Goal: Task Accomplishment & Management: Manage account settings

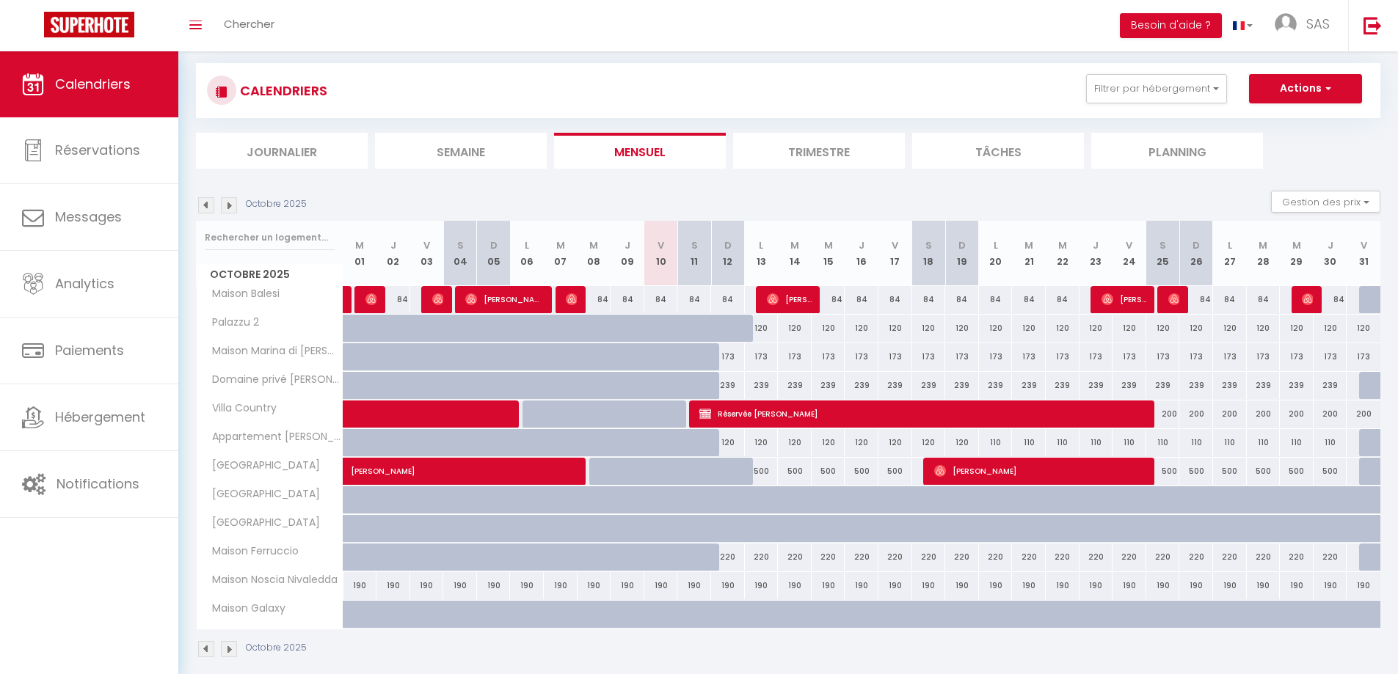
scroll to position [98, 0]
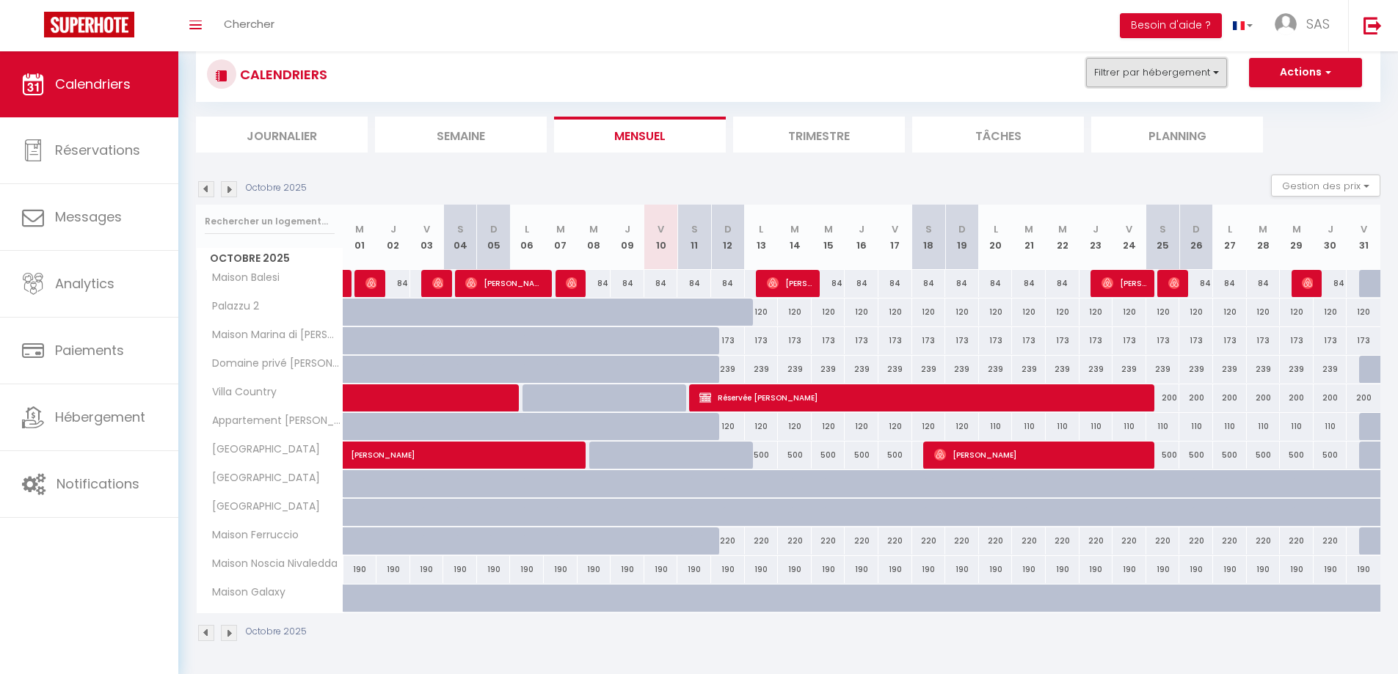
click at [1168, 74] on button "Filtrer par hébergement" at bounding box center [1156, 72] width 141 height 29
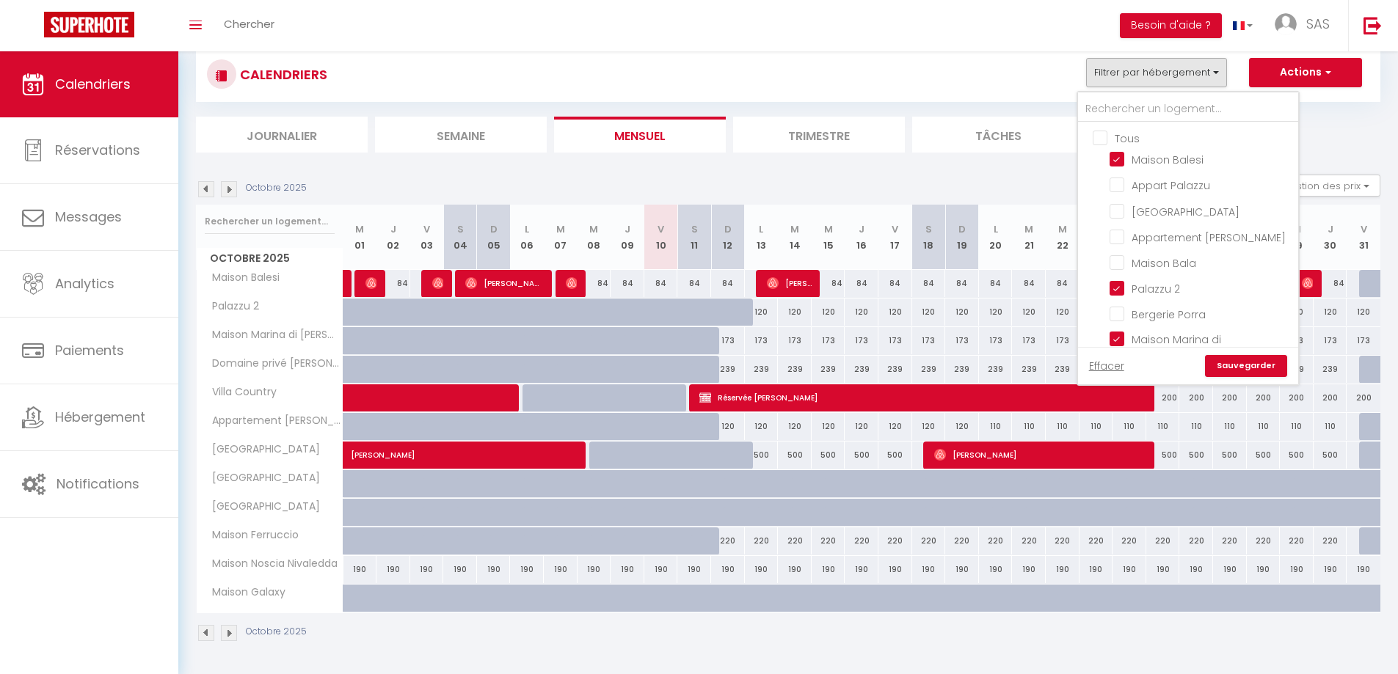
click at [202, 634] on img at bounding box center [206, 633] width 16 height 16
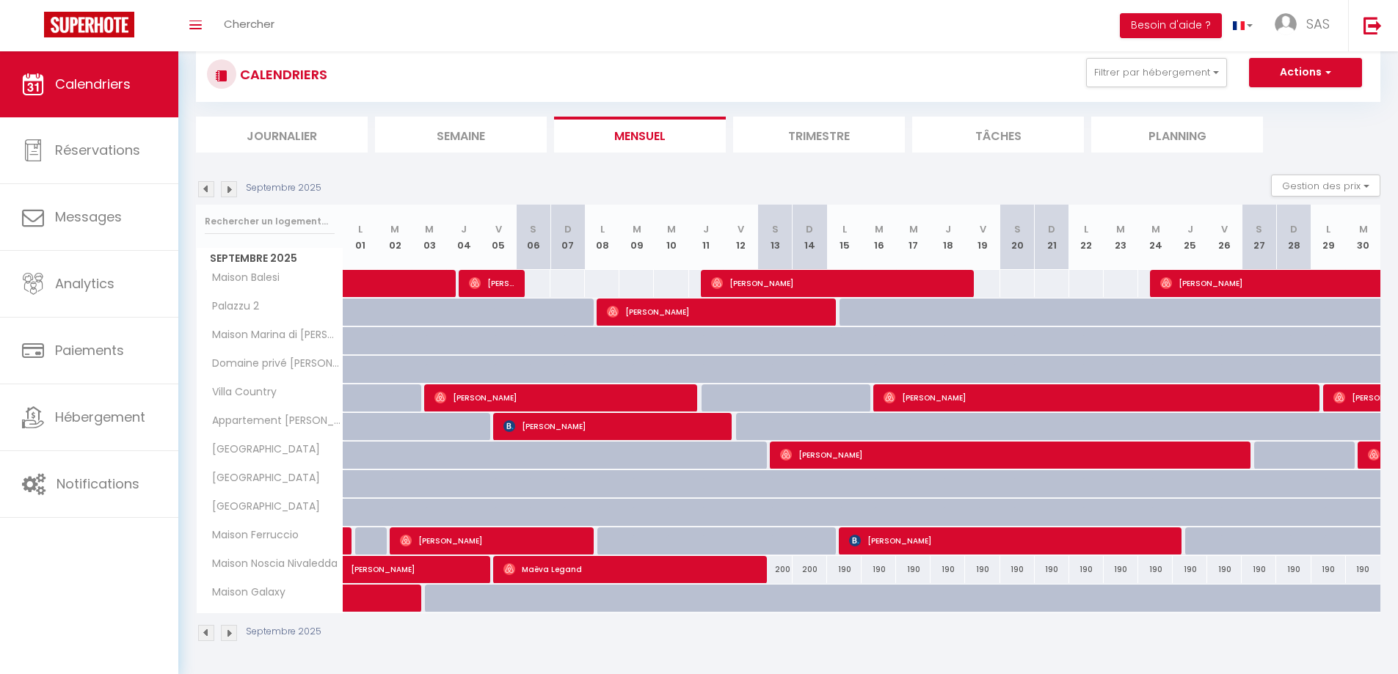
click at [214, 633] on img at bounding box center [206, 633] width 16 height 16
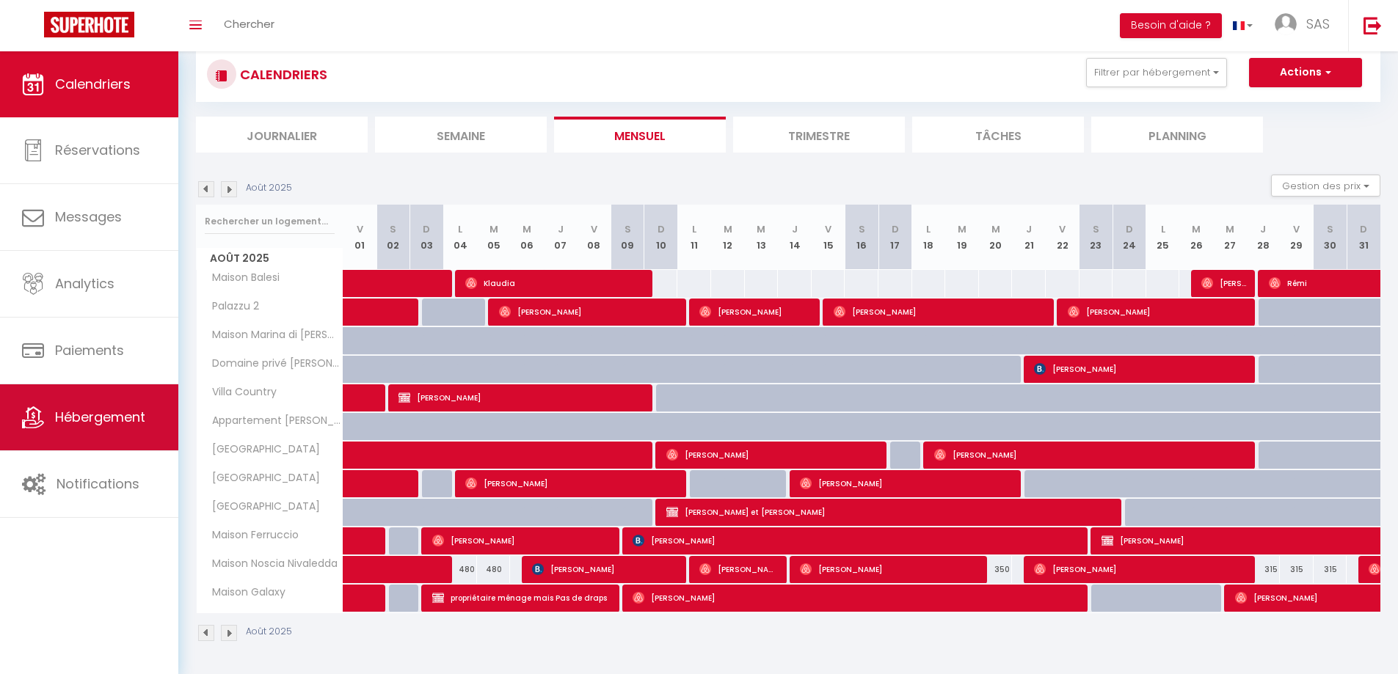
click at [77, 409] on span "Hébergement" at bounding box center [100, 417] width 90 height 18
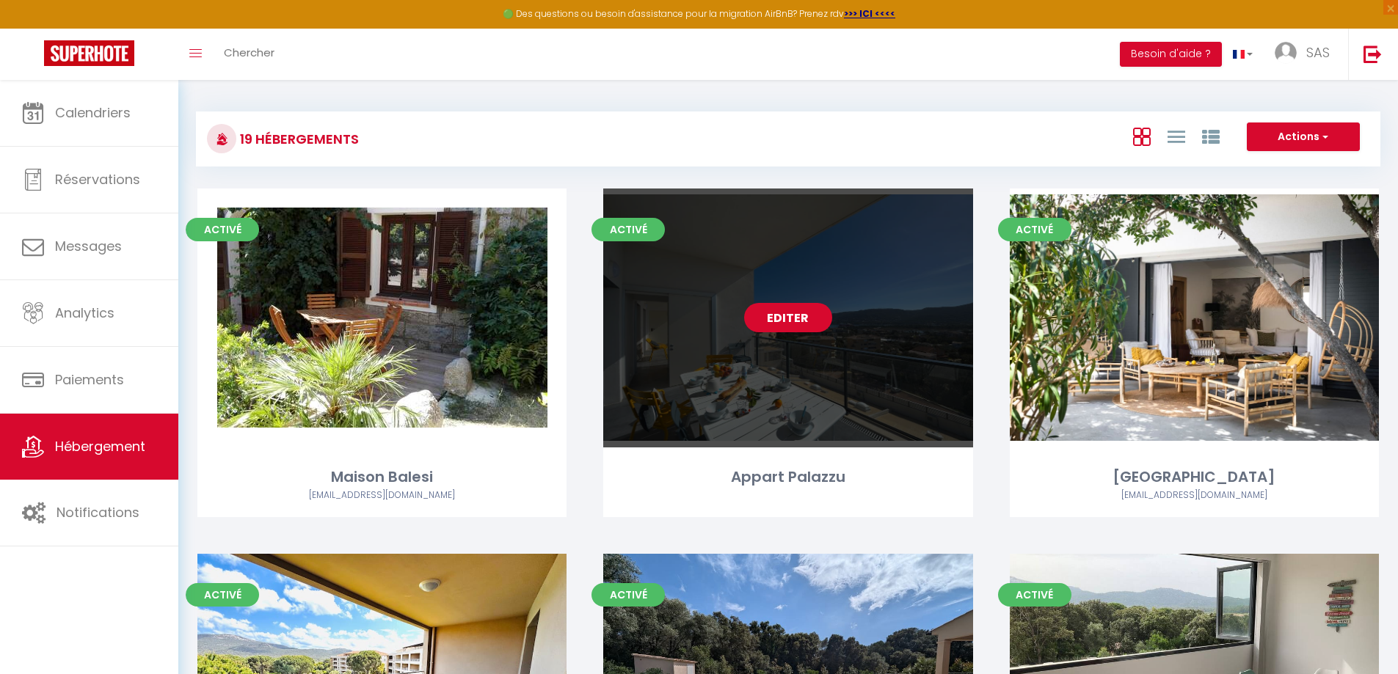
click at [781, 321] on link "Editer" at bounding box center [788, 317] width 88 height 29
select select "3"
select select "2"
select select "1"
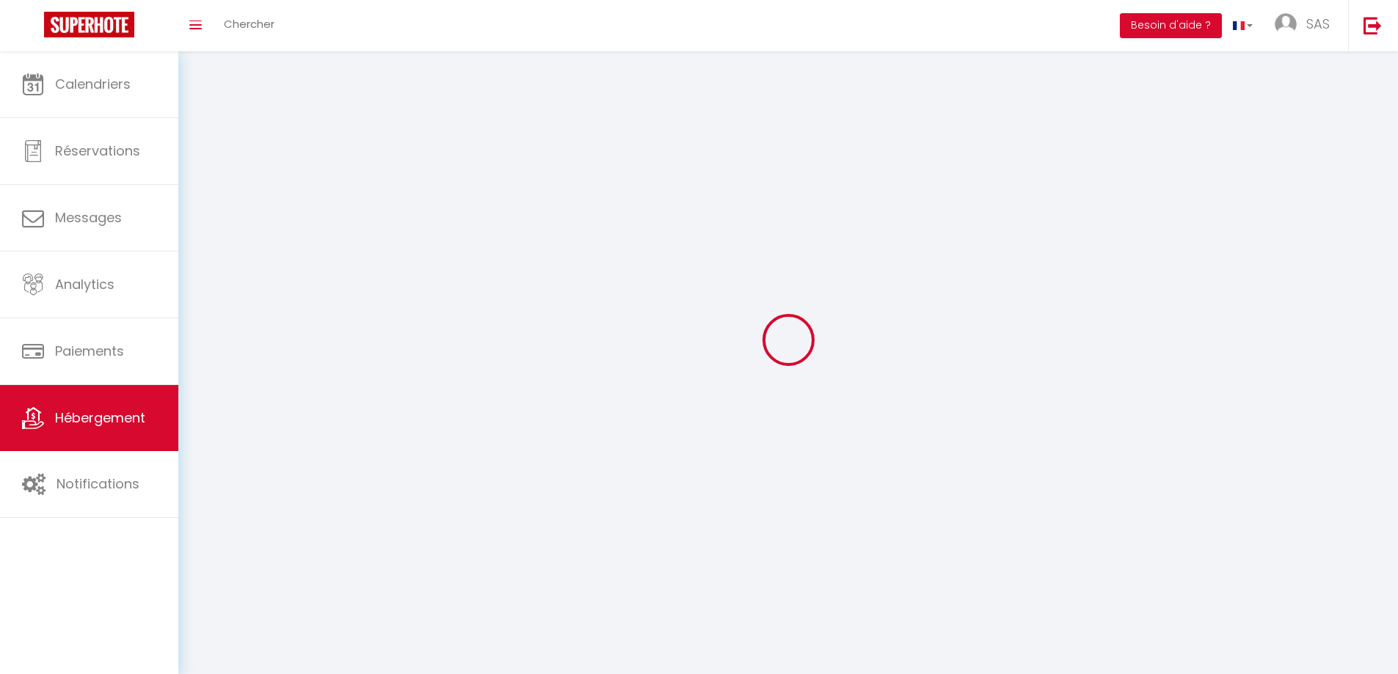
select select
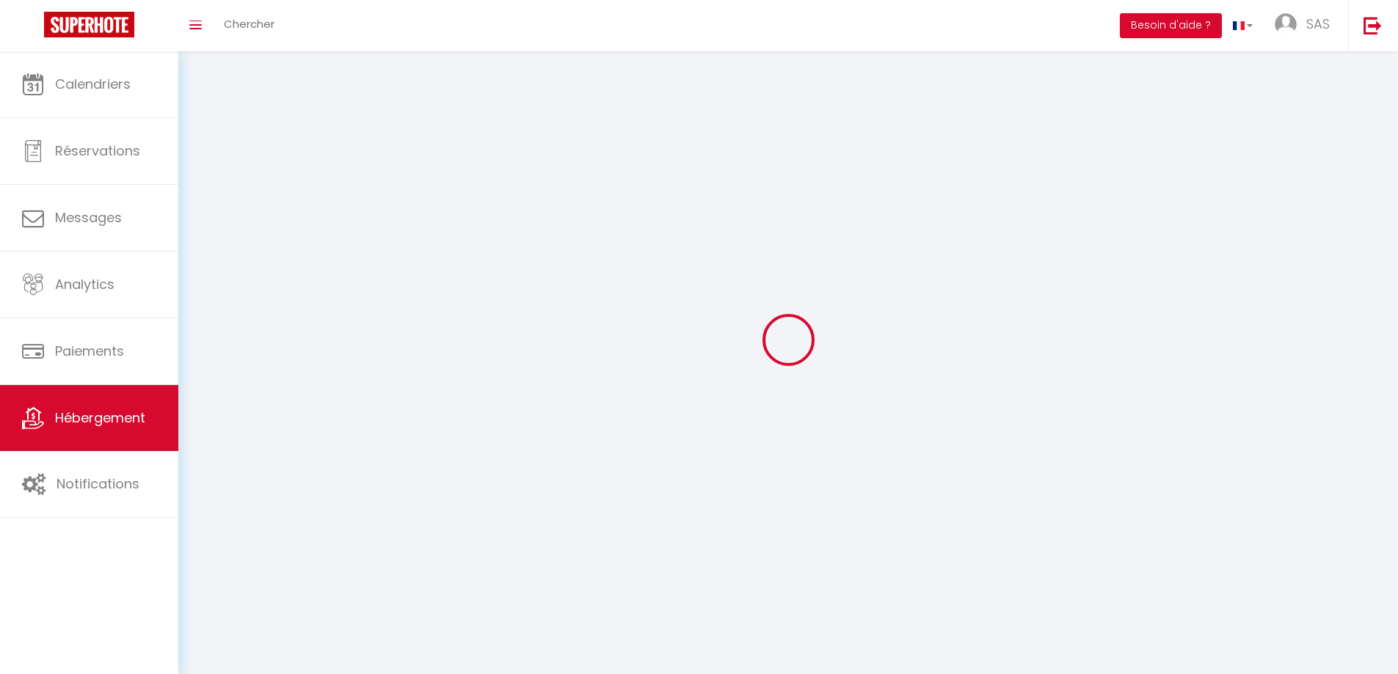
checkbox input "false"
select select
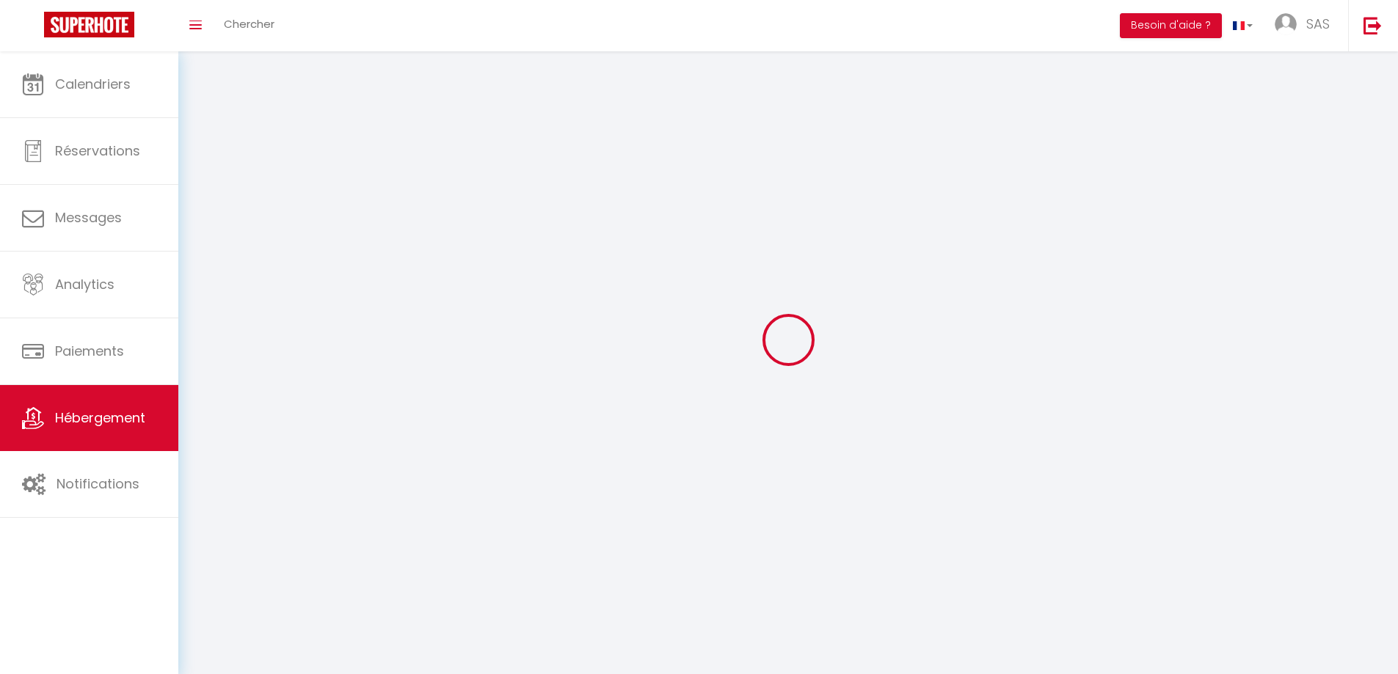
select select
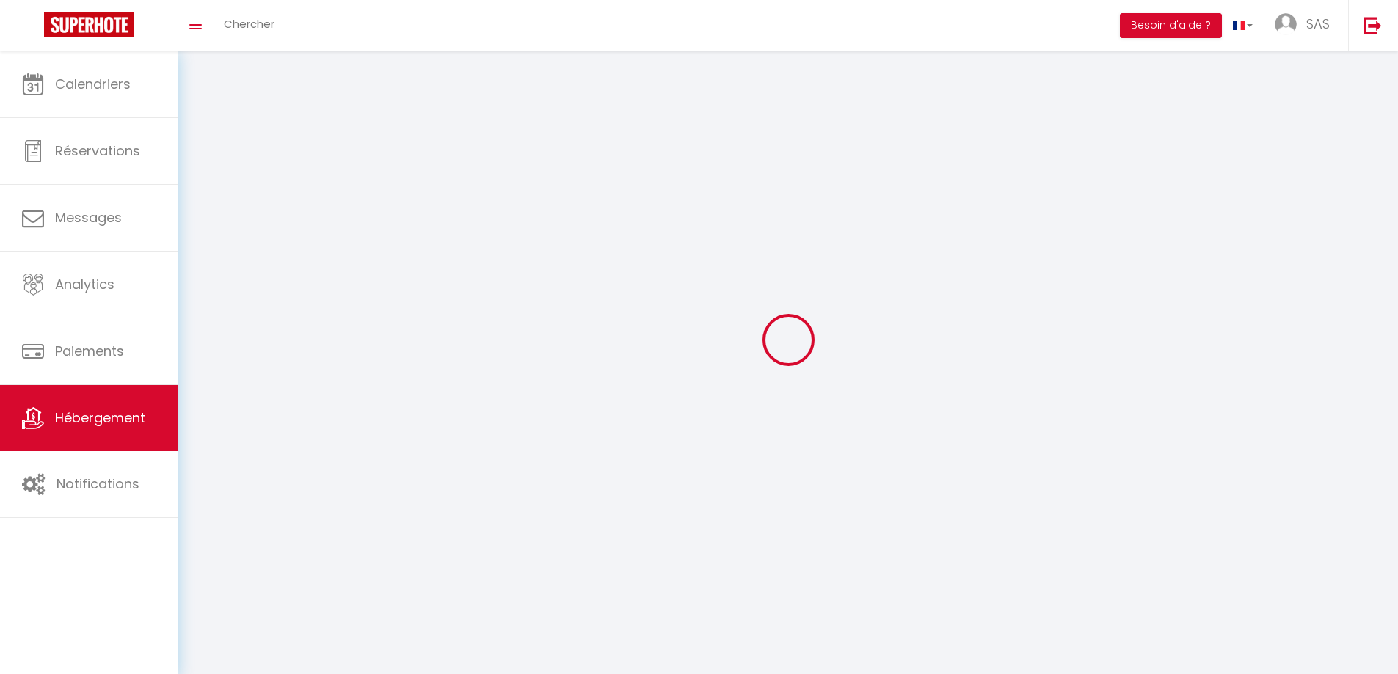
select select
checkbox input "false"
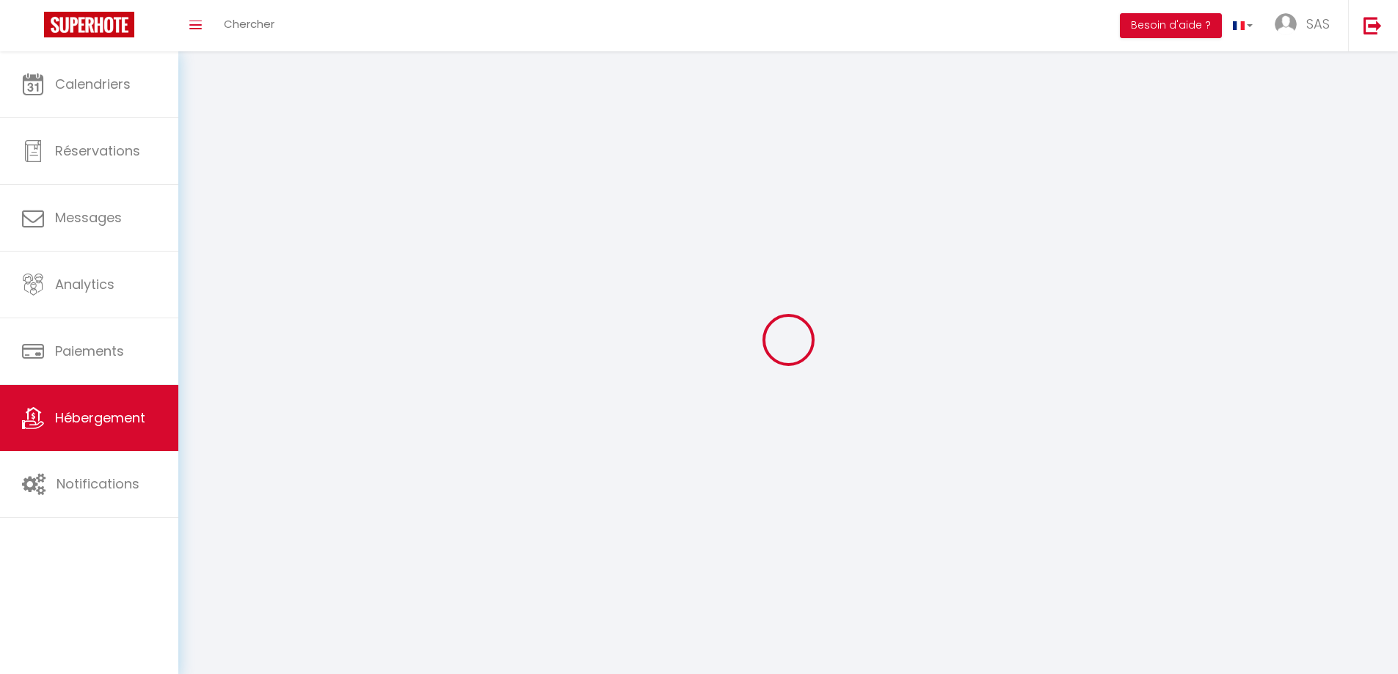
select select
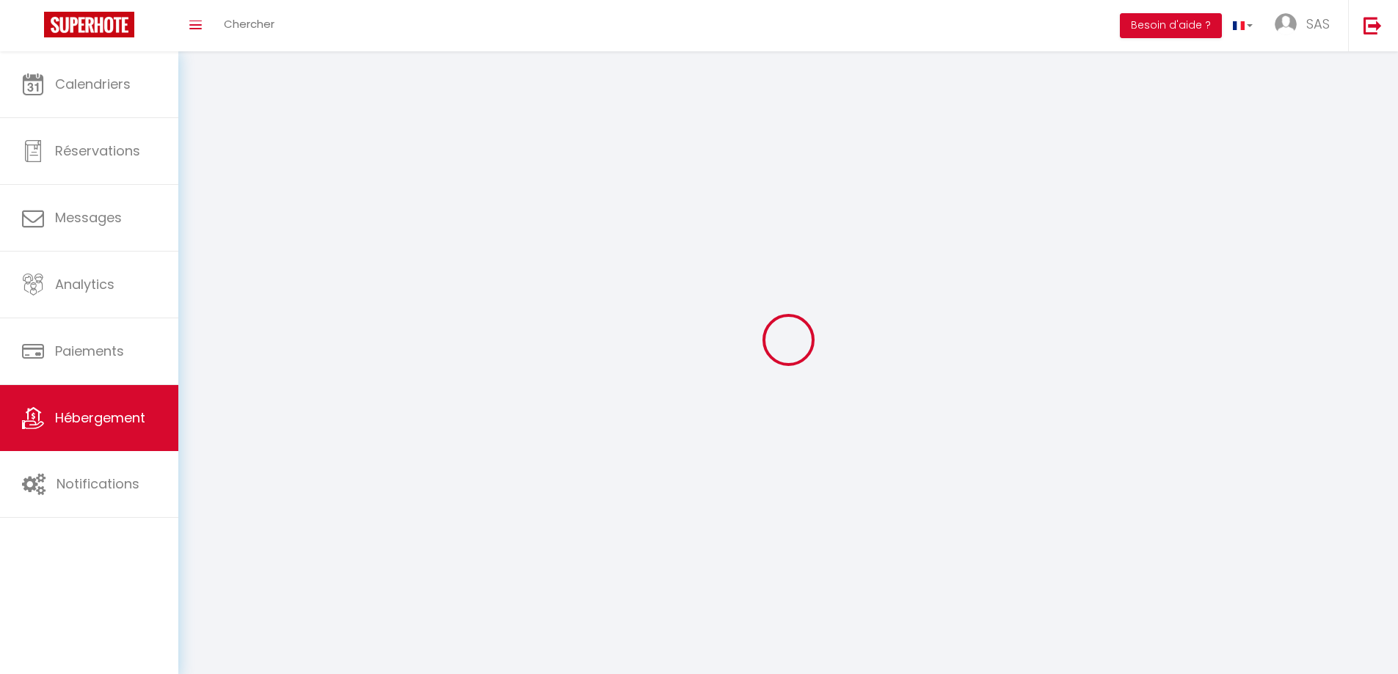
select select
checkbox input "false"
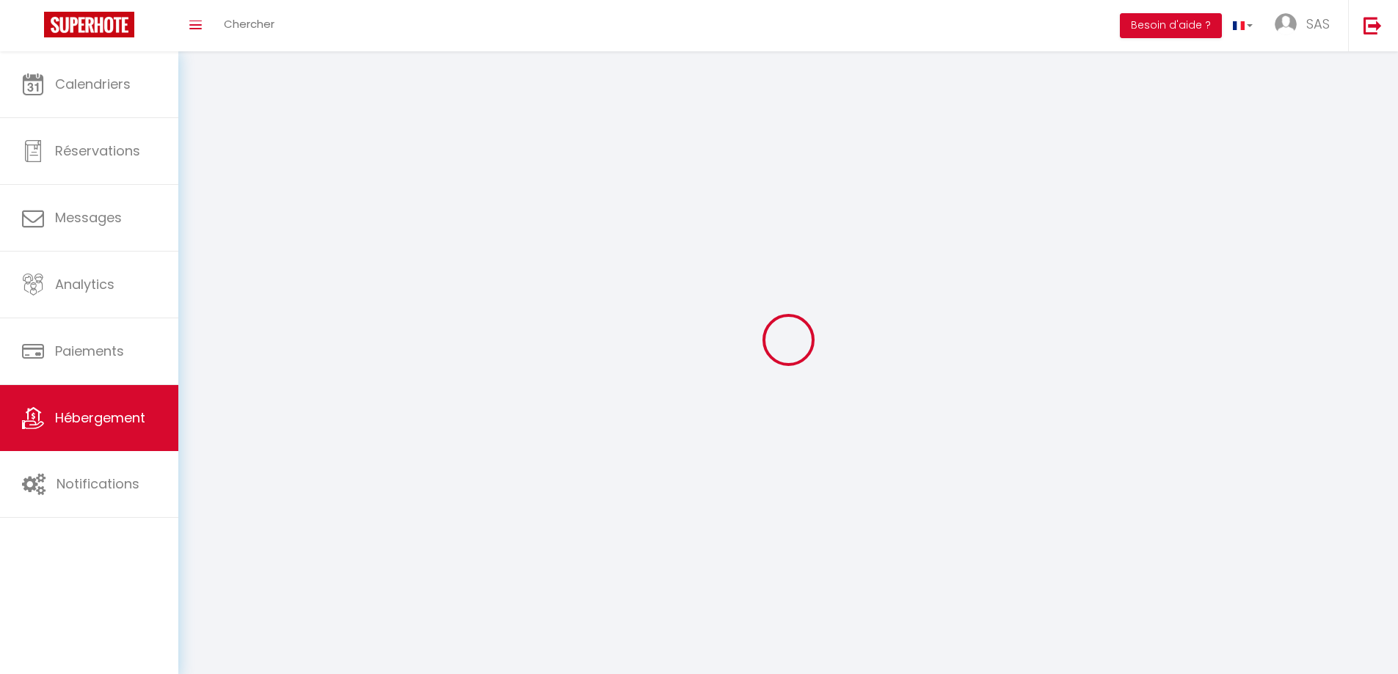
checkbox input "false"
select select
select select "1"
select select
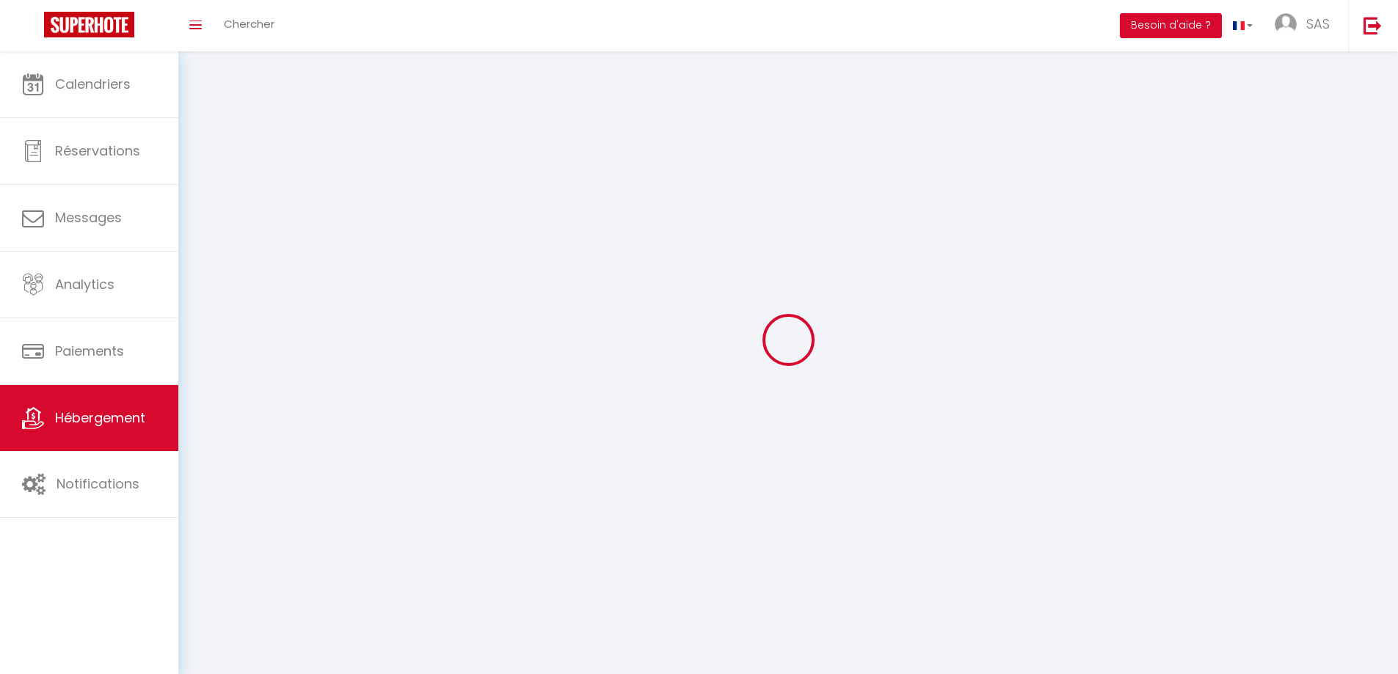
select select "28"
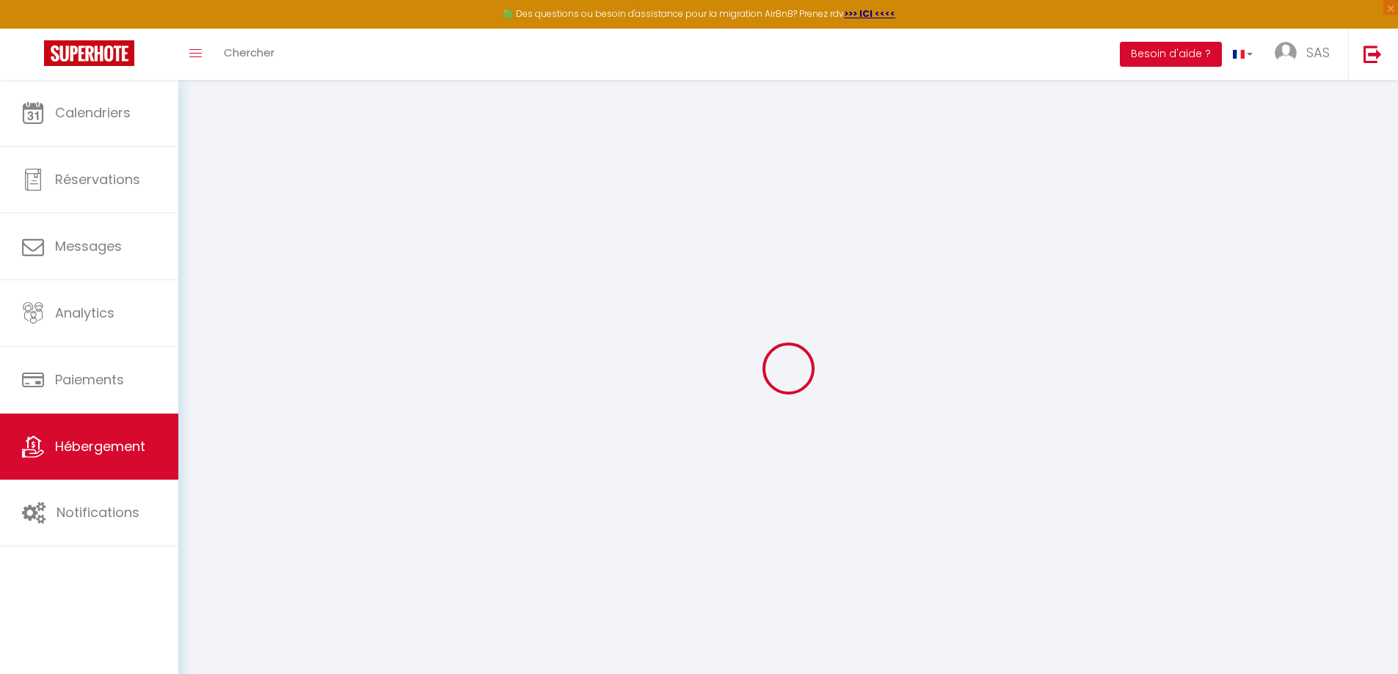
select select
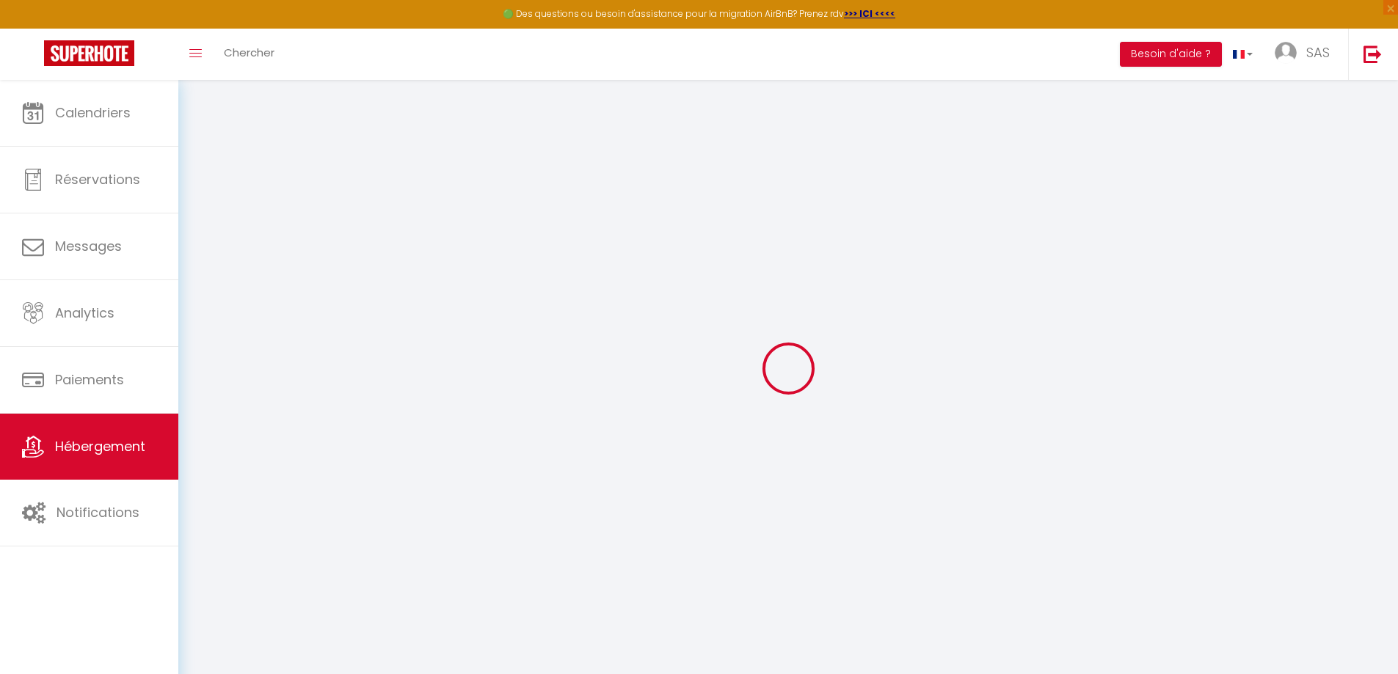
select select
checkbox input "false"
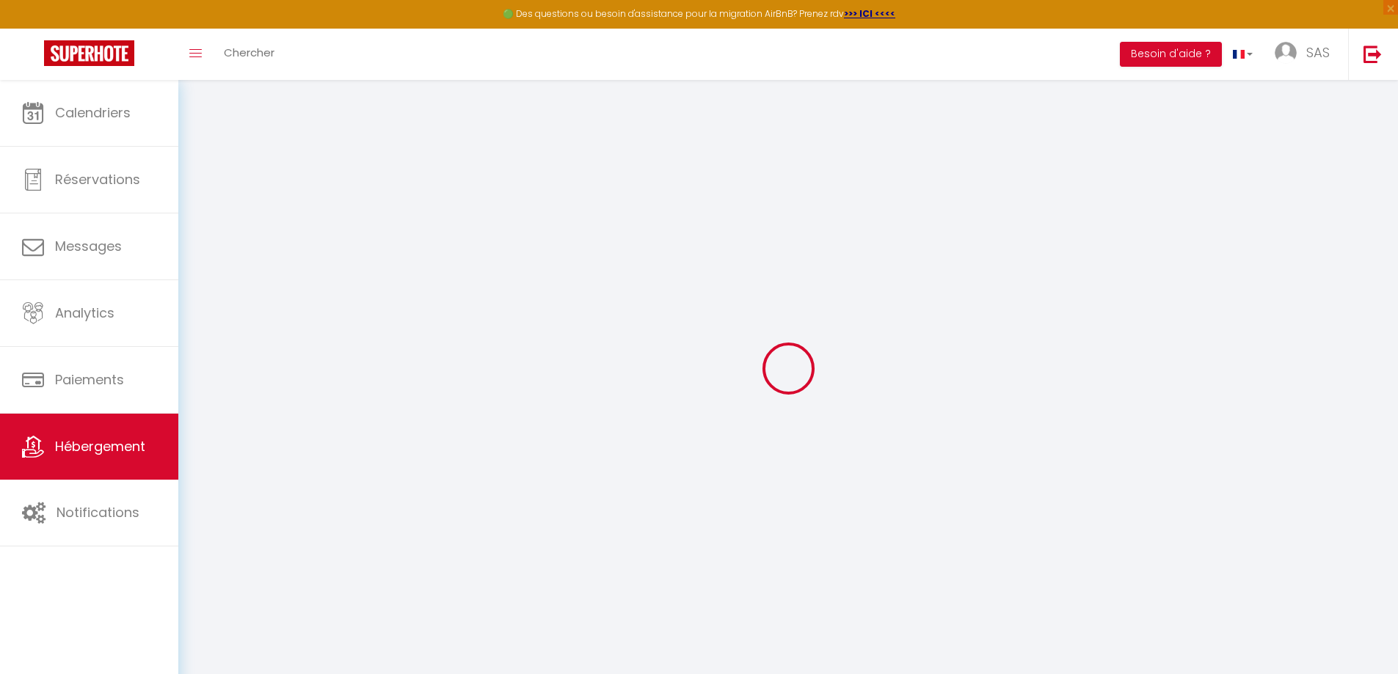
select select
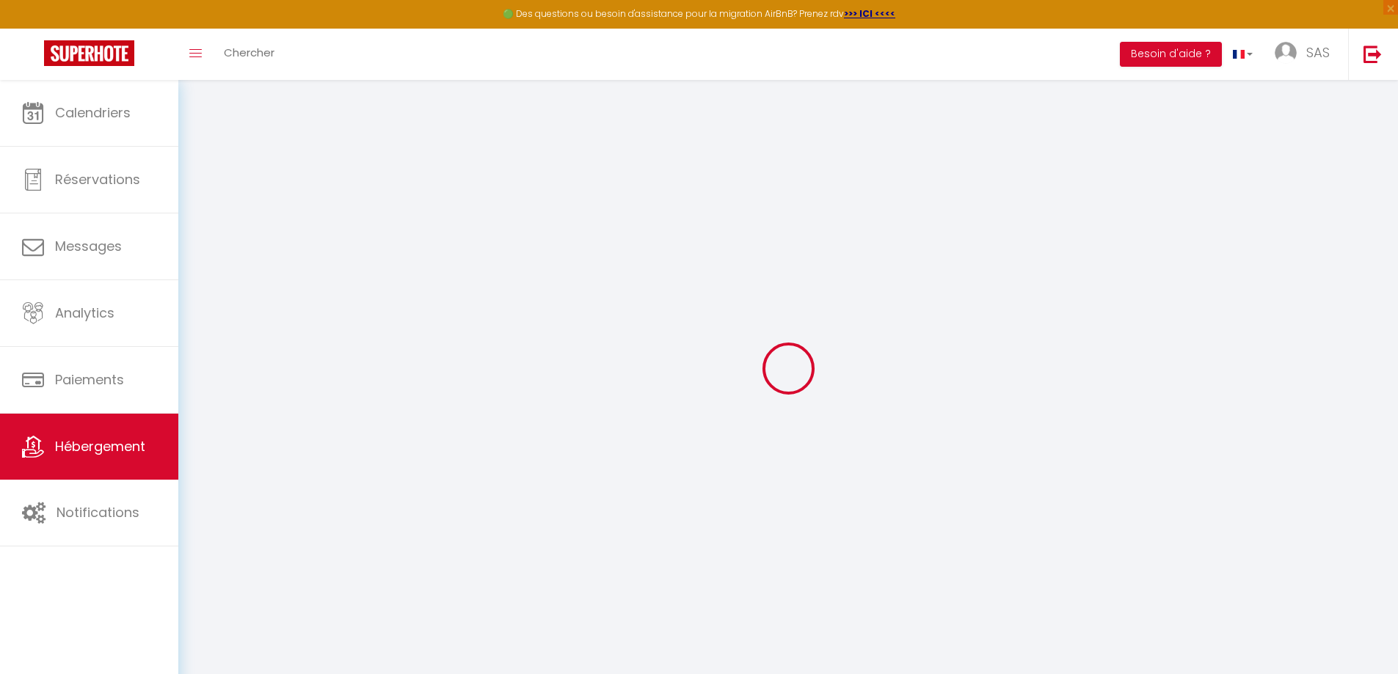
select select
checkbox input "false"
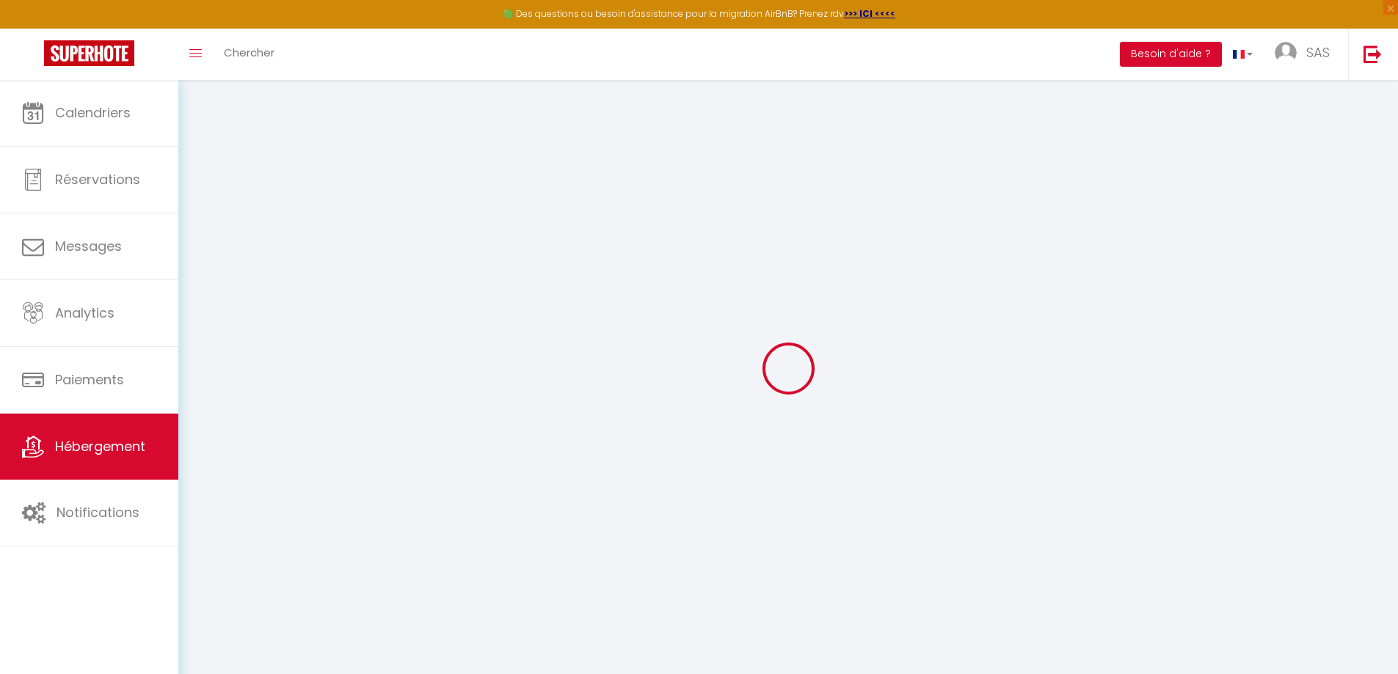
checkbox input "false"
select select
type input "Appart Palazzu"
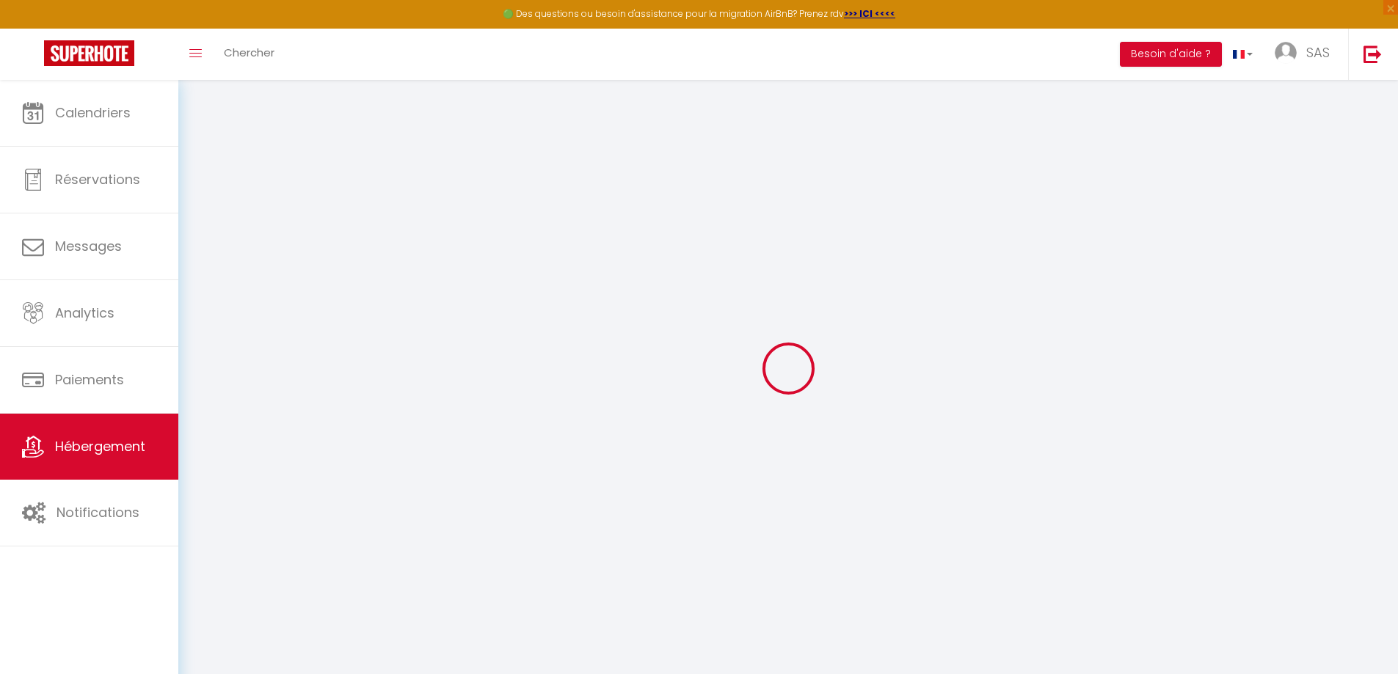
type input "[PERSON_NAME]"
select select "condominium"
select select "6"
select select "3"
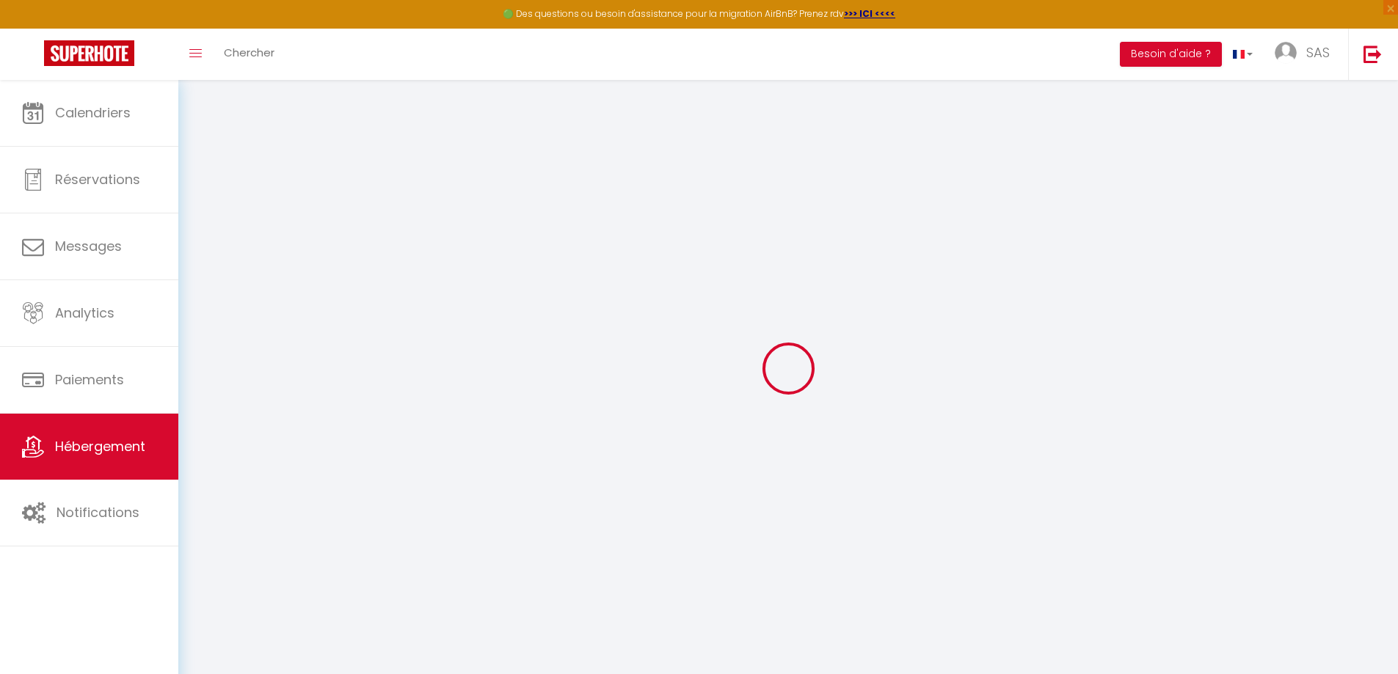
select select "4"
type input "160"
type input "250"
type input "5.5"
type input "0"
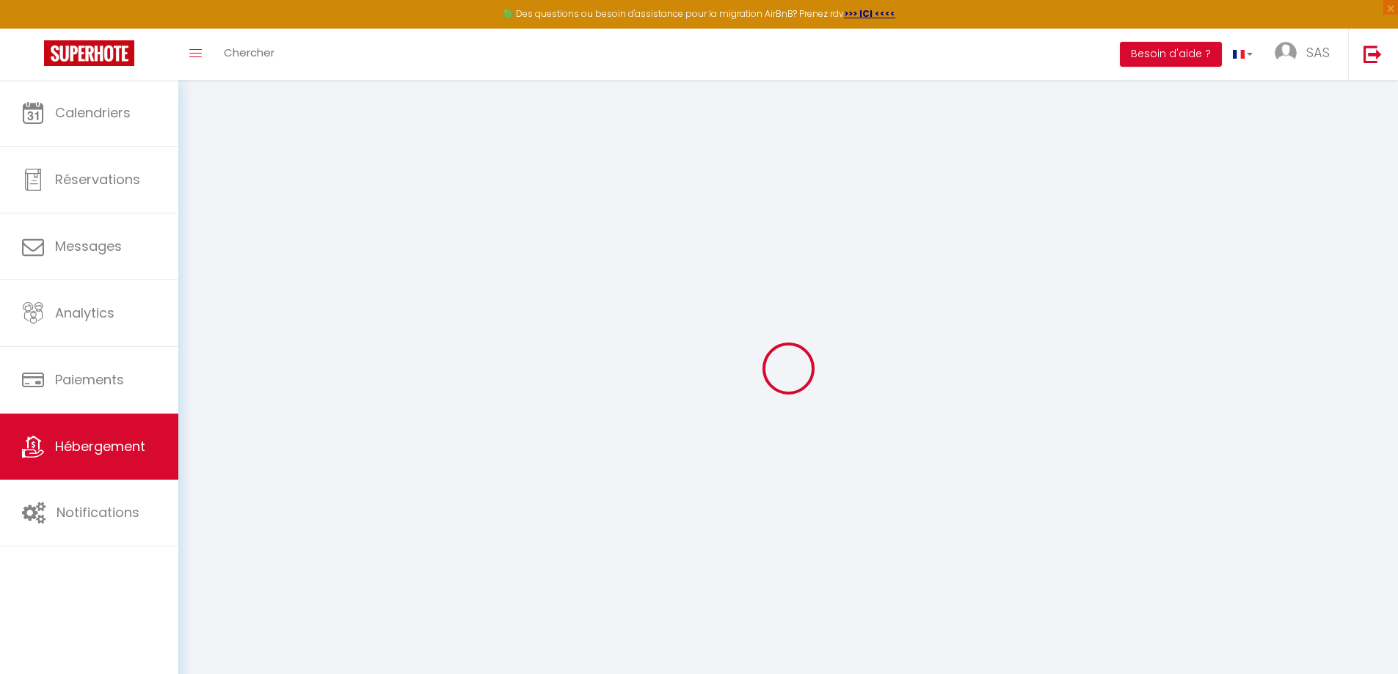
type input "2500"
select select
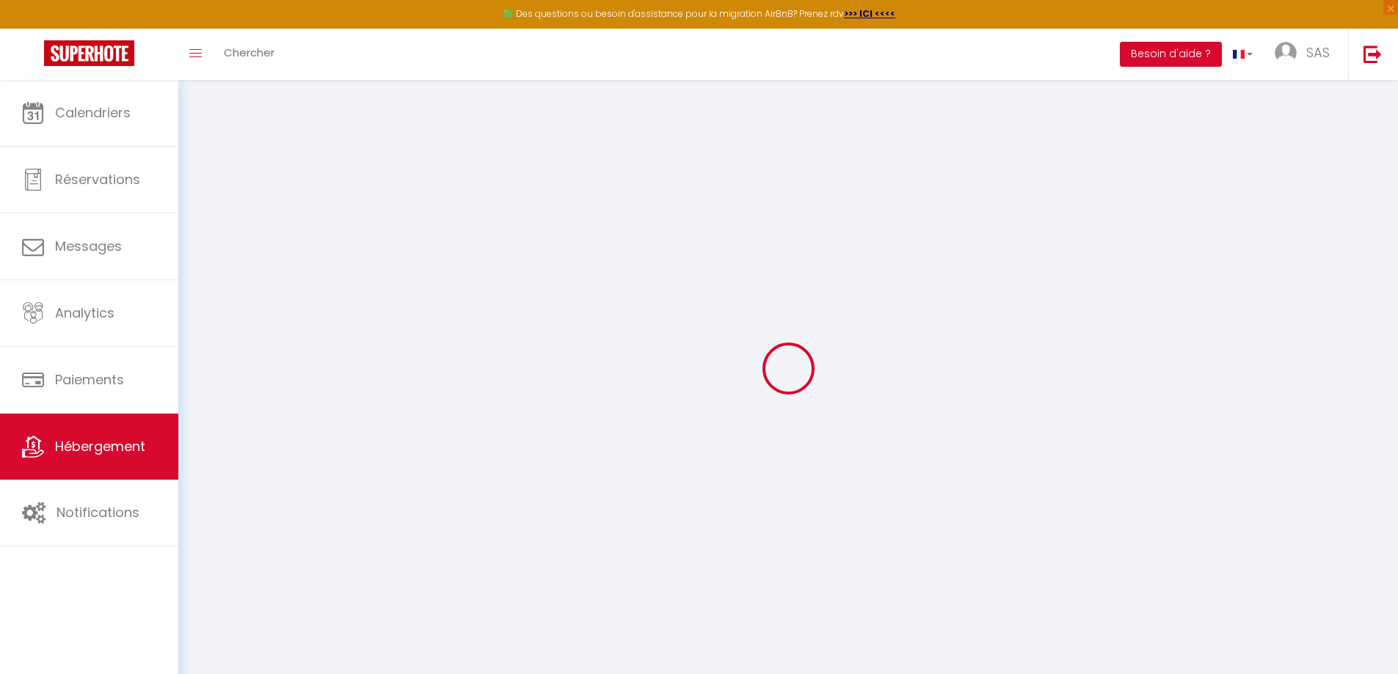
select select
type input "[PERSON_NAME]"
type input "20137"
type input "[GEOGRAPHIC_DATA]"
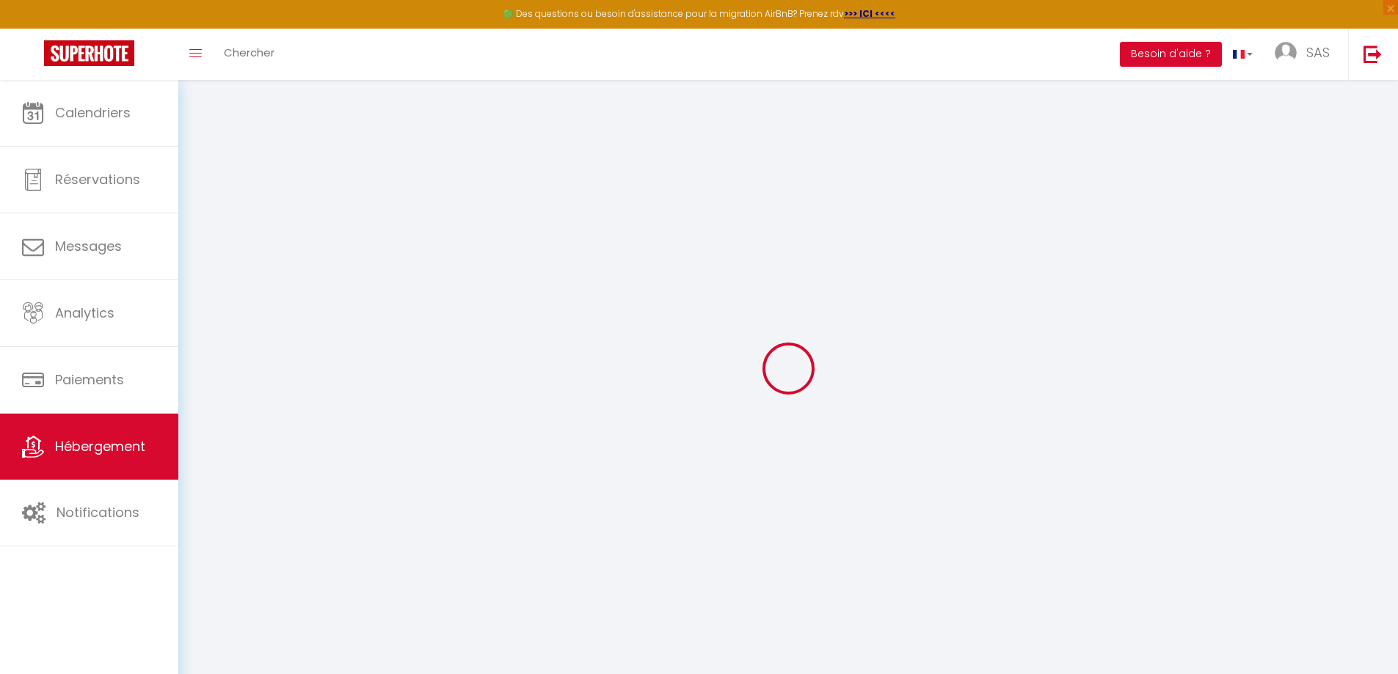
type input "[DOMAIN_NAME][EMAIL_ADDRESS][DOMAIN_NAME]"
select select "9091"
checkbox input "false"
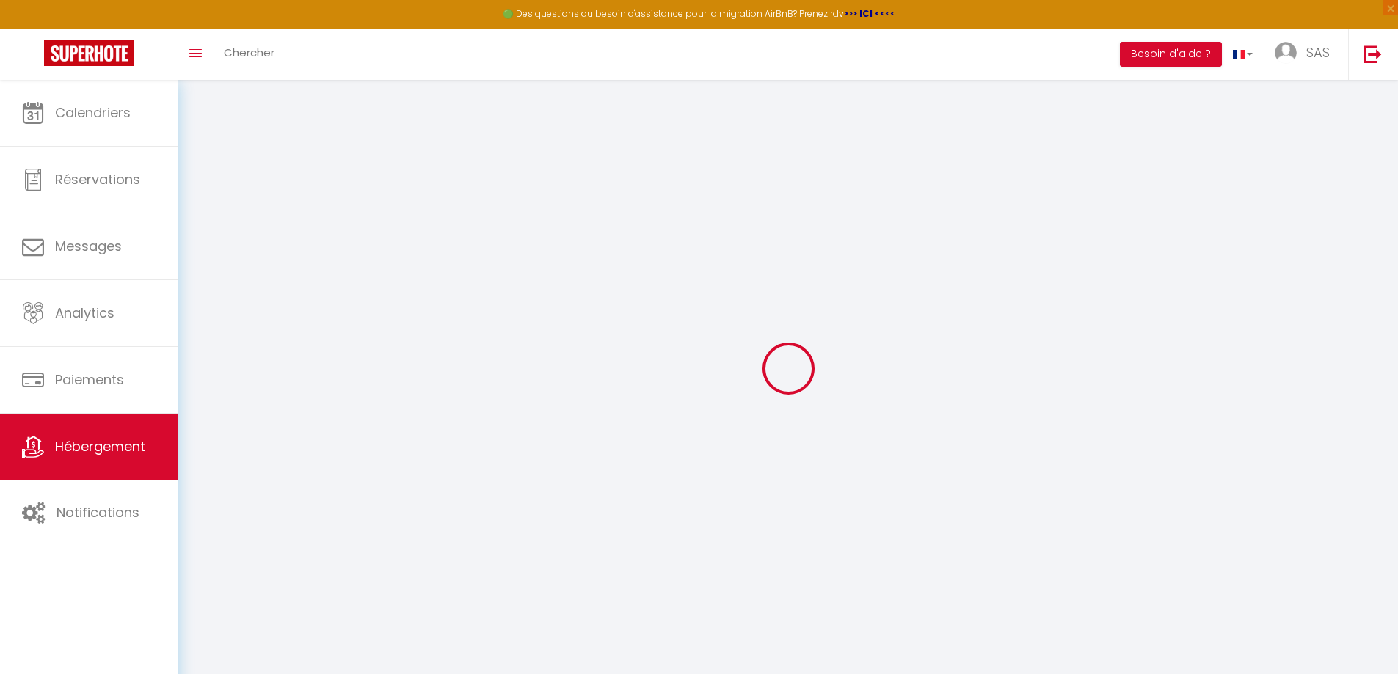
checkbox input "false"
radio input "true"
type input "18"
type input "250"
type input "0"
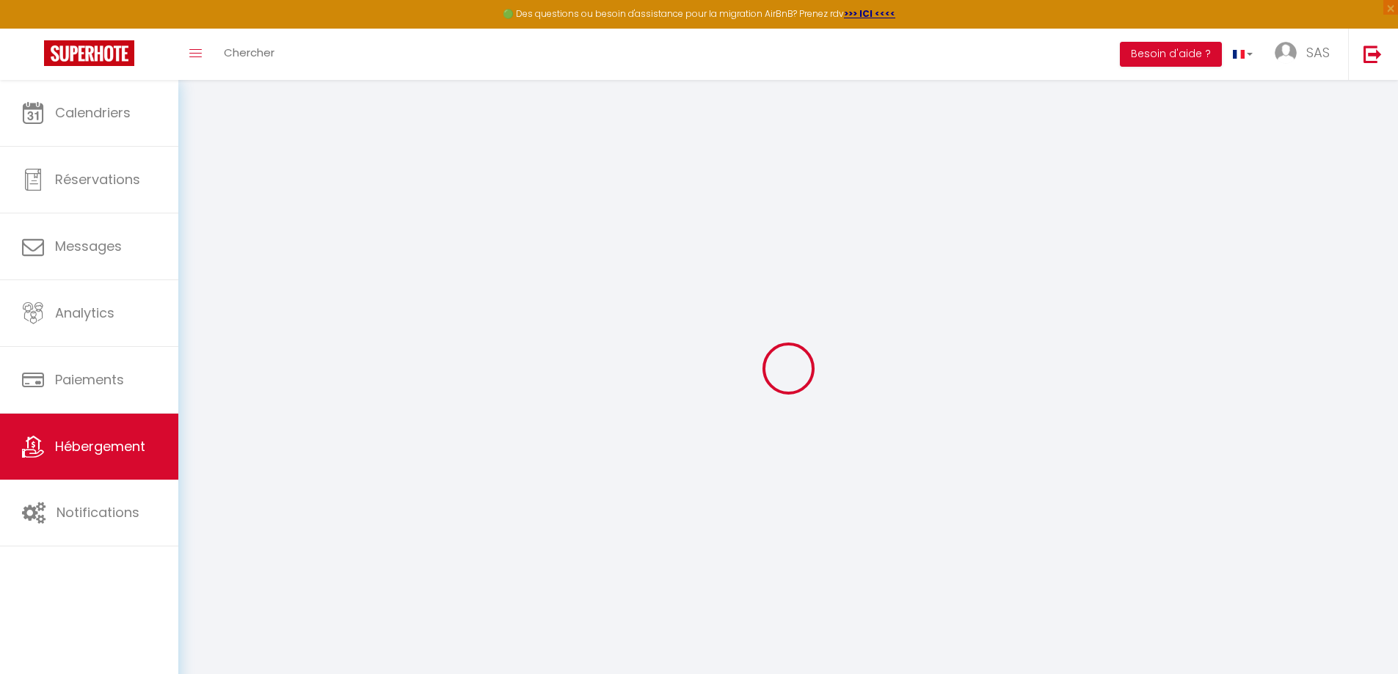
type input "136.08"
type input "25"
select select
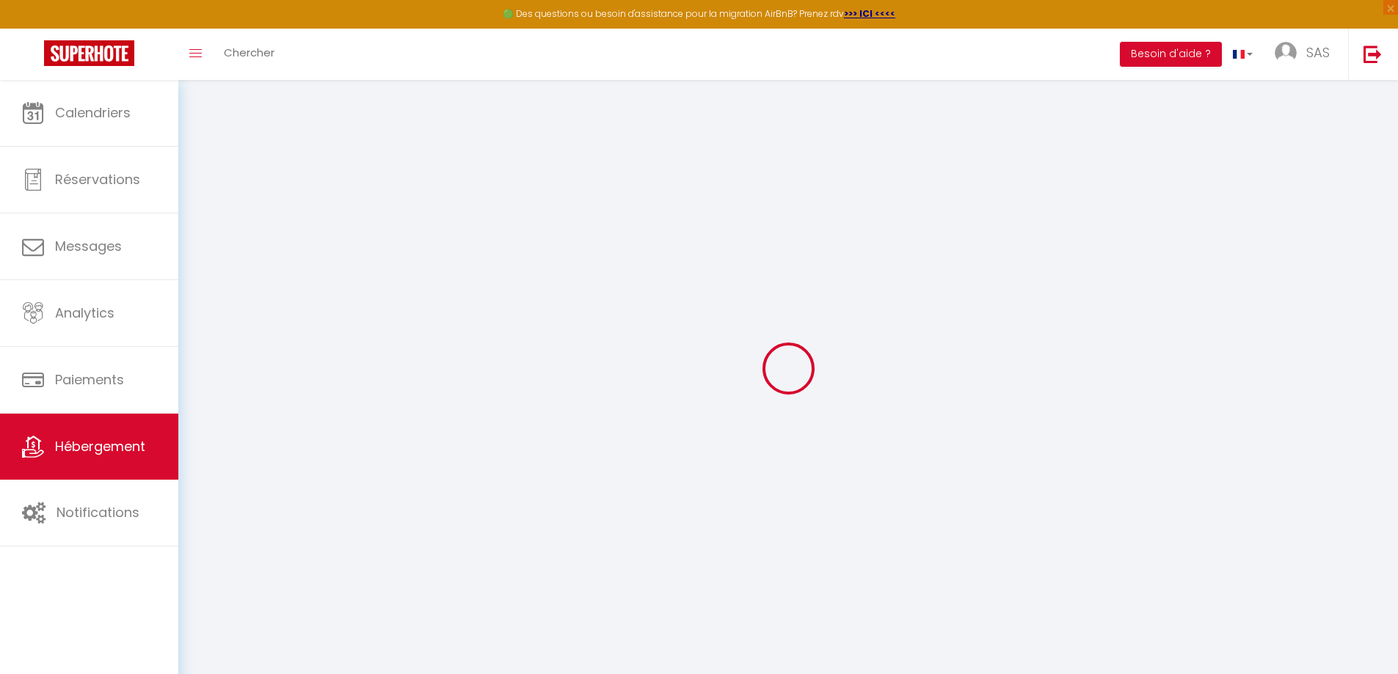
select select
checkbox input "false"
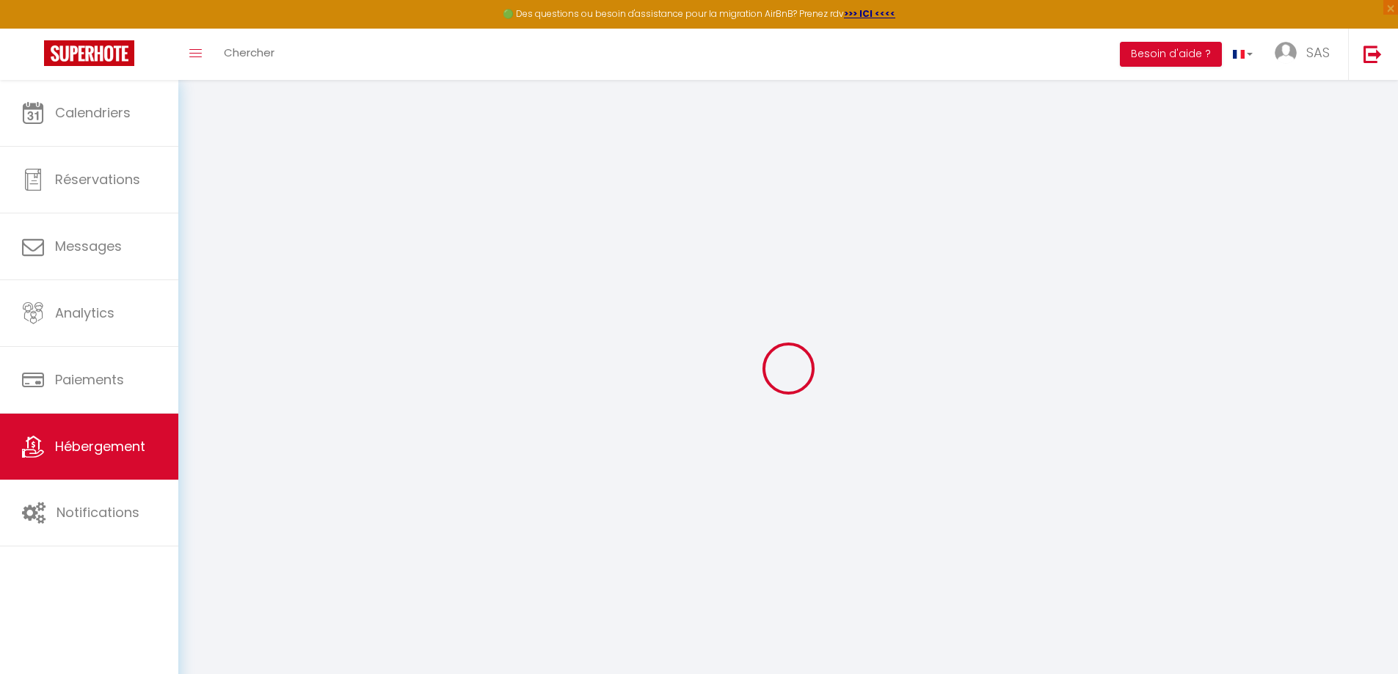
checkbox input "false"
select select
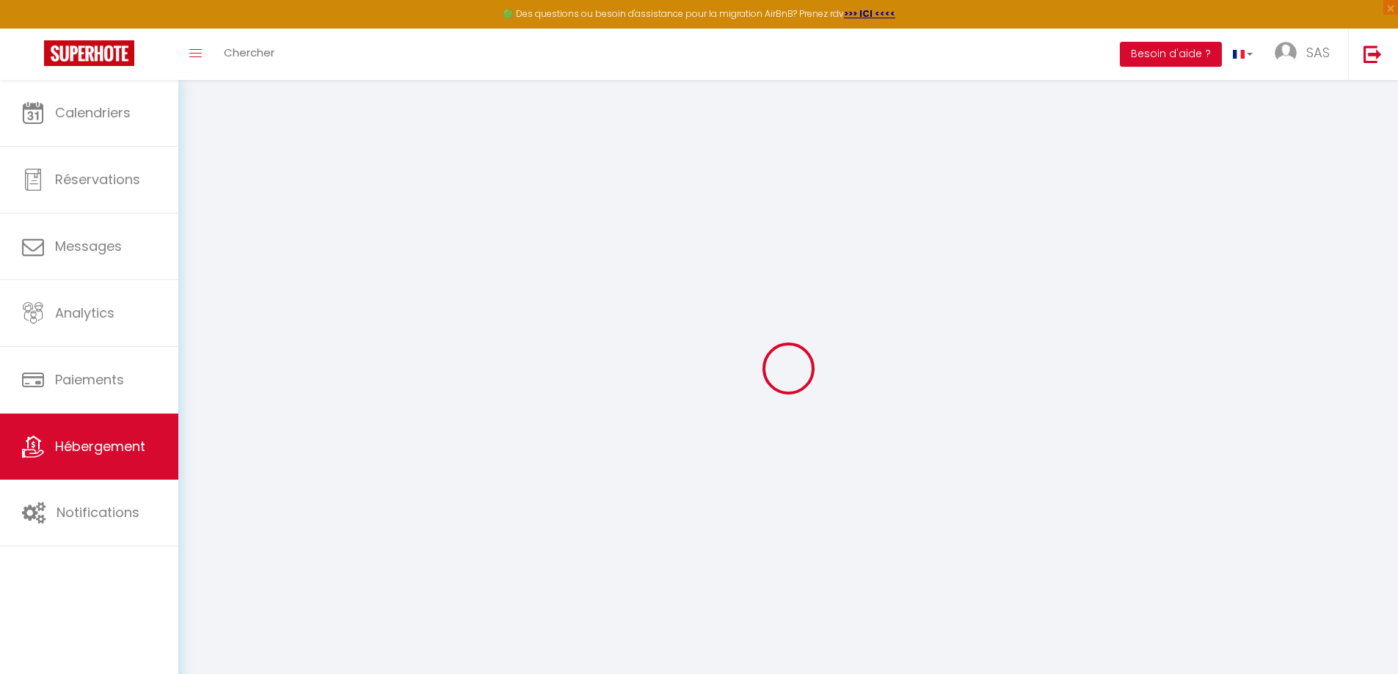
select select
checkbox input "false"
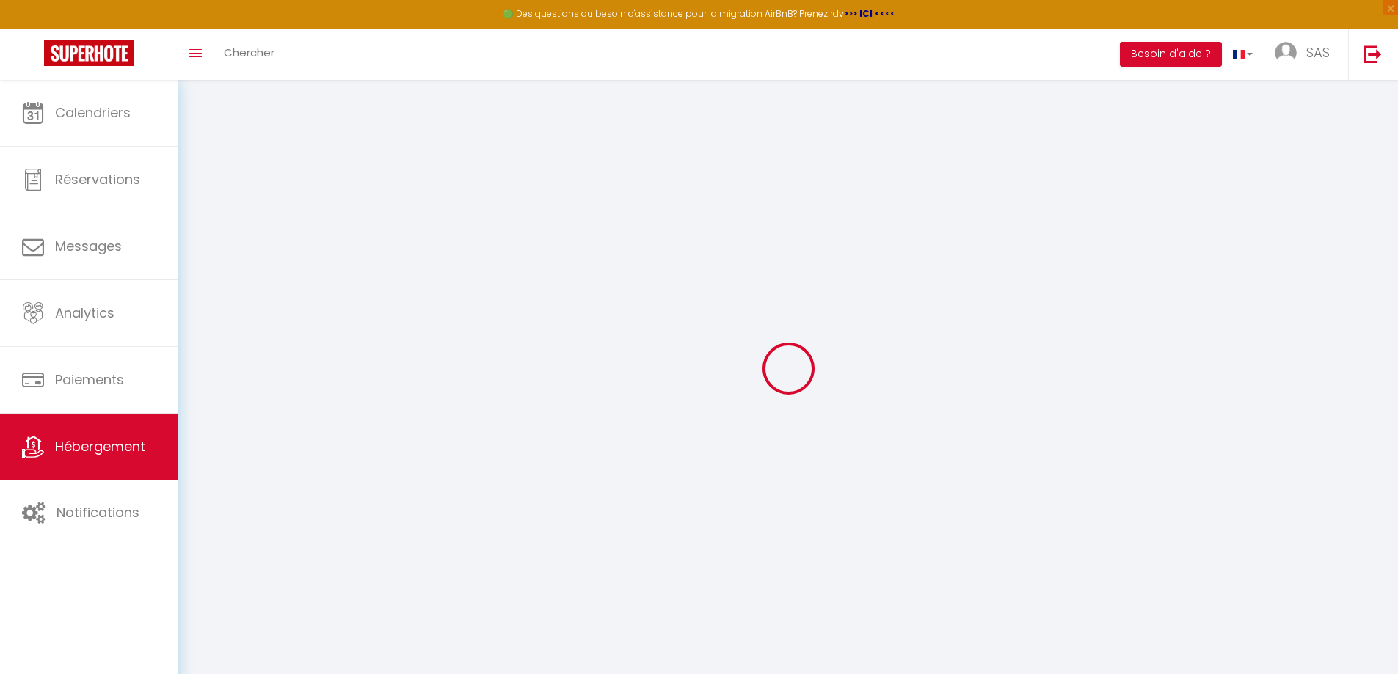
checkbox input "false"
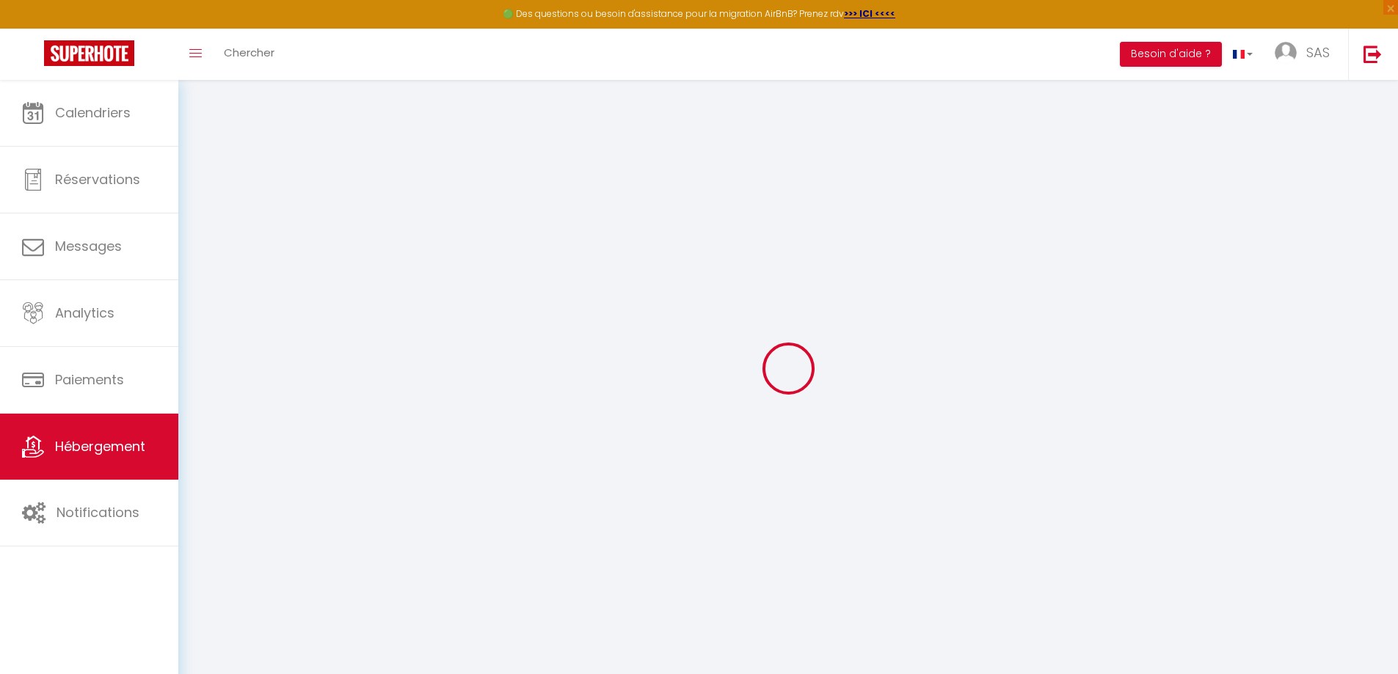
checkbox input "false"
select select "17:00"
select select
select select "10:00"
select select "30"
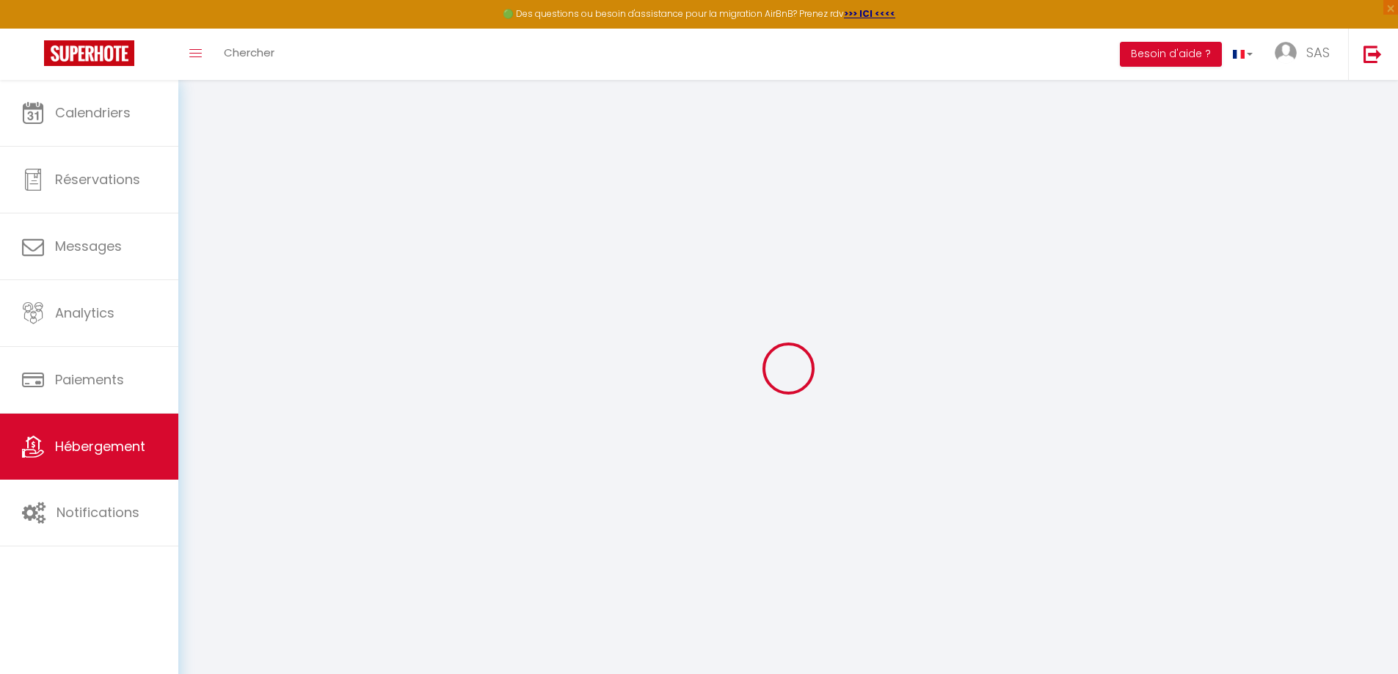
select select "120"
select select "01:00"
select select
checkbox input "false"
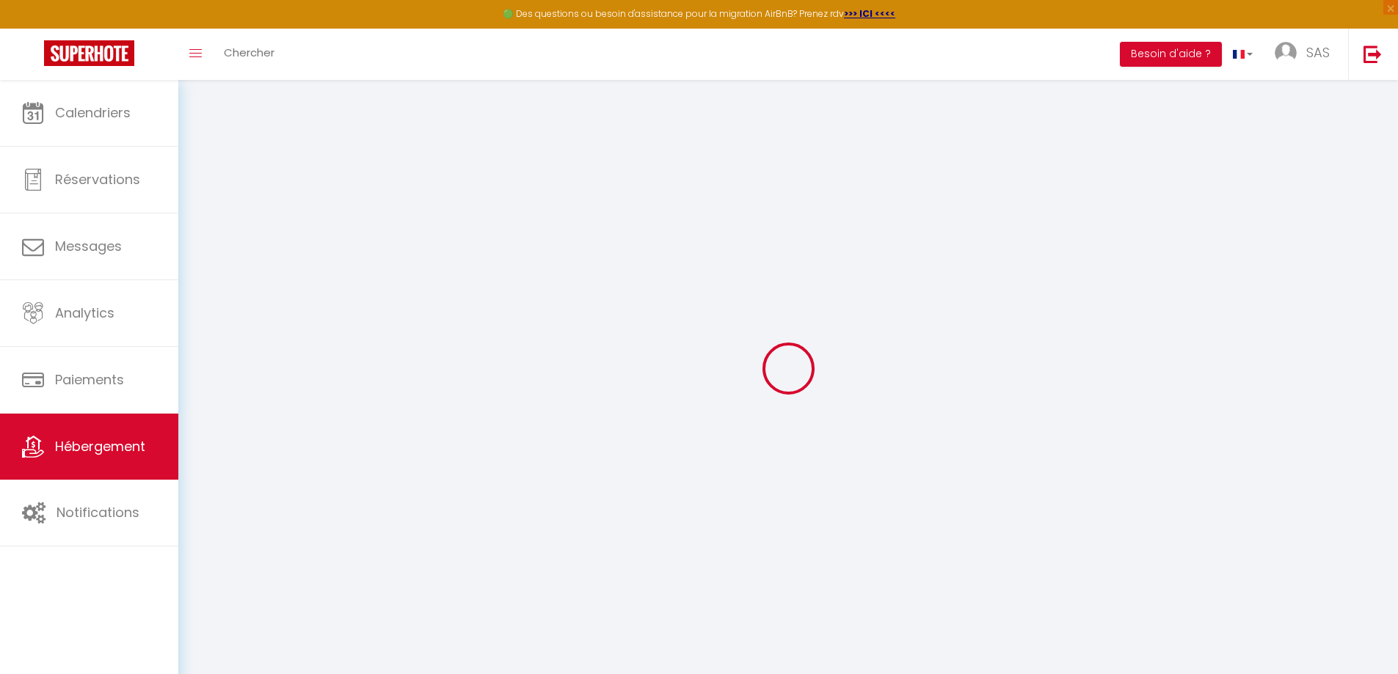
checkbox input "false"
select select
checkbox input "false"
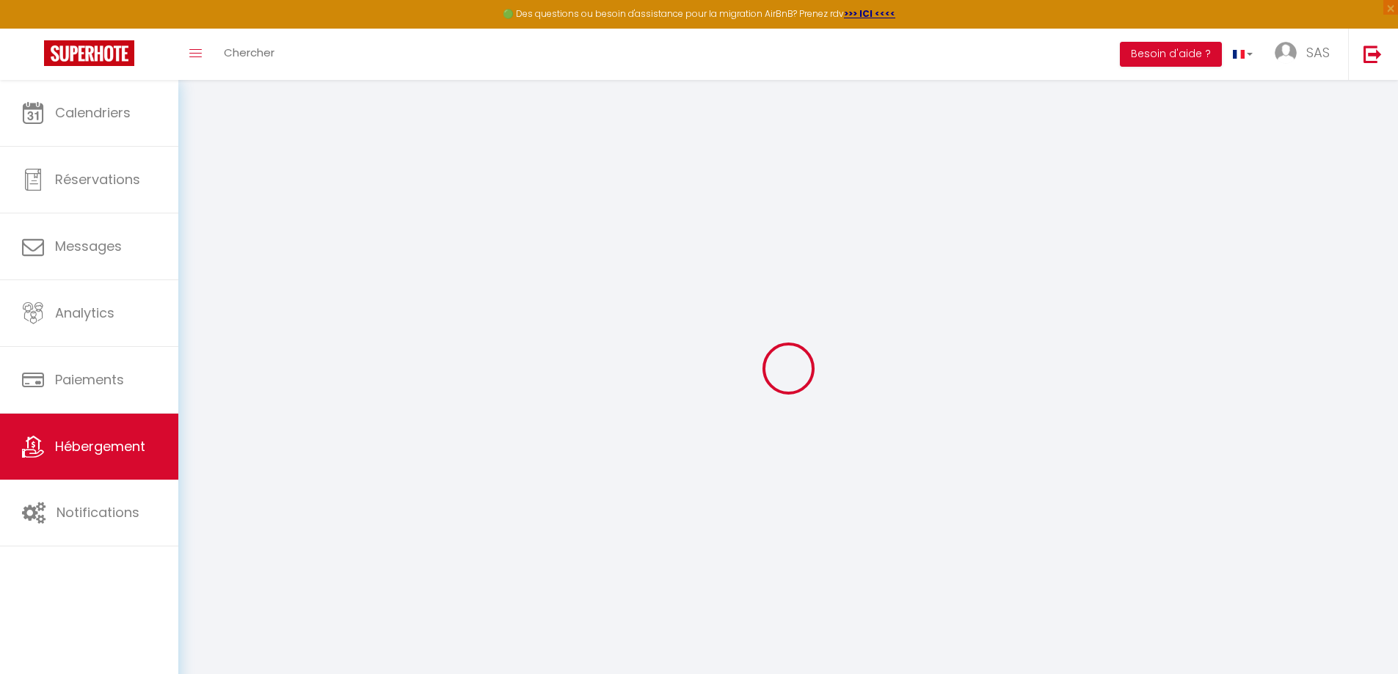
checkbox input "false"
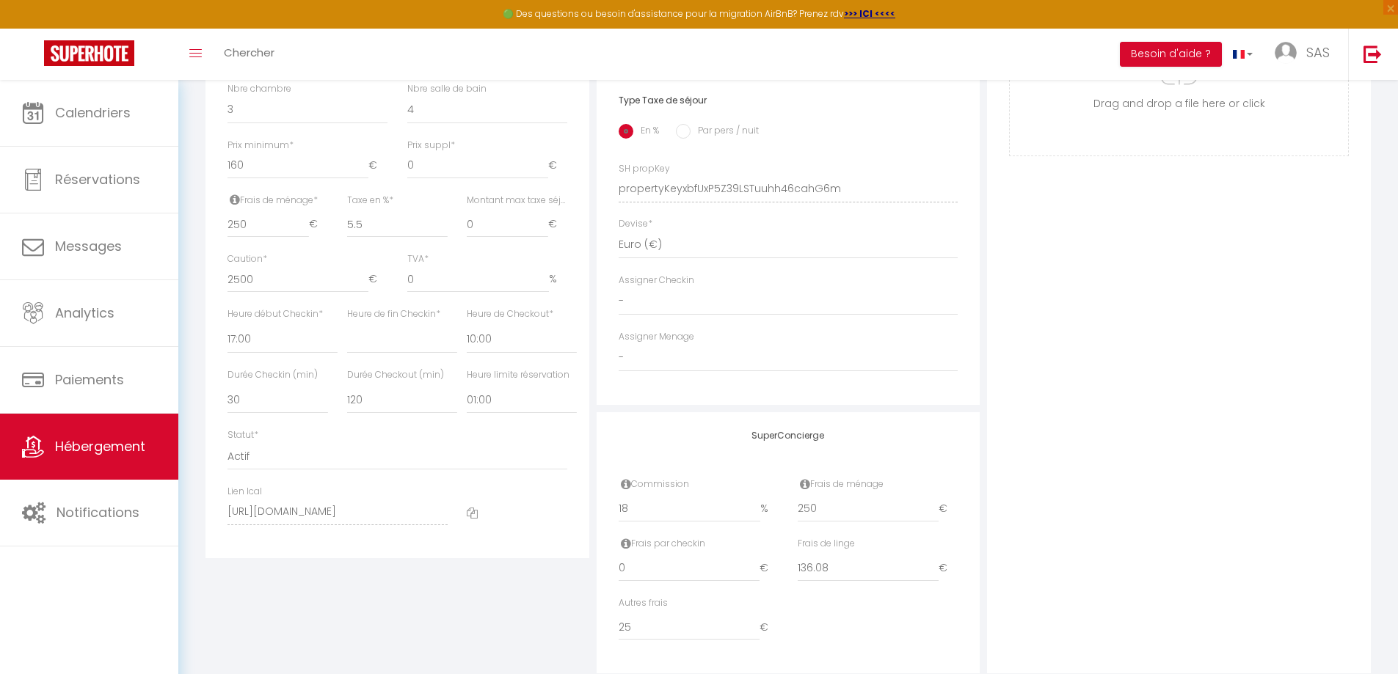
select select
checkbox input "false"
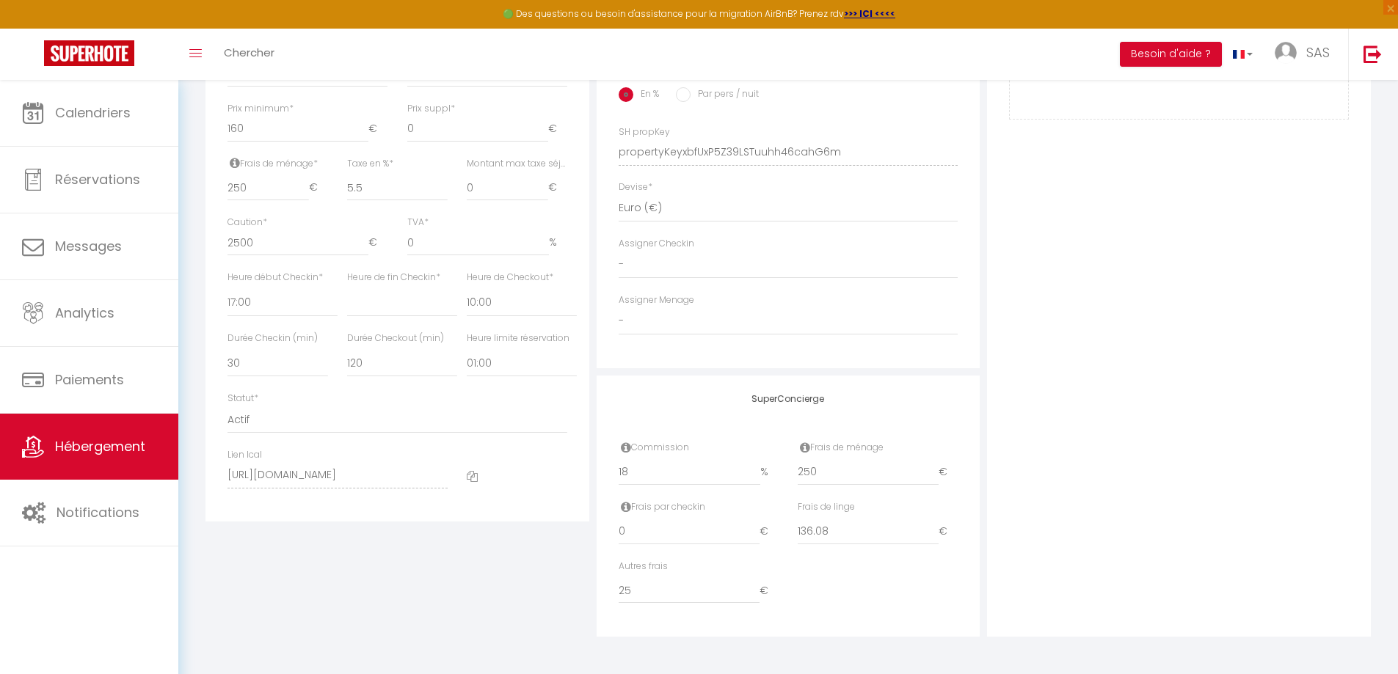
scroll to position [630, 0]
click at [472, 477] on icon at bounding box center [472, 476] width 11 height 11
click at [683, 395] on h4 "SuperConcierge" at bounding box center [789, 399] width 340 height 10
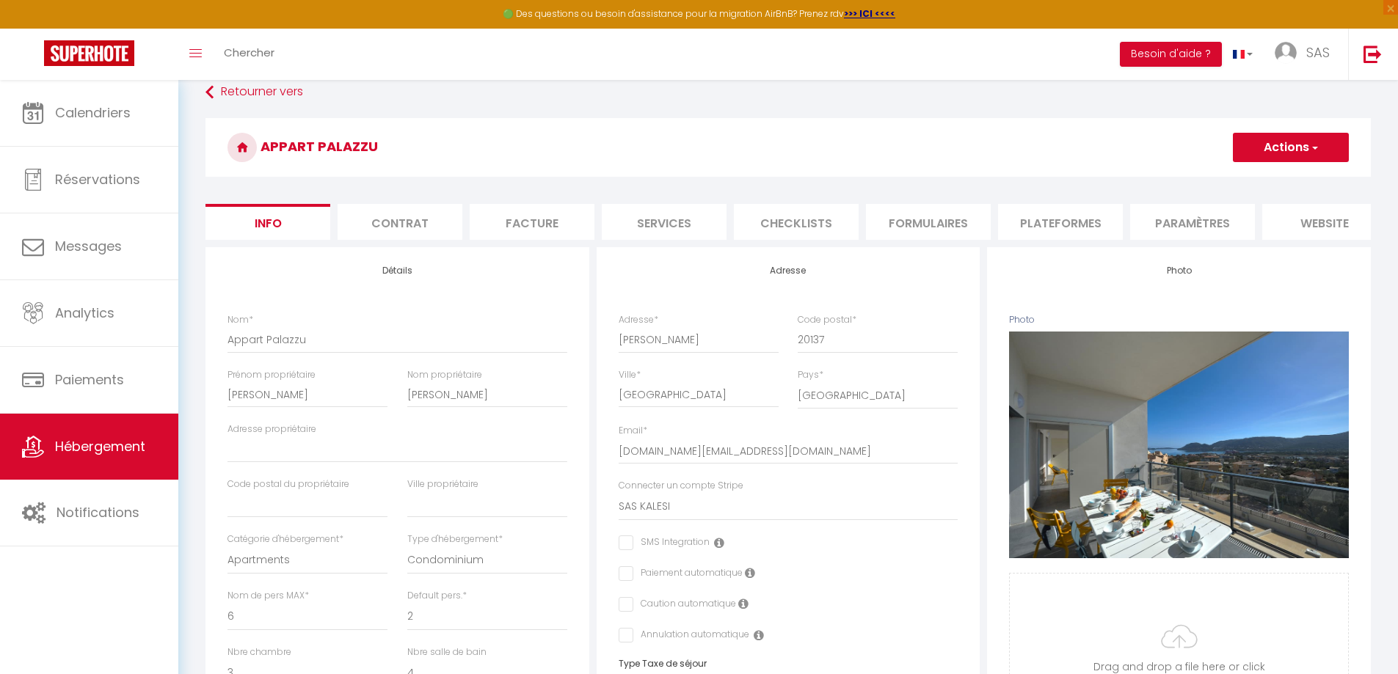
scroll to position [0, 0]
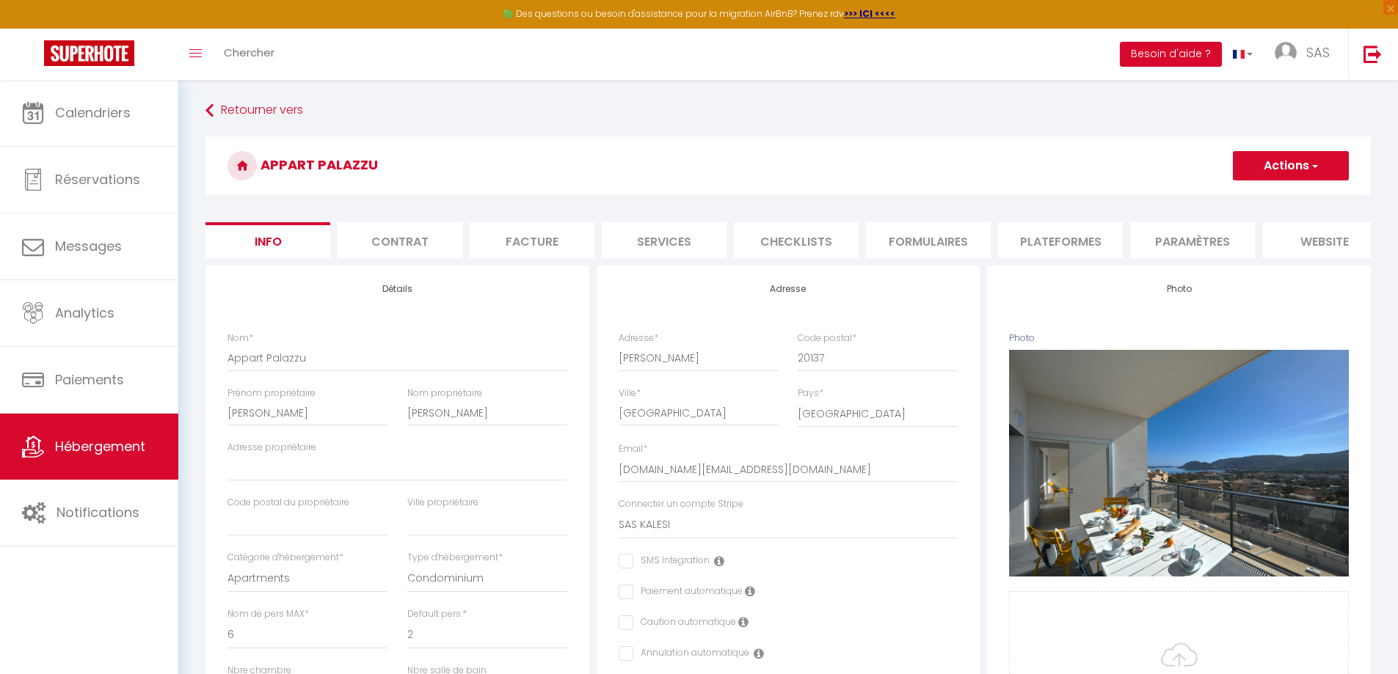
click at [1193, 252] on li "Paramètres" at bounding box center [1192, 240] width 125 height 36
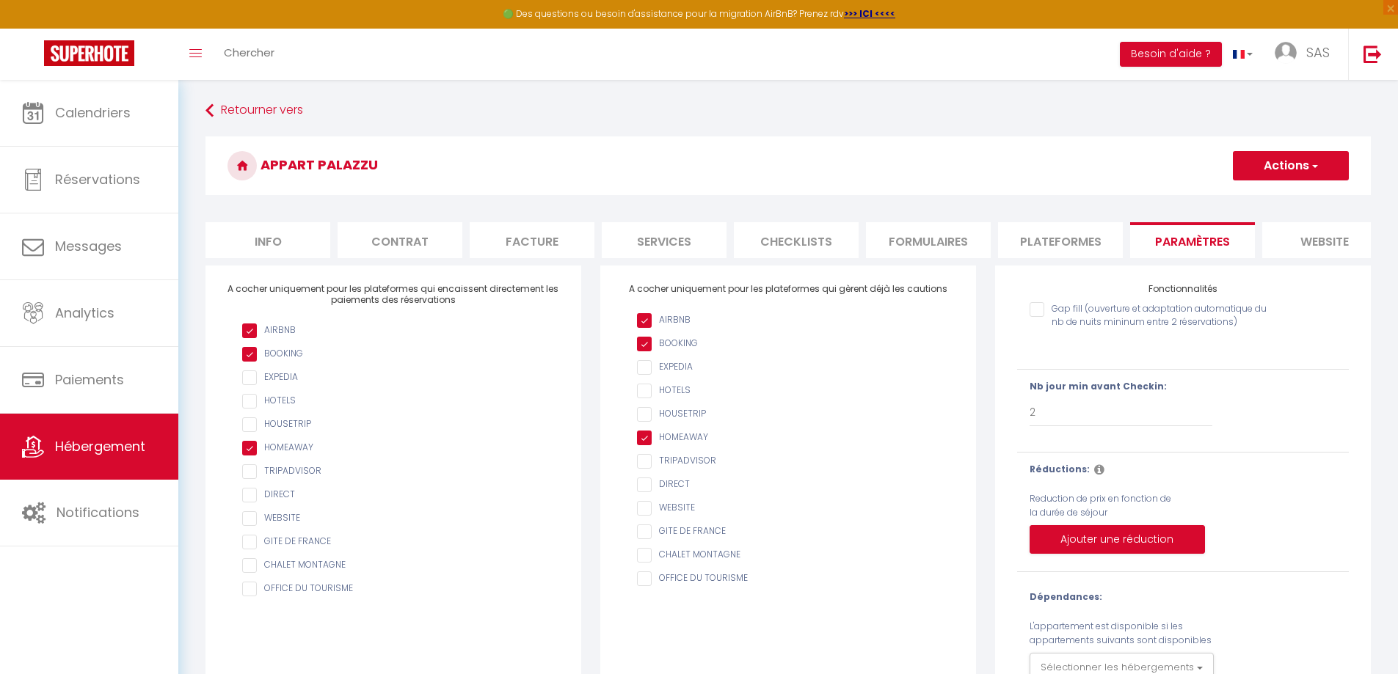
click at [1002, 239] on li "Plateformes" at bounding box center [1060, 240] width 125 height 36
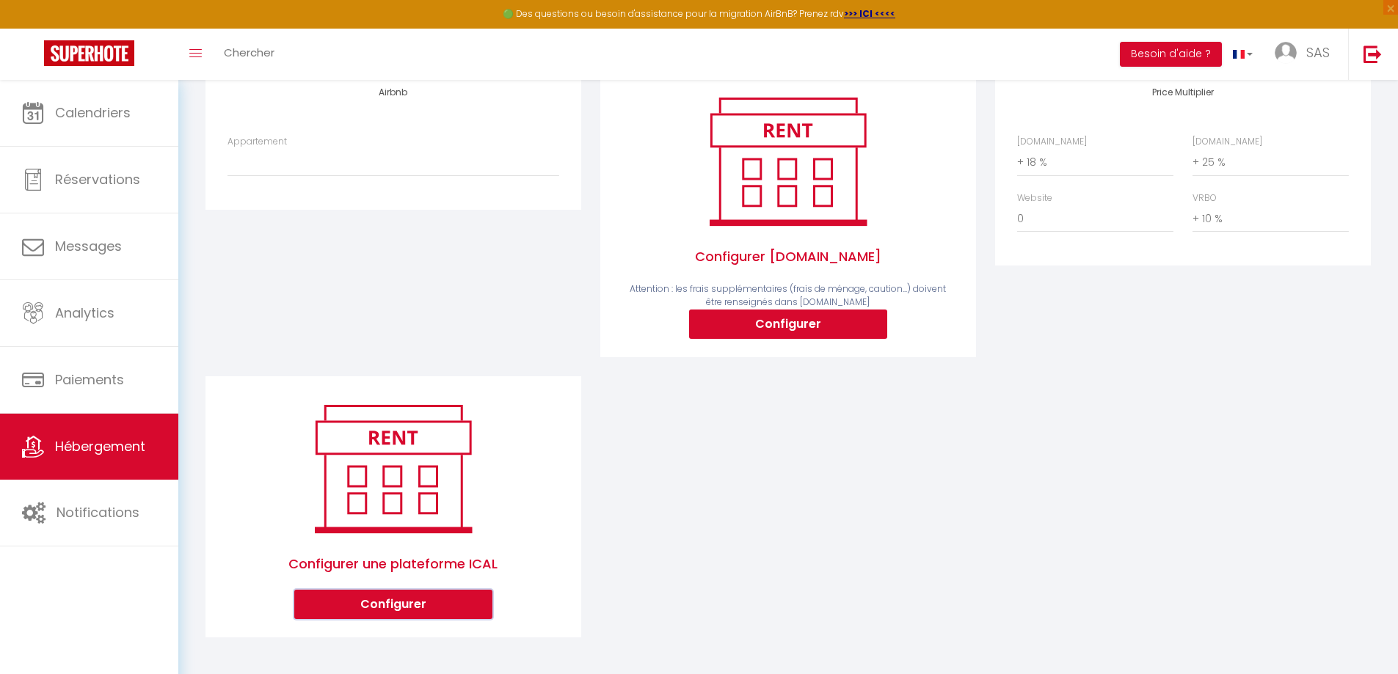
click at [445, 597] on button "Configurer" at bounding box center [393, 604] width 198 height 29
select select "1"
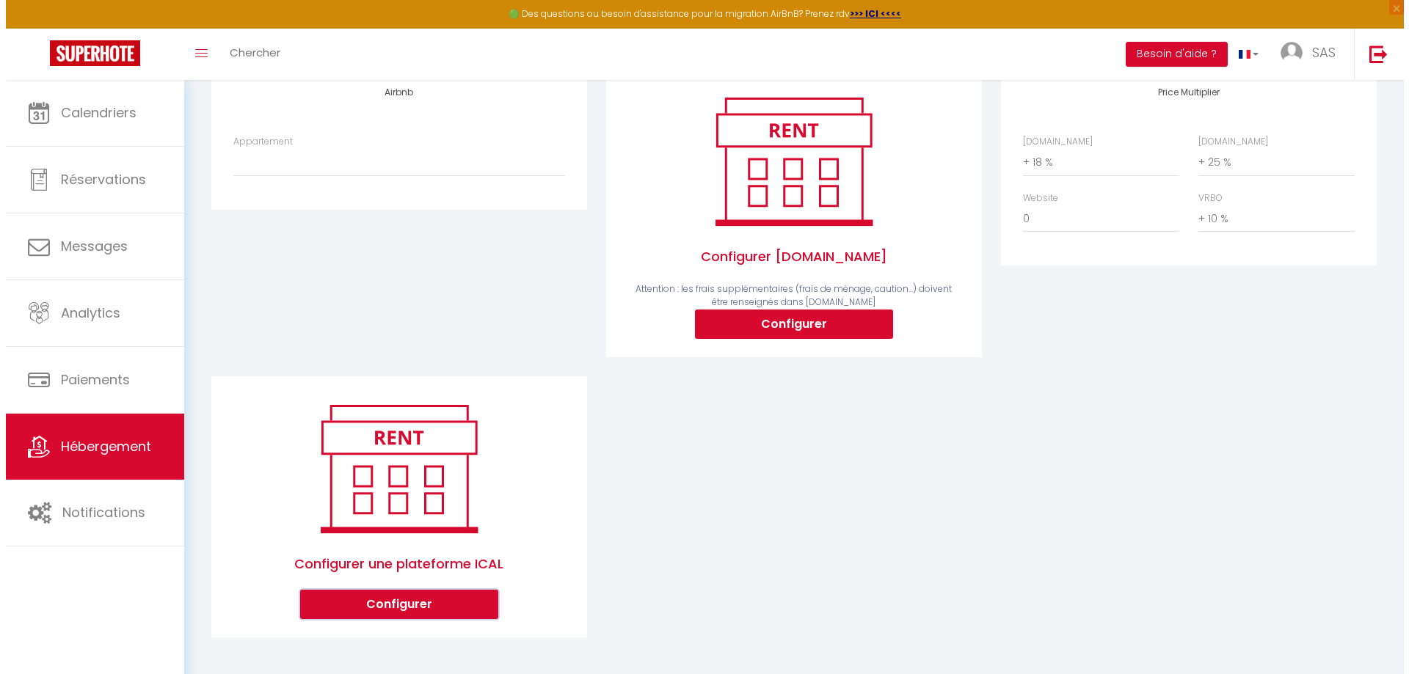
scroll to position [194, 0]
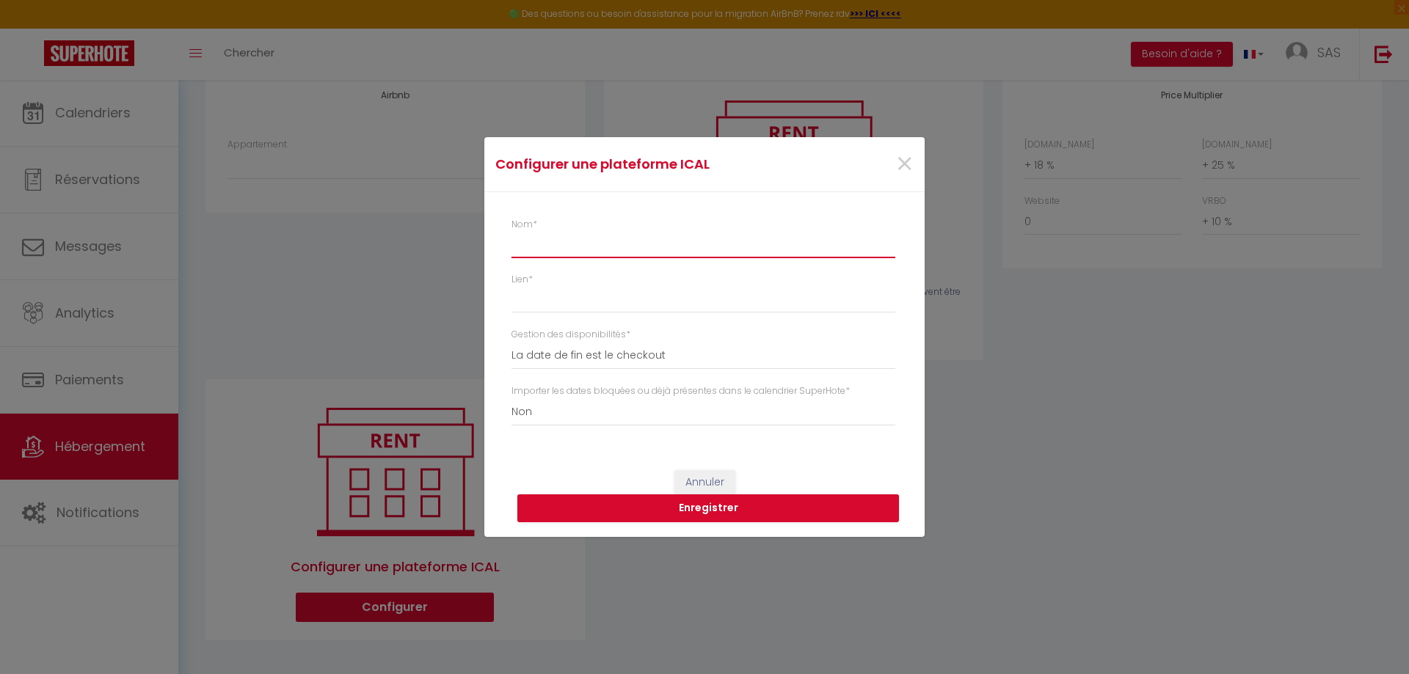
click at [552, 250] on input "Nom *" at bounding box center [703, 245] width 384 height 26
type input "Airbnb"
click at [561, 302] on input "Lien *" at bounding box center [703, 300] width 384 height 26
paste input "[URL][DOMAIN_NAME]"
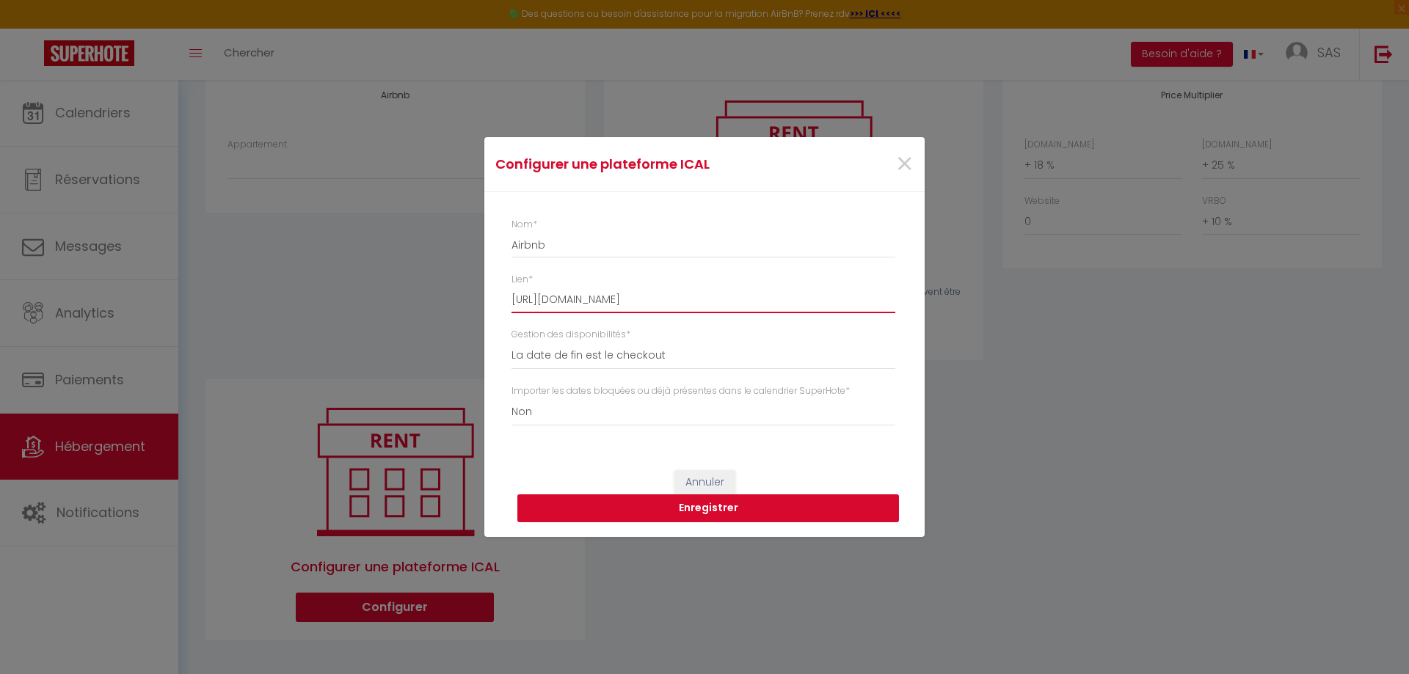
type input "[URL][DOMAIN_NAME]"
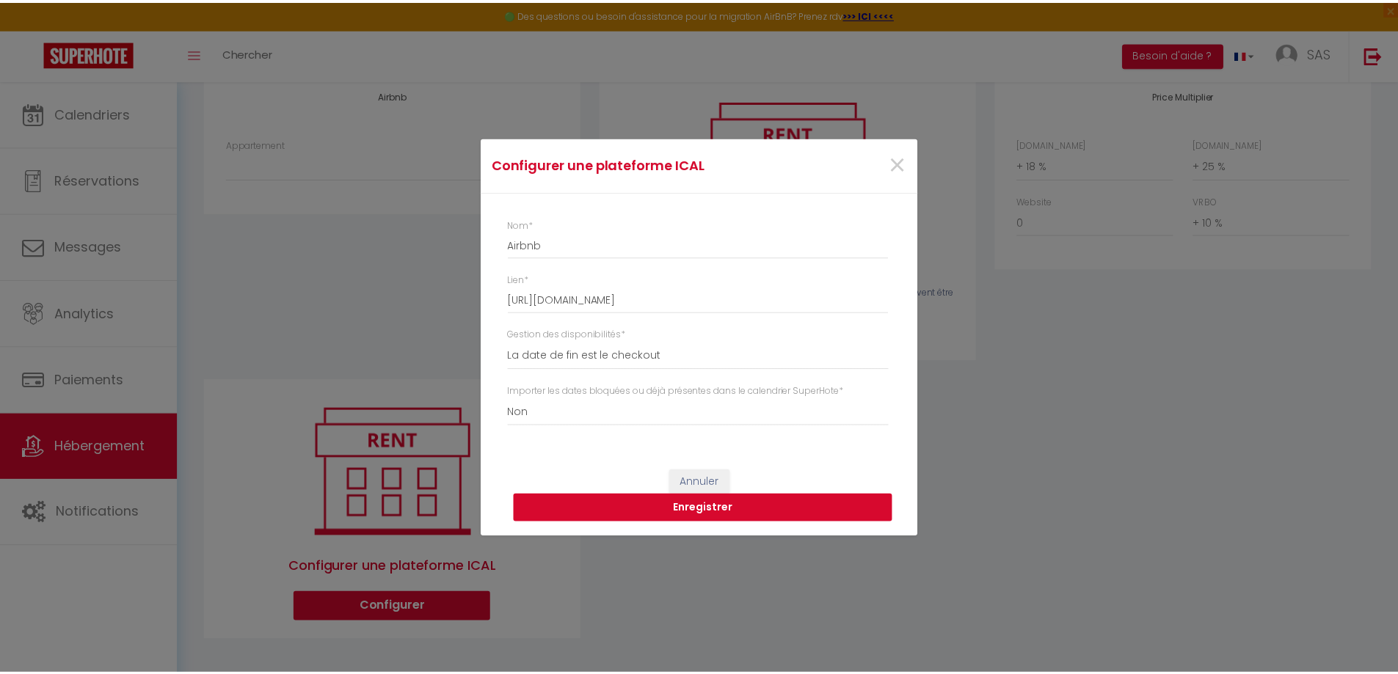
scroll to position [0, 0]
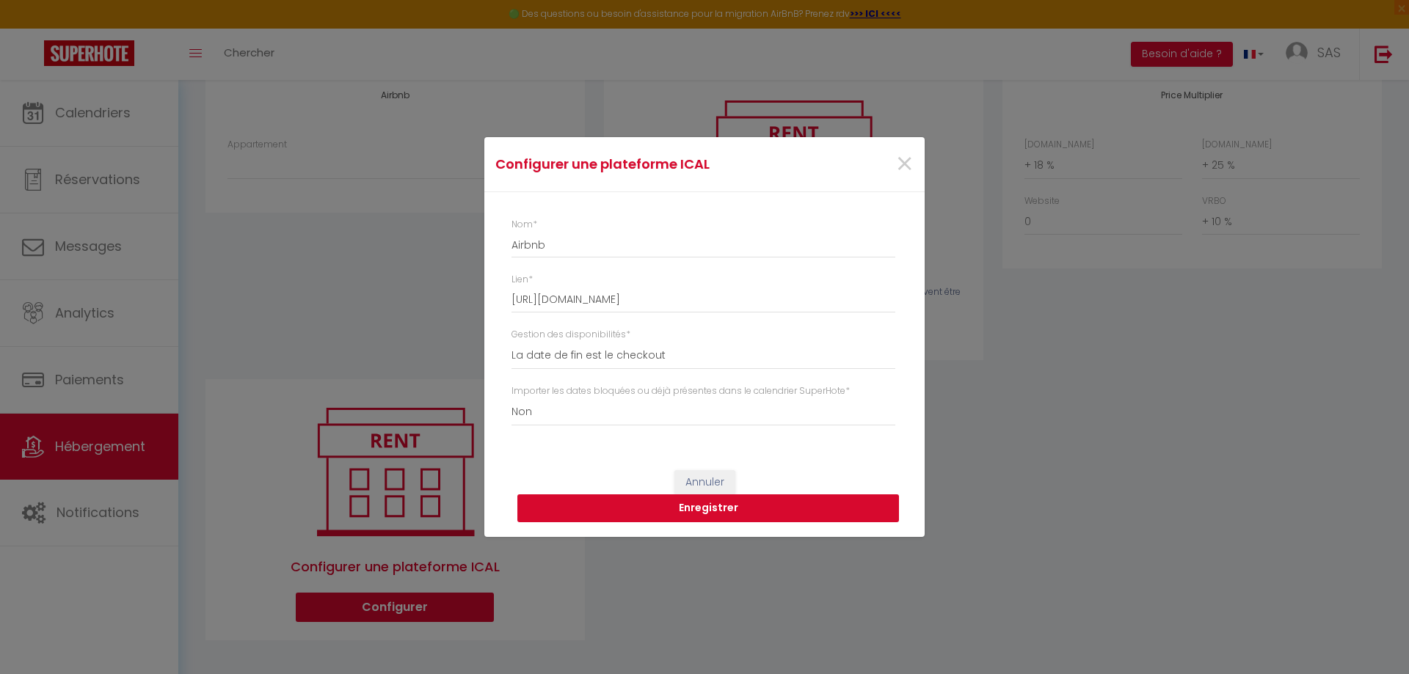
click at [661, 506] on button "Enregistrer" at bounding box center [708, 509] width 382 height 28
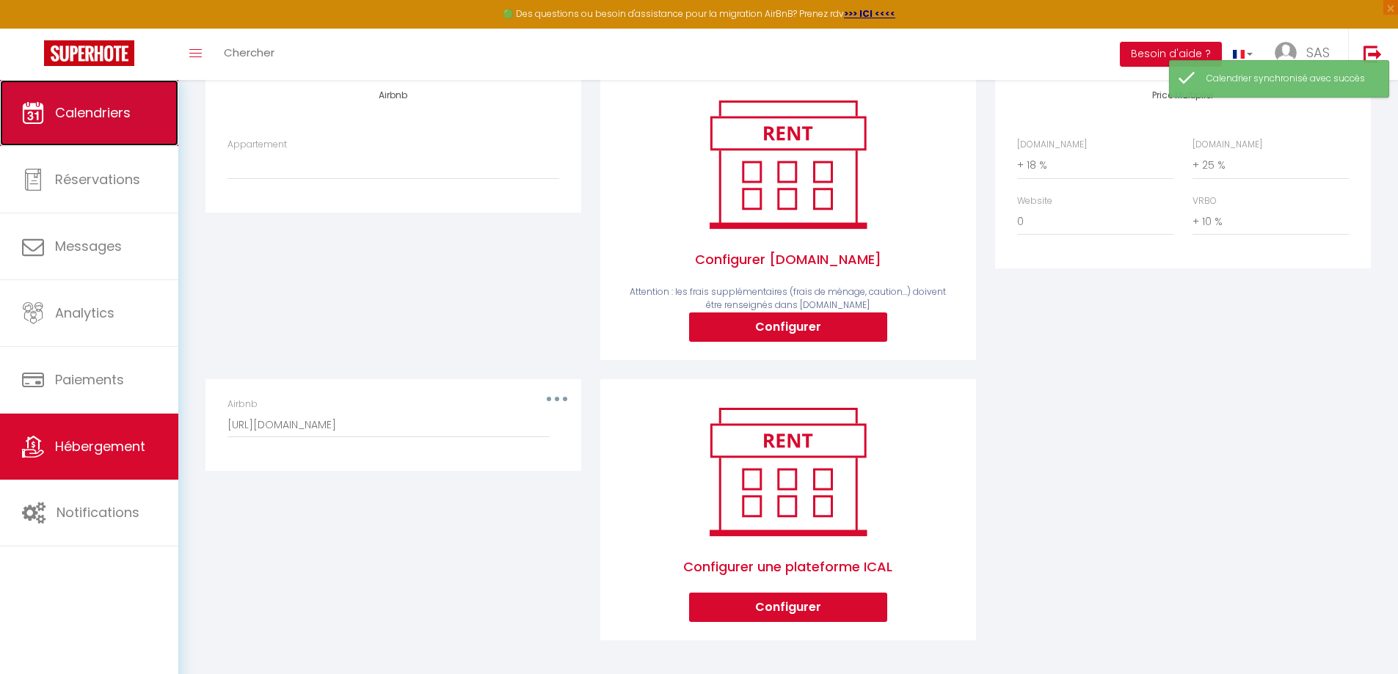
click at [102, 143] on link "Calendriers" at bounding box center [89, 113] width 178 height 66
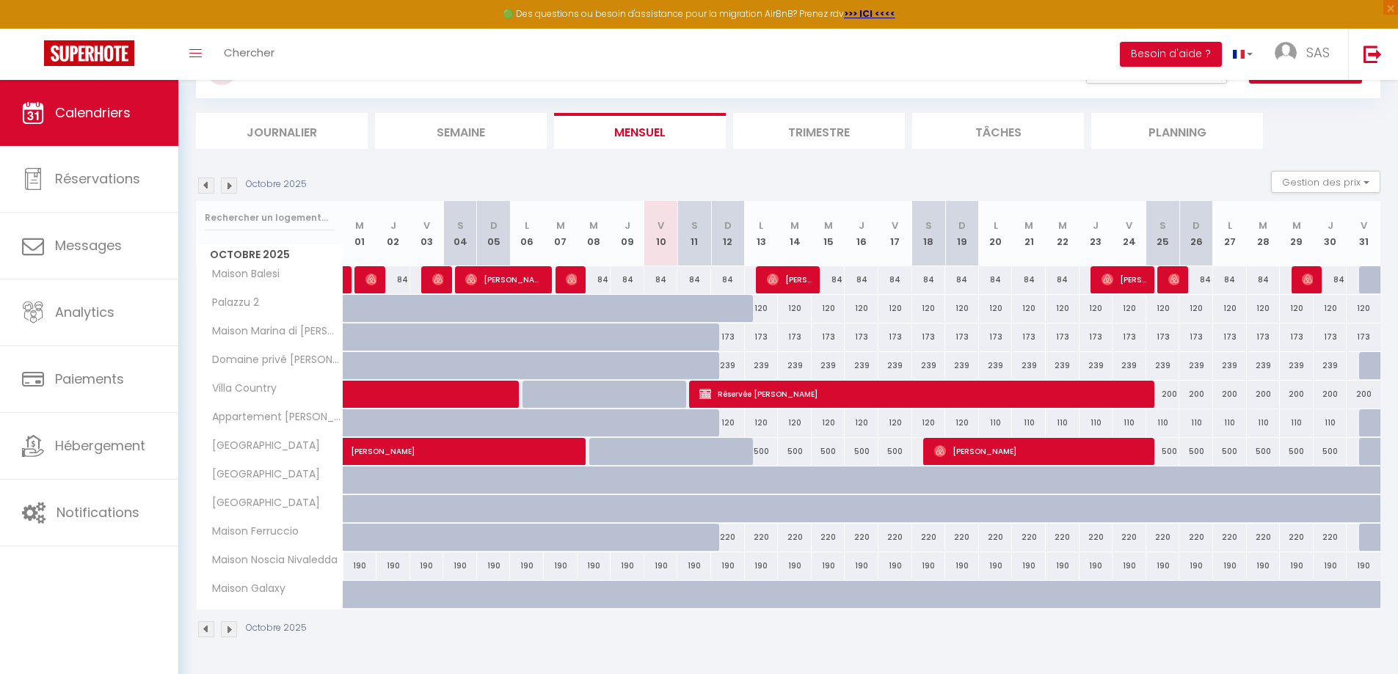
scroll to position [73, 0]
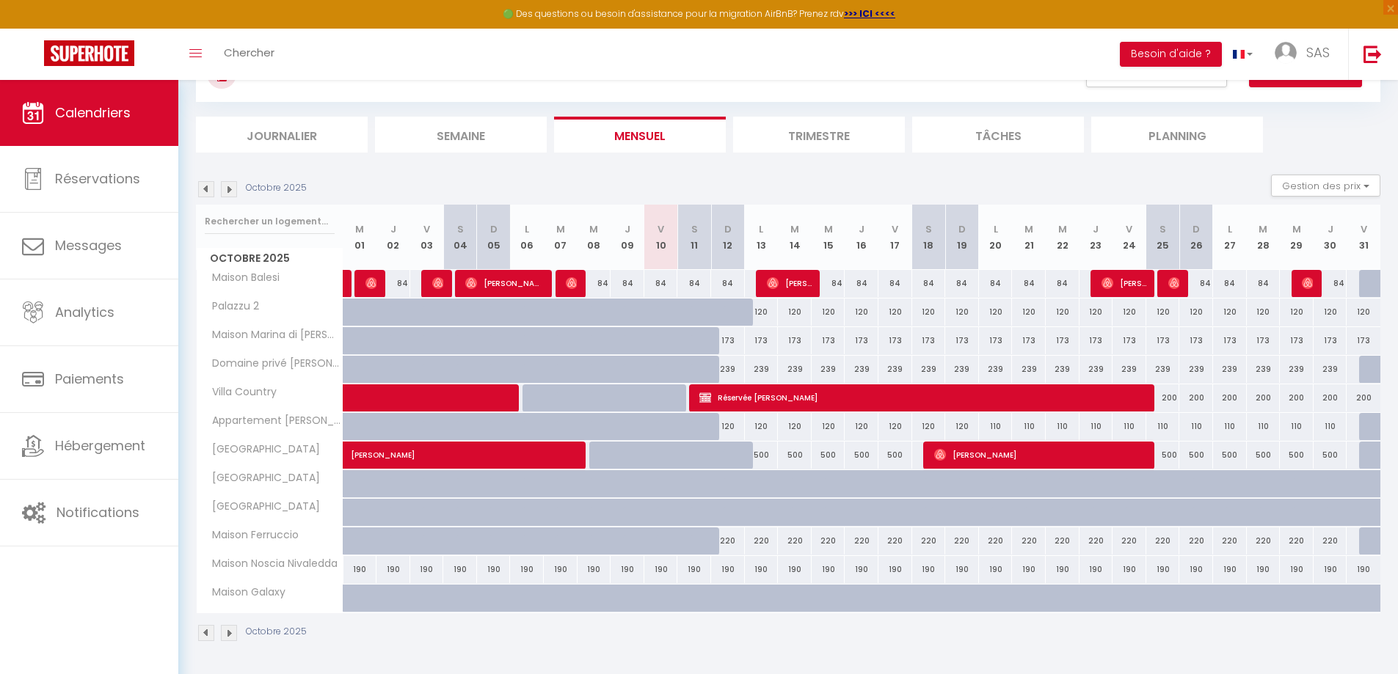
click at [199, 636] on img at bounding box center [206, 633] width 16 height 16
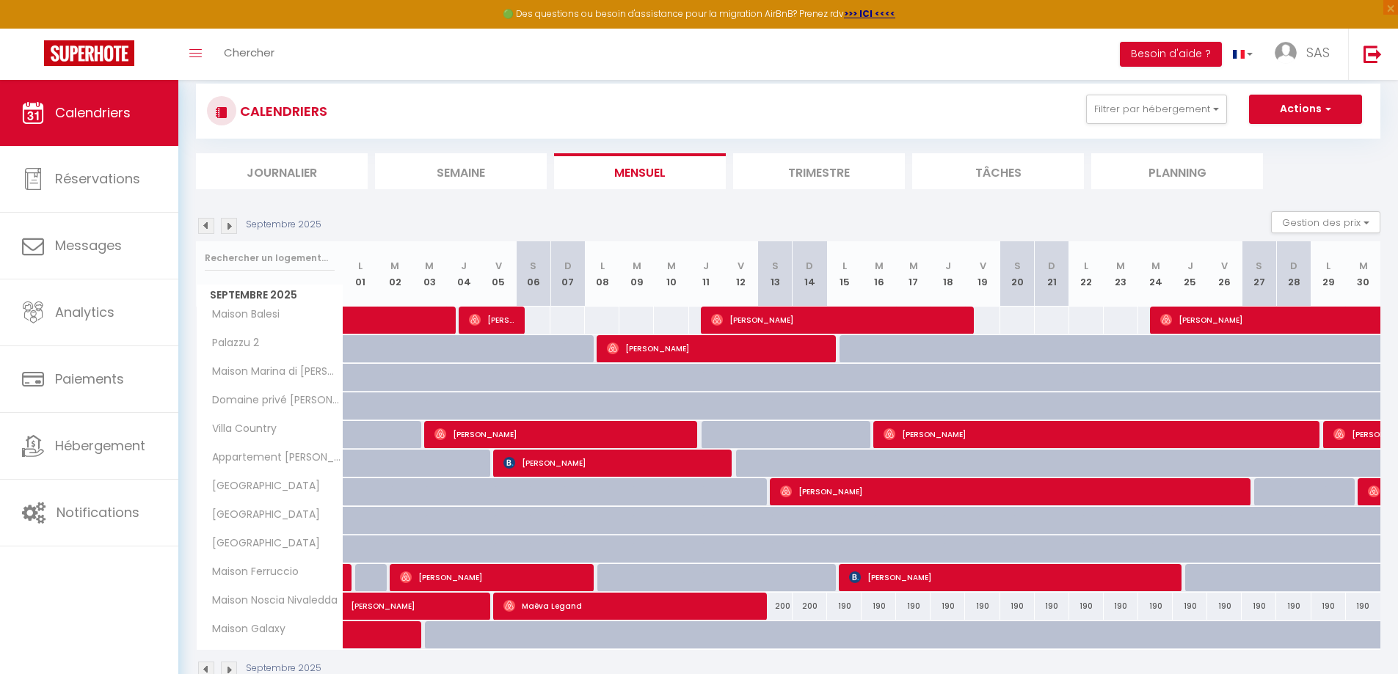
scroll to position [0, 0]
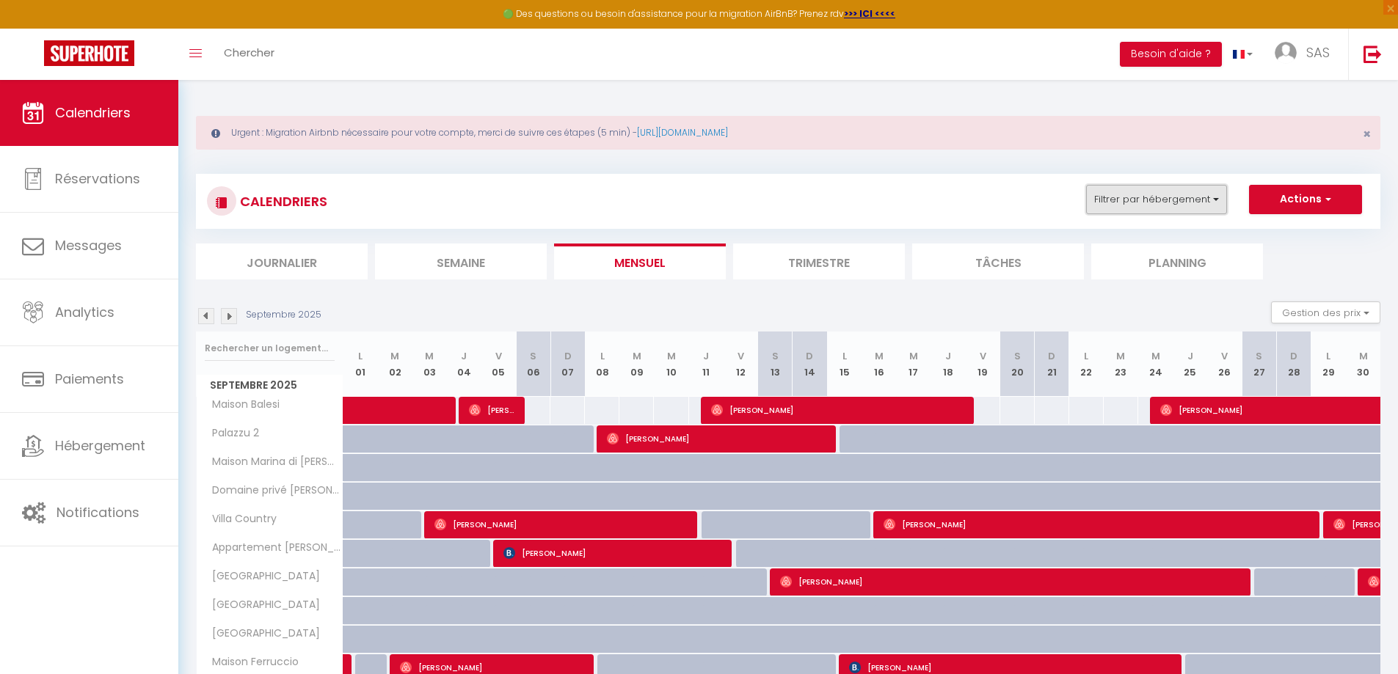
click at [1192, 189] on button "Filtrer par hébergement" at bounding box center [1156, 199] width 141 height 29
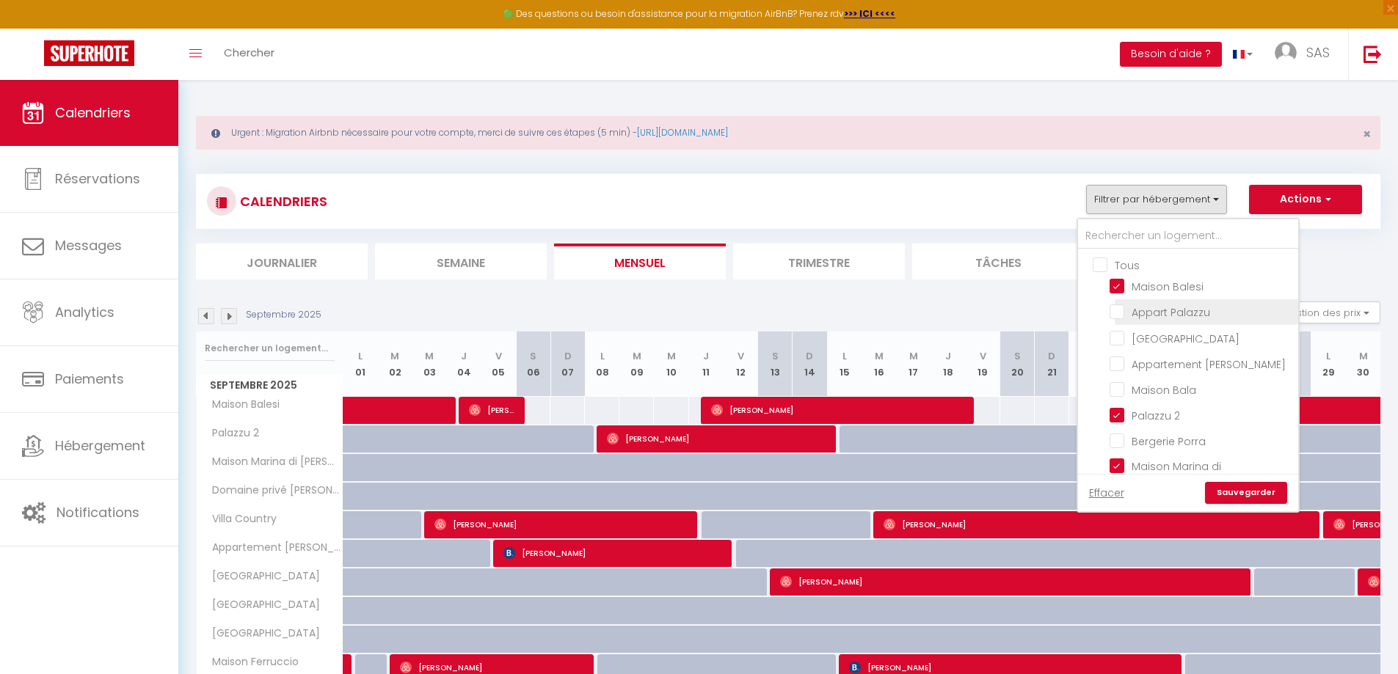
click at [1131, 311] on input "Appart Palazzu" at bounding box center [1201, 311] width 183 height 15
checkbox input "true"
checkbox input "false"
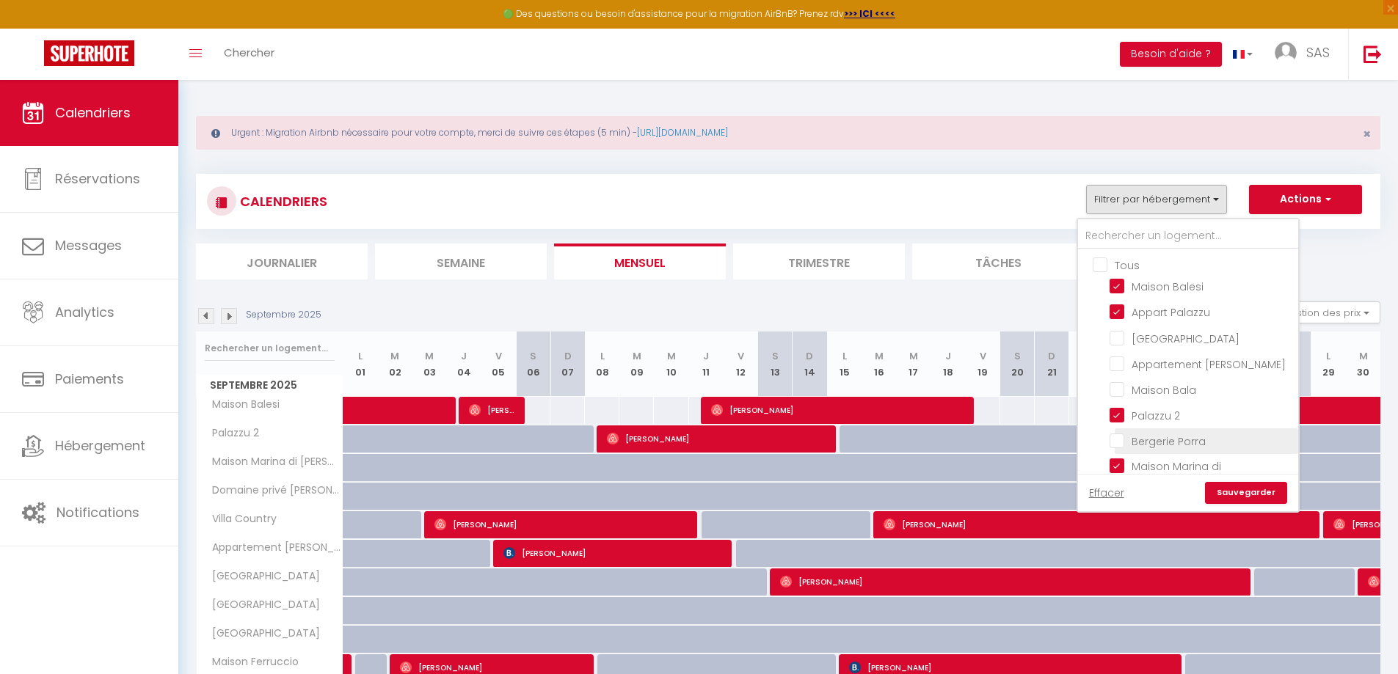
checkbox input "false"
click at [1242, 497] on link "Sauvegarder" at bounding box center [1246, 493] width 82 height 22
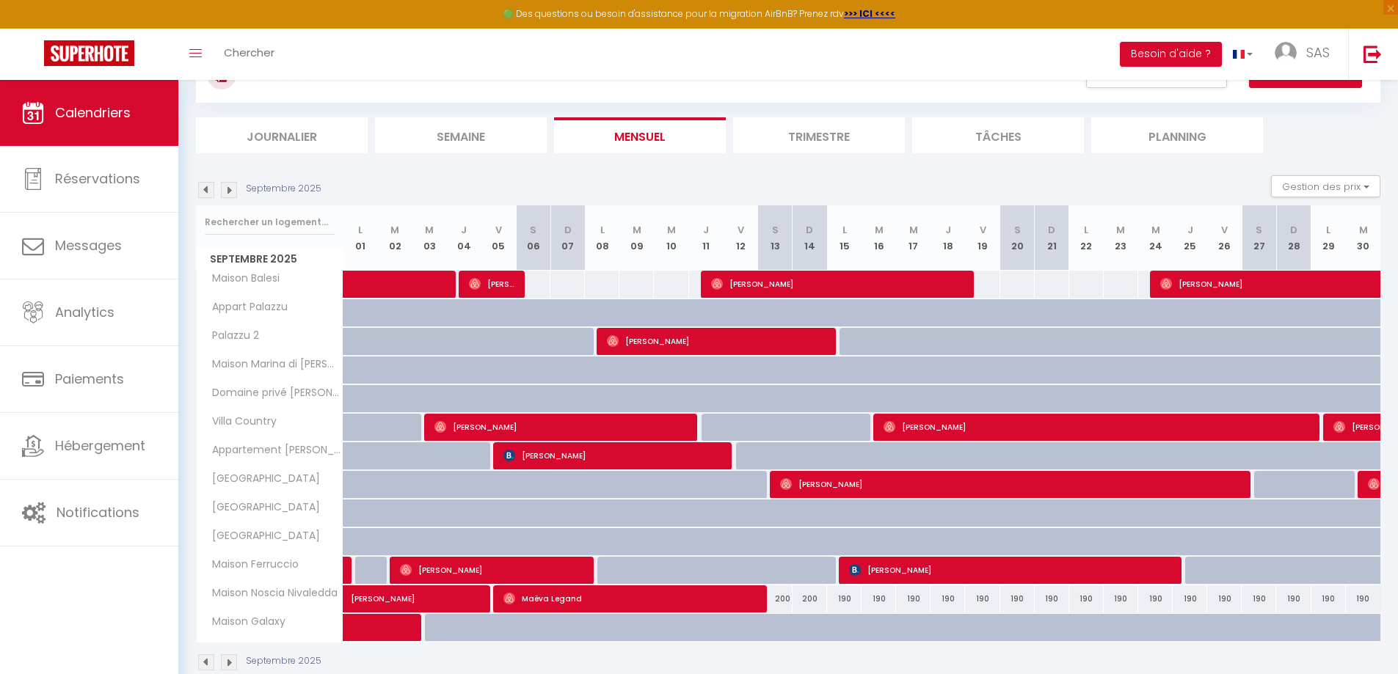
scroll to position [156, 0]
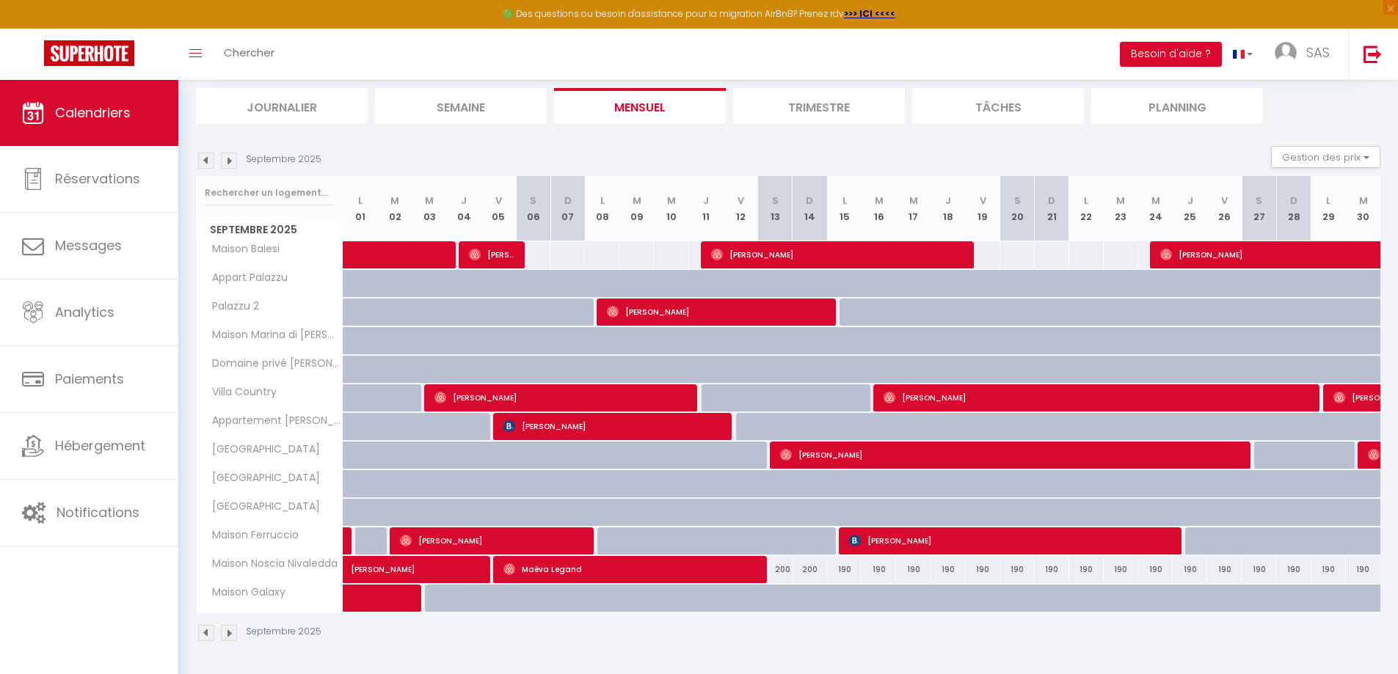
click at [229, 633] on img at bounding box center [229, 633] width 16 height 16
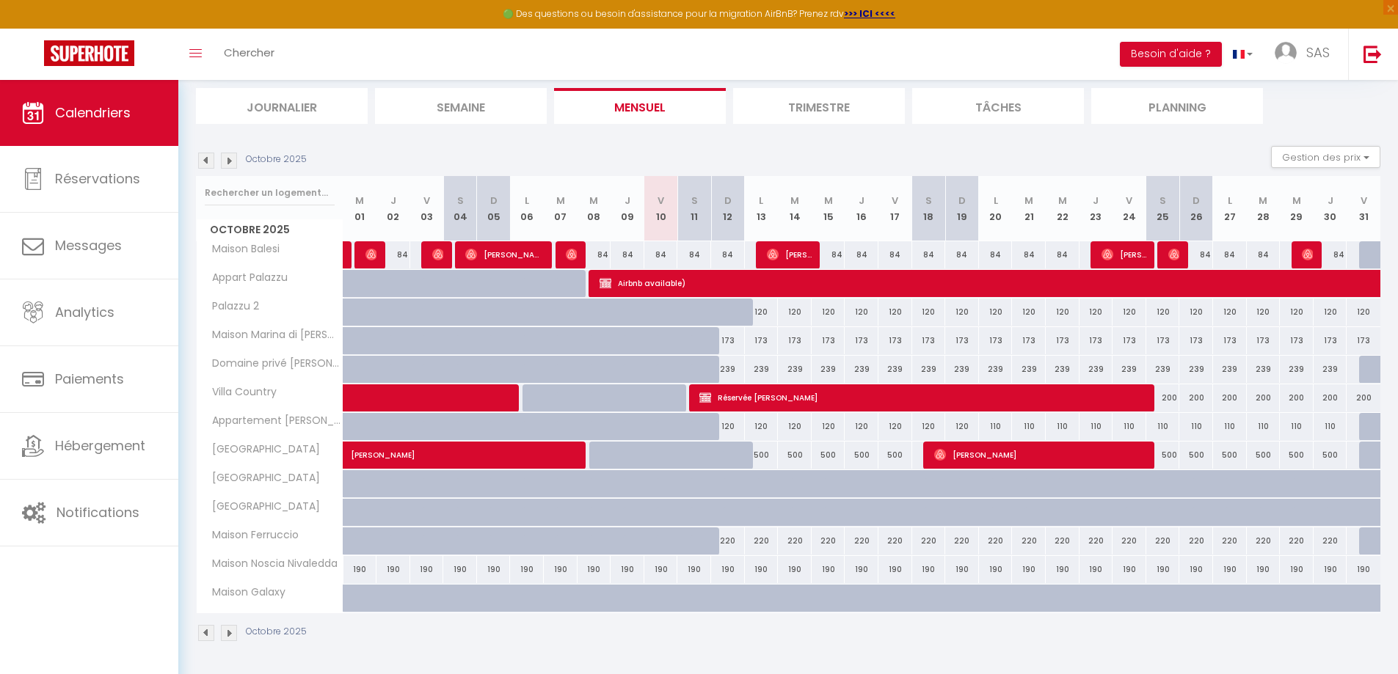
click at [217, 635] on div "Octobre 2025" at bounding box center [253, 633] width 115 height 16
click at [225, 635] on img at bounding box center [229, 633] width 16 height 16
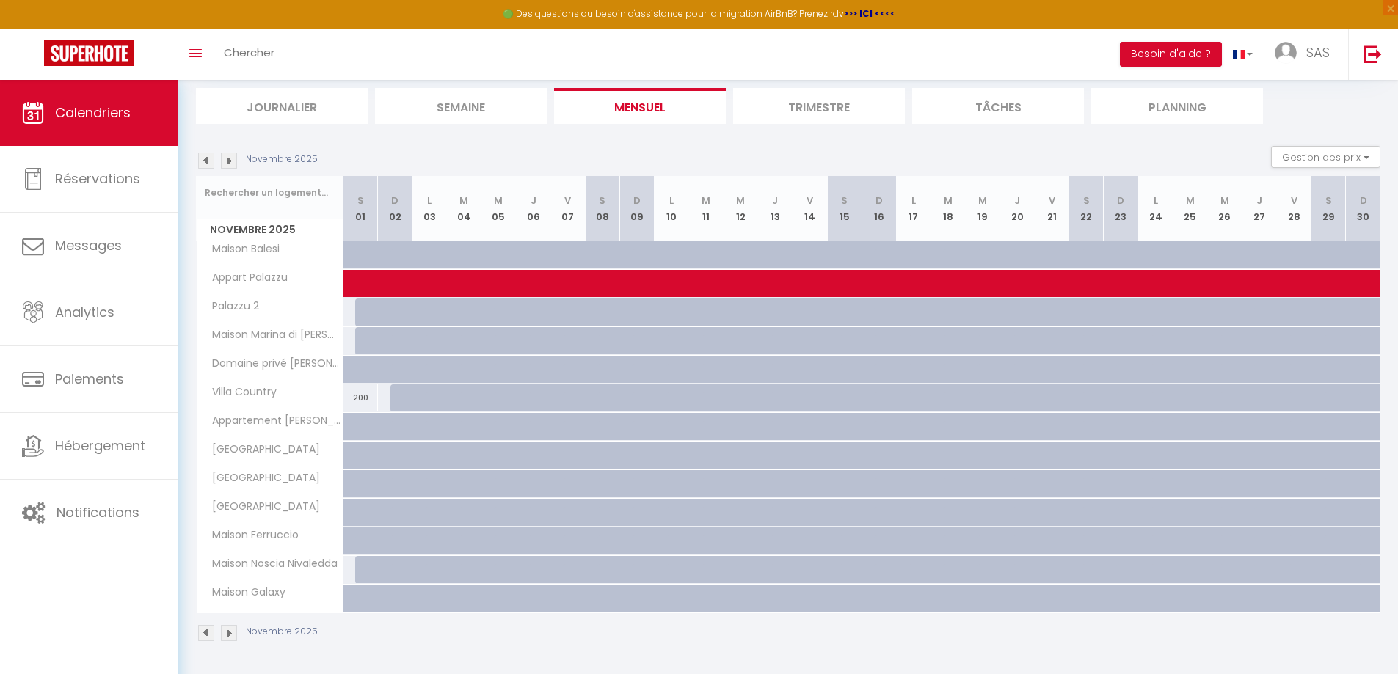
click at [204, 636] on img at bounding box center [206, 633] width 16 height 16
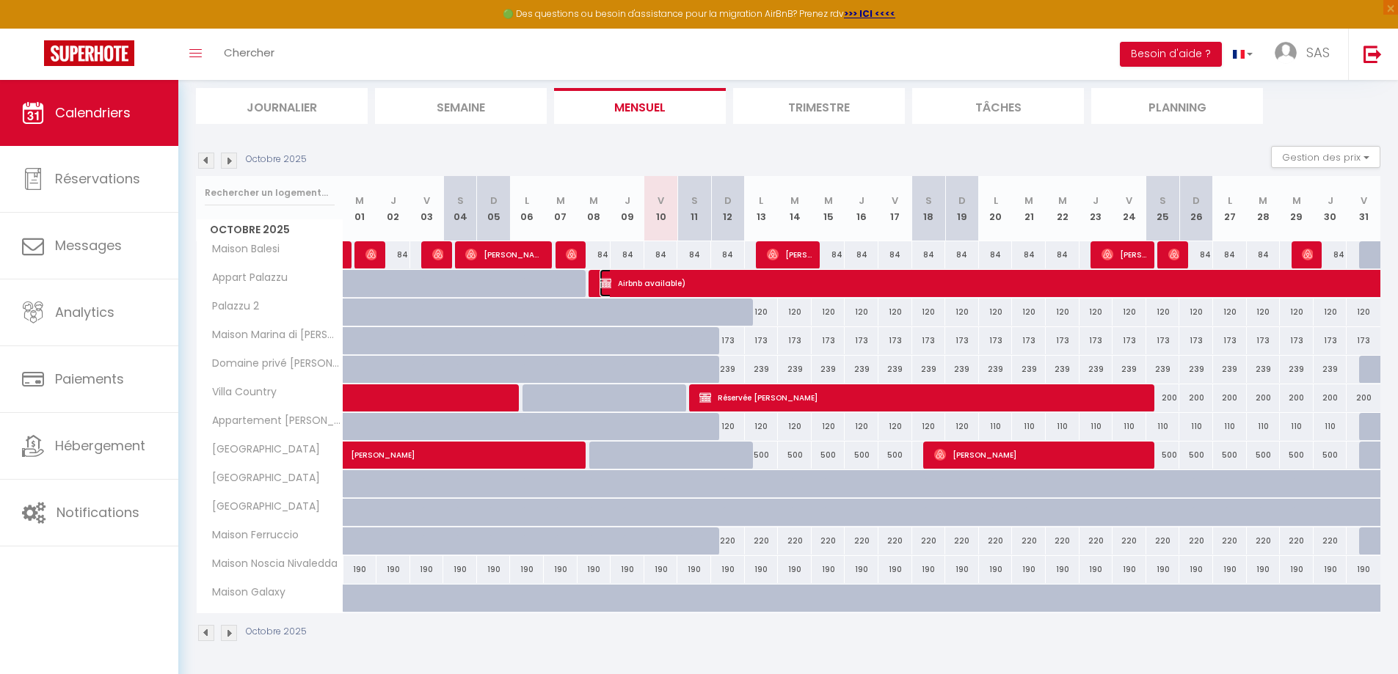
select select "OK"
select select "KO"
select select "0"
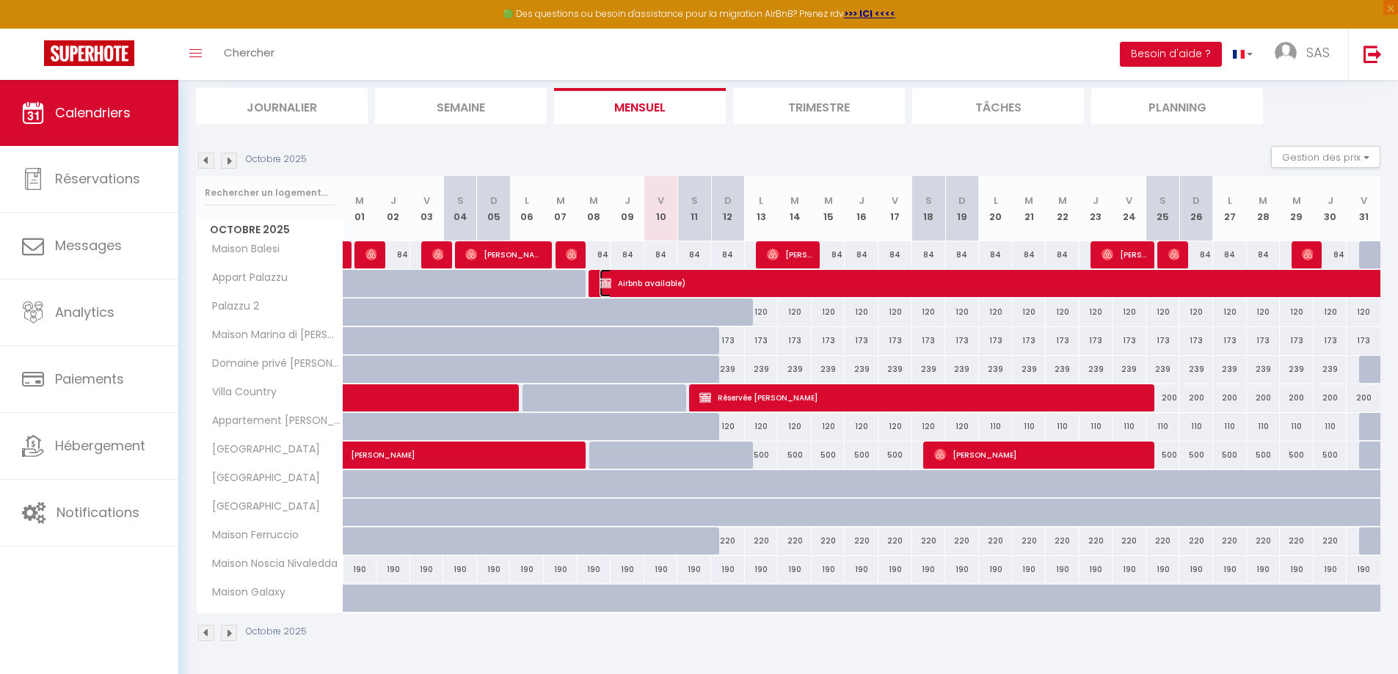
select select "1"
select select
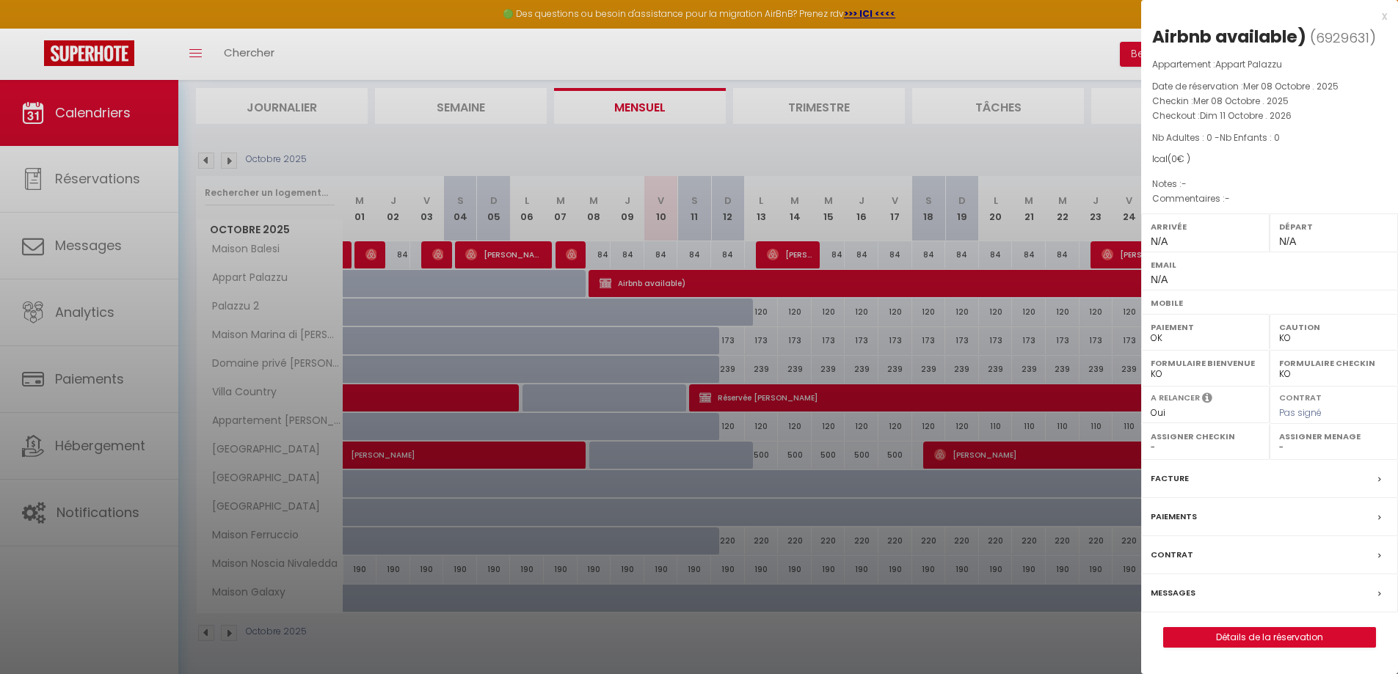
click at [840, 341] on div at bounding box center [699, 337] width 1398 height 674
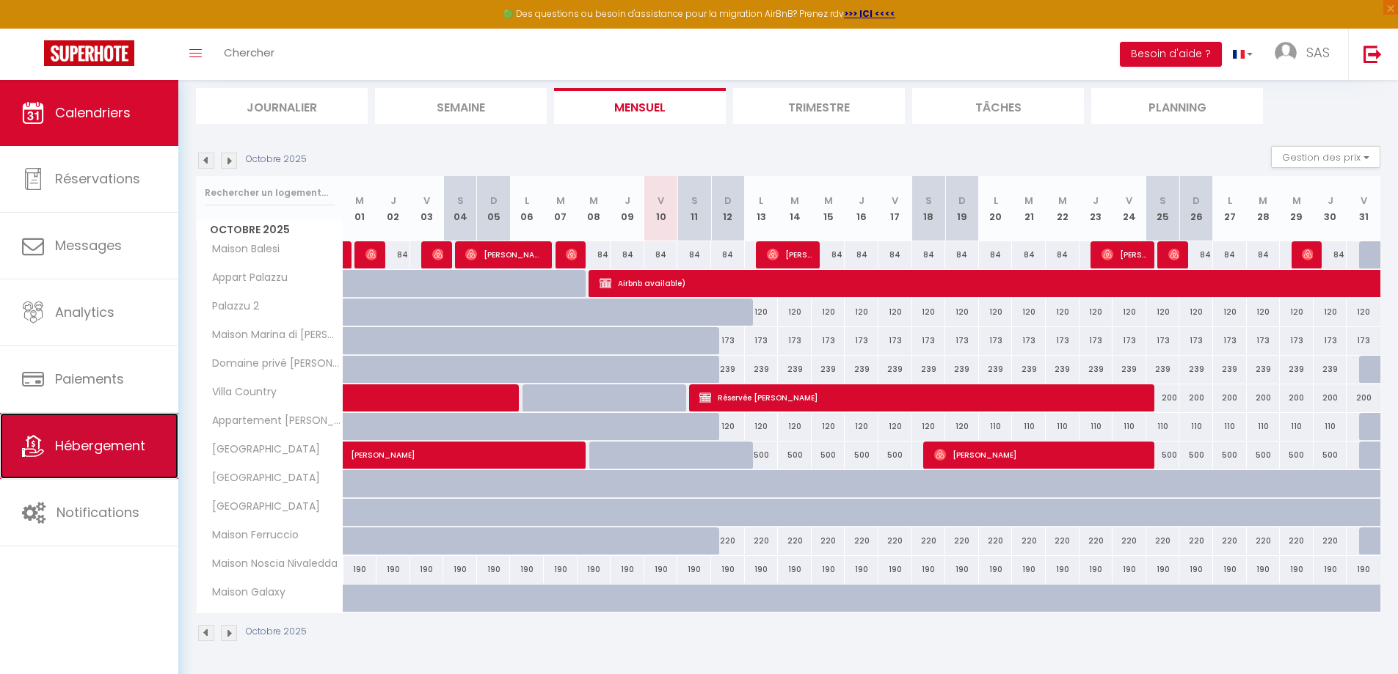
click at [110, 444] on span "Hébergement" at bounding box center [100, 446] width 90 height 18
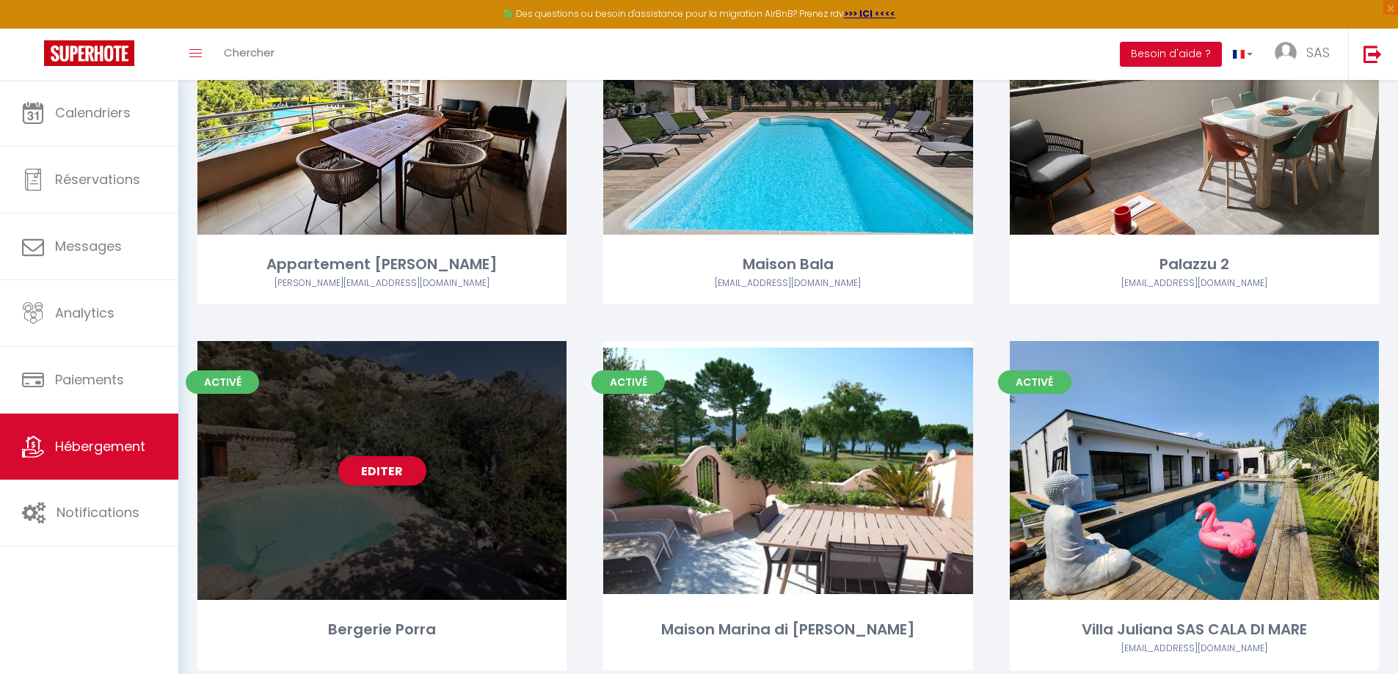
scroll to position [660, 0]
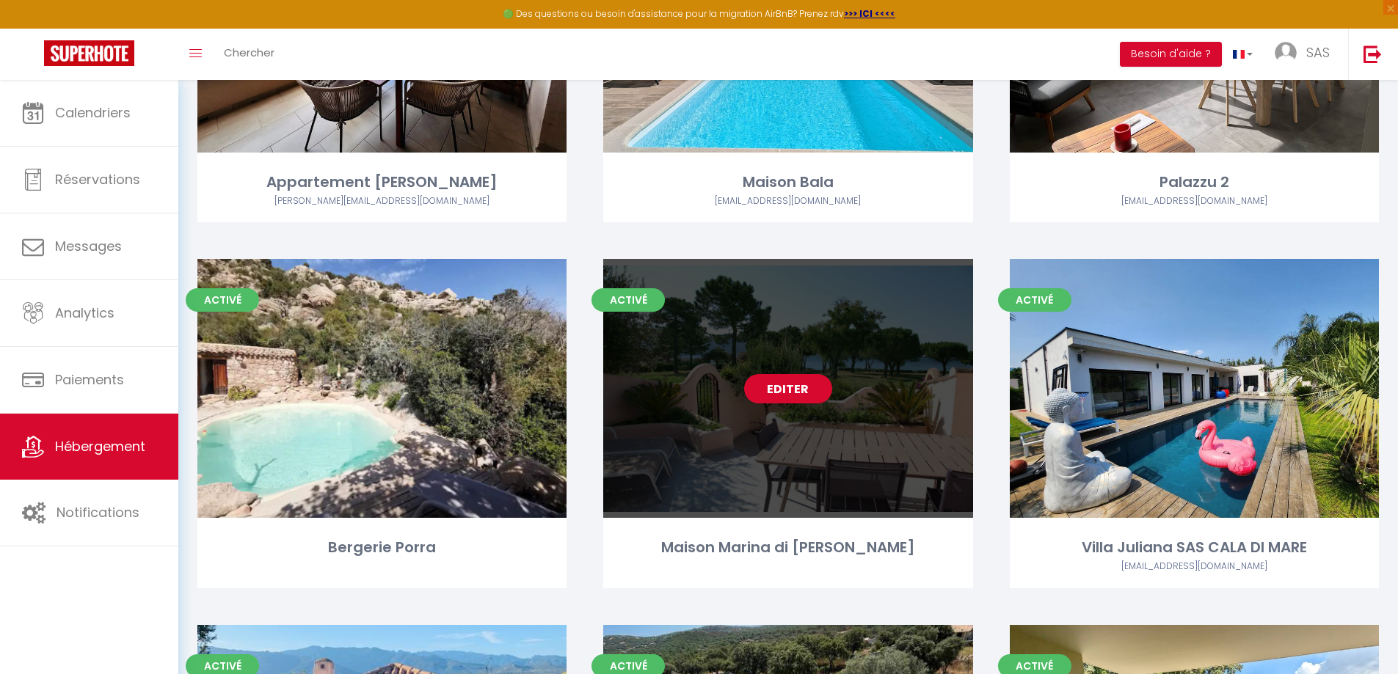
click at [759, 379] on link "Editer" at bounding box center [788, 388] width 88 height 29
select select "3"
select select "2"
select select "1"
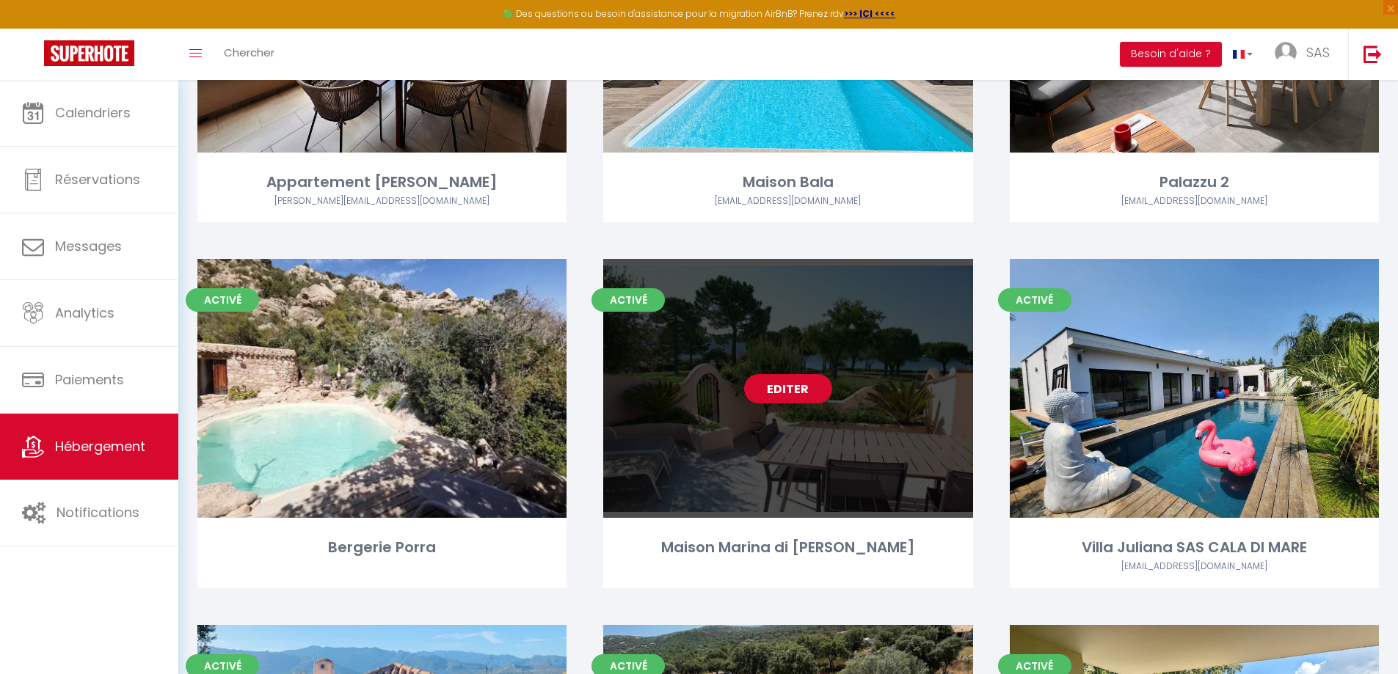
select select
select select "28"
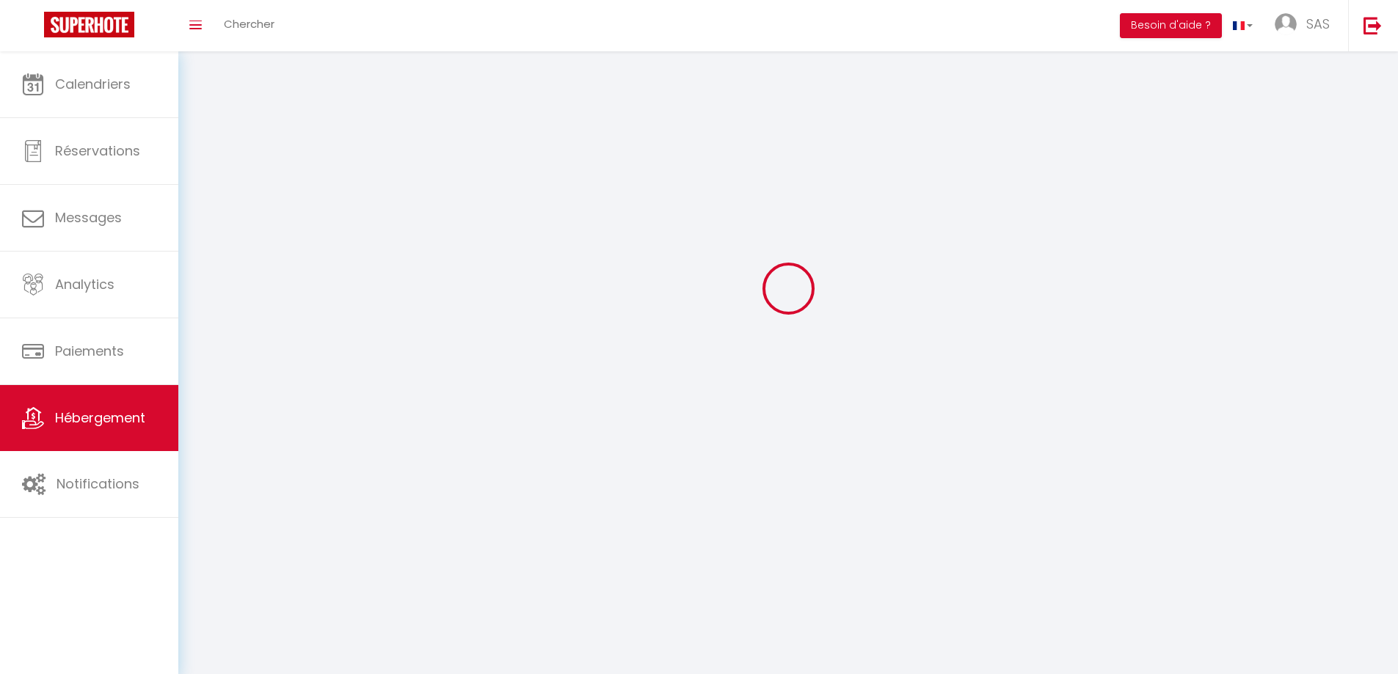
select select
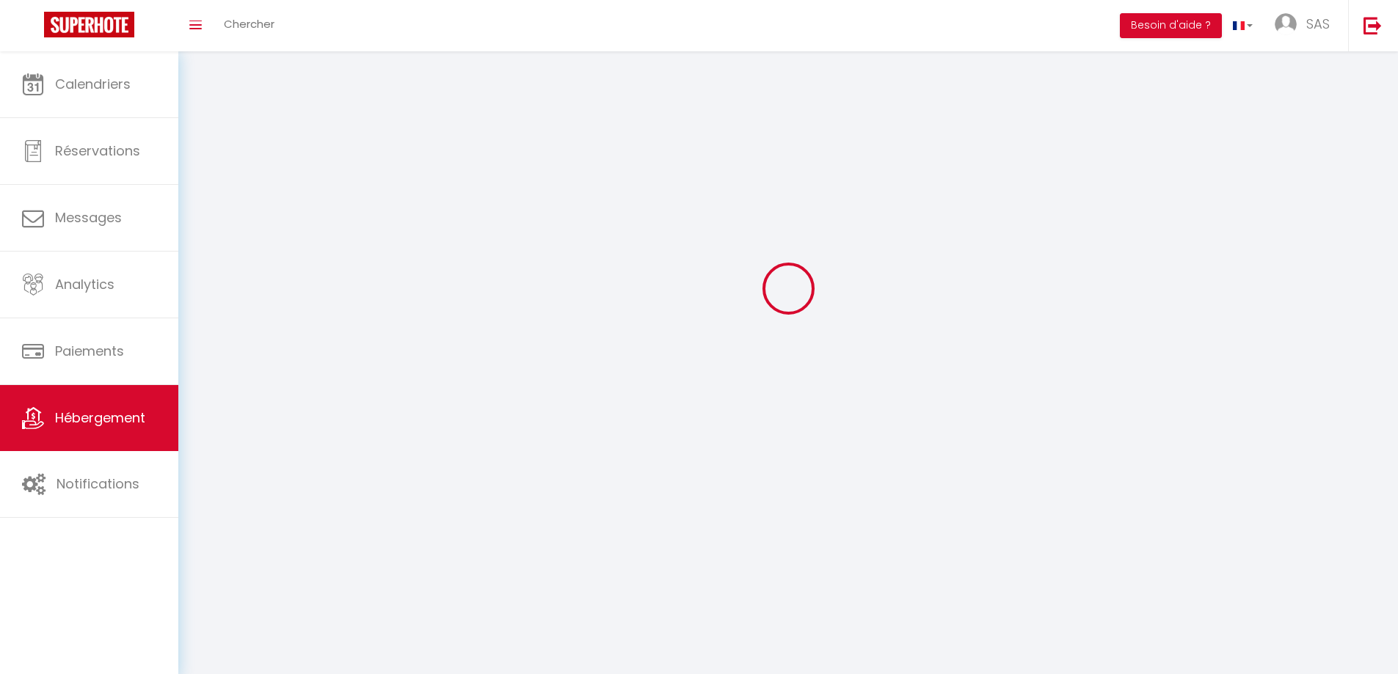
select select
checkbox input "false"
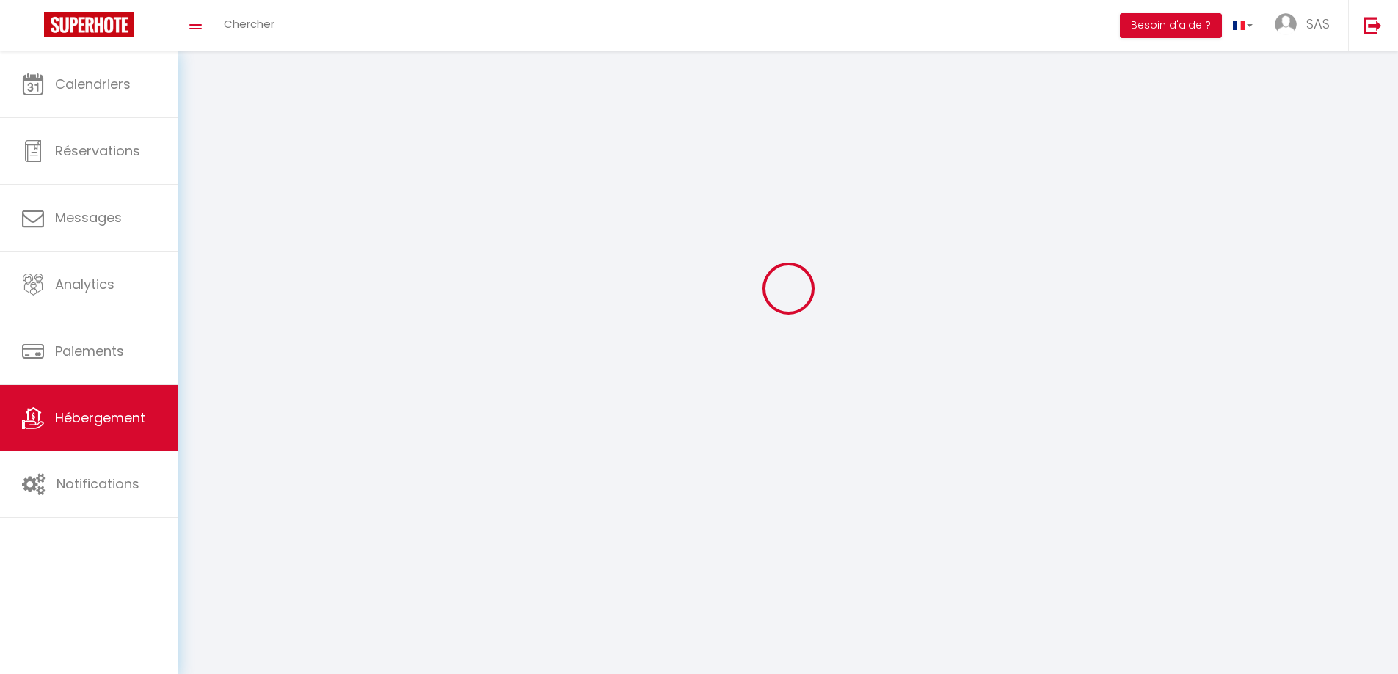
select select
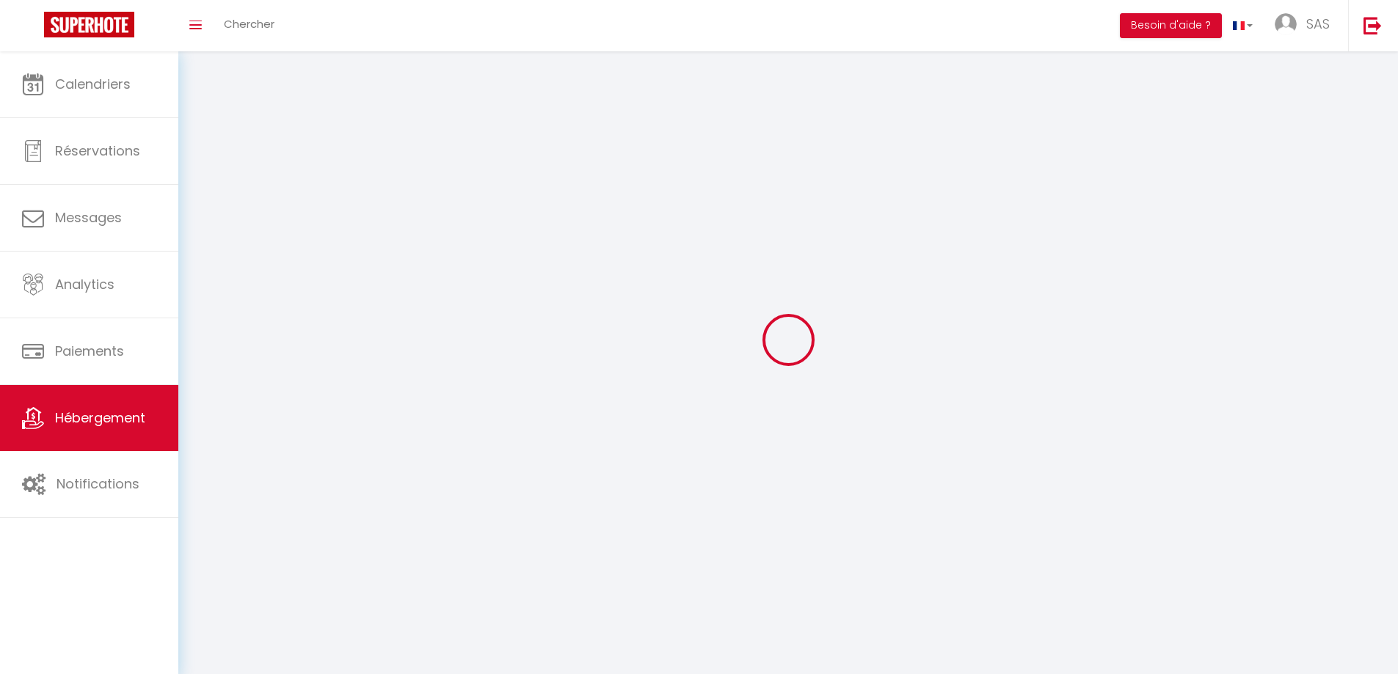
select select
checkbox input "false"
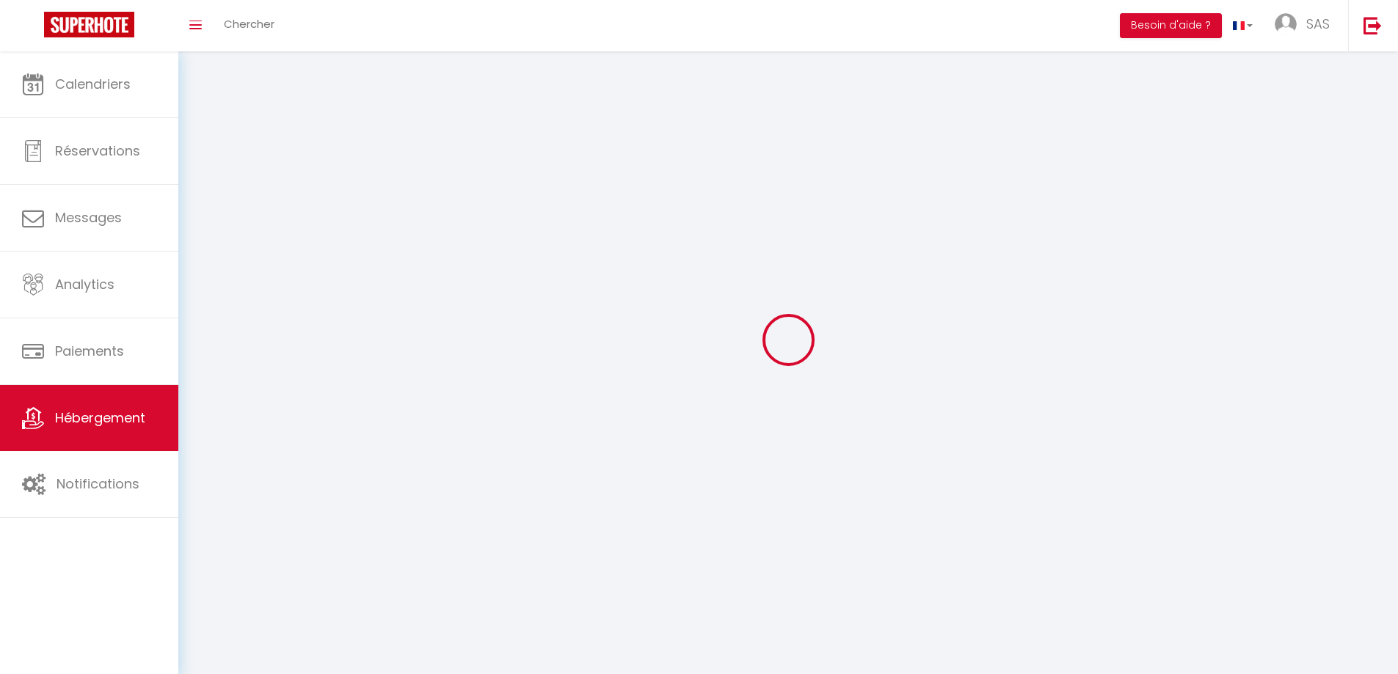
checkbox input "false"
select select
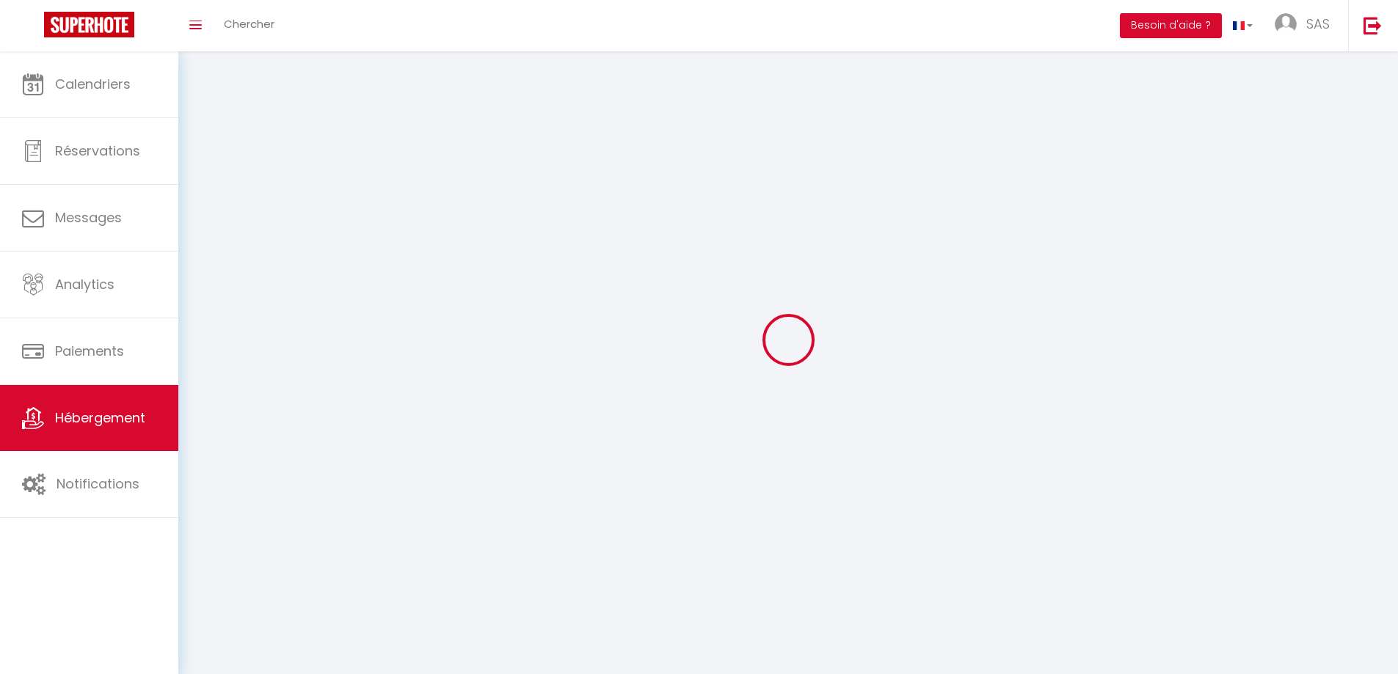
select select
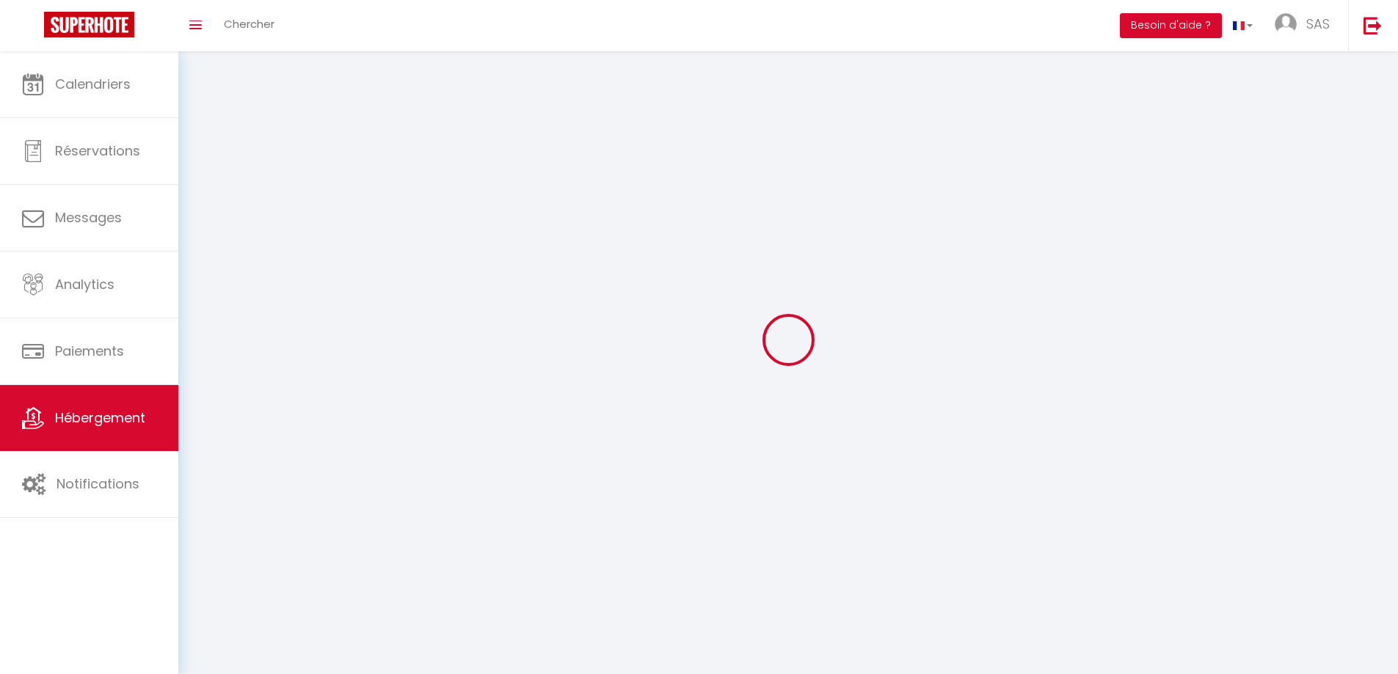
checkbox input "false"
select select
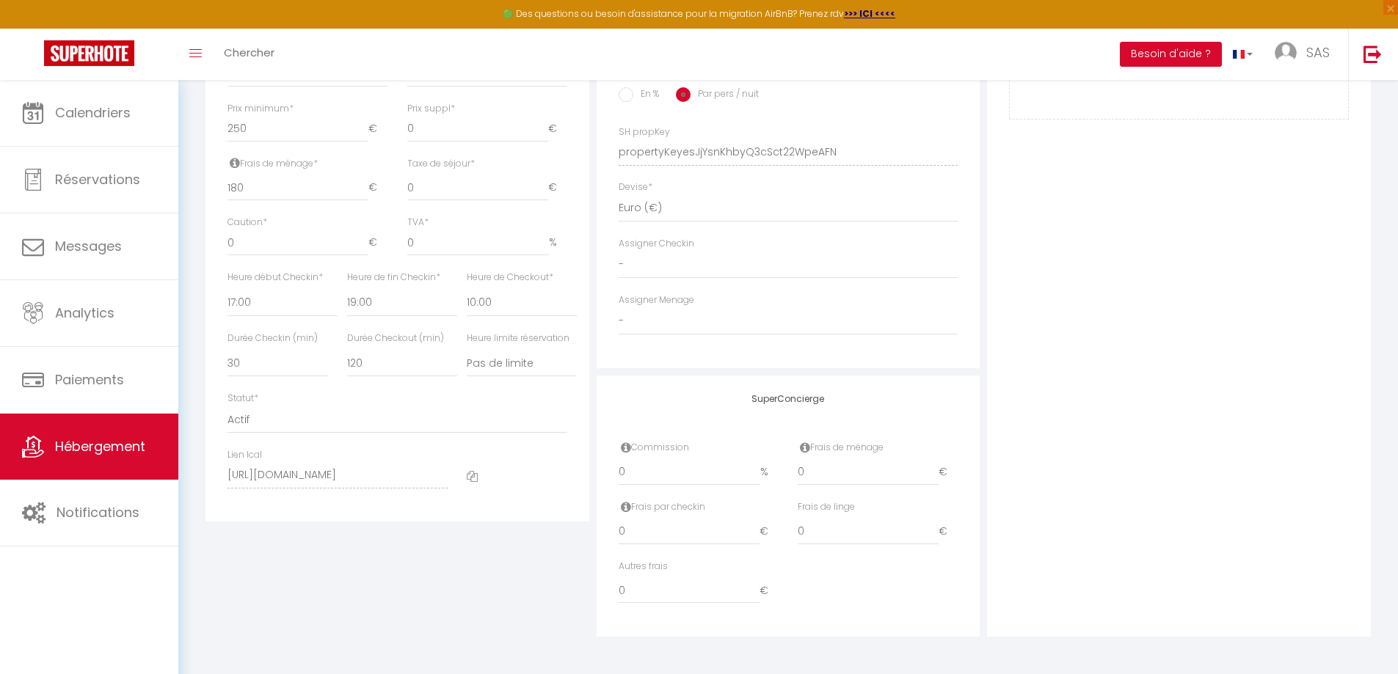
scroll to position [630, 0]
click at [475, 477] on icon at bounding box center [472, 476] width 11 height 11
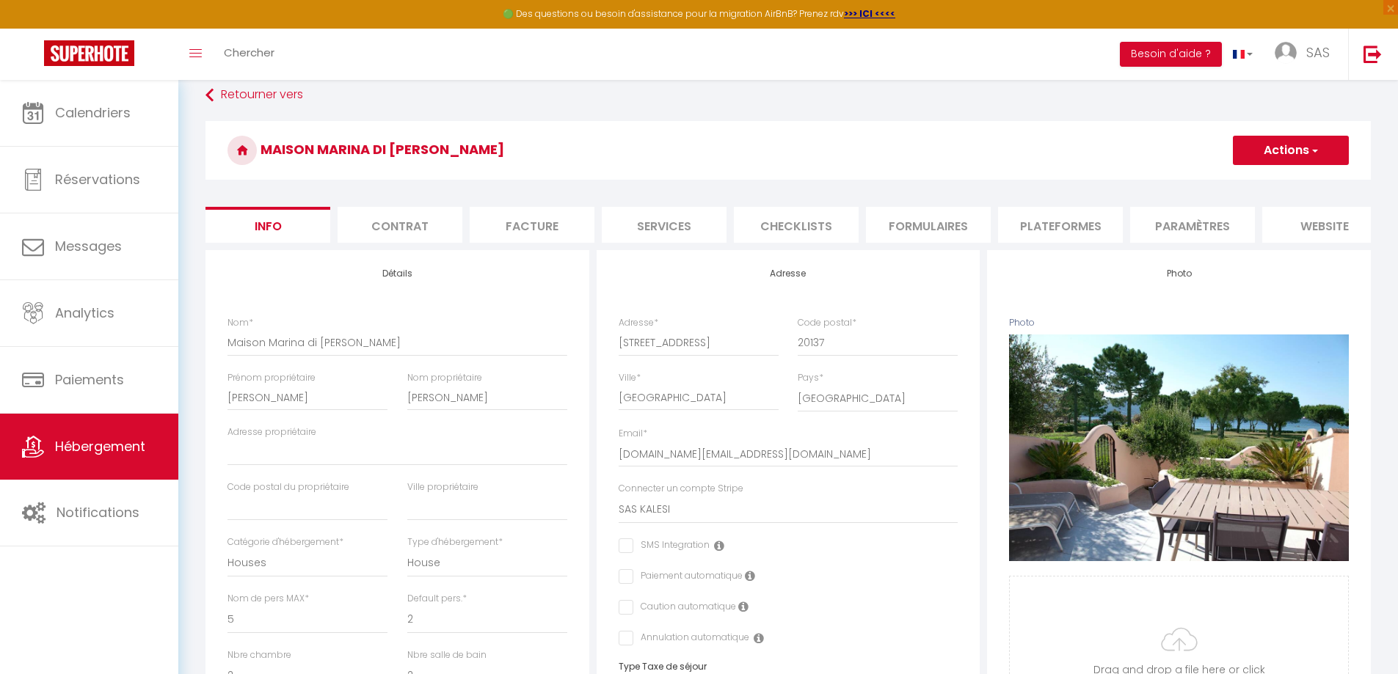
scroll to position [0, 0]
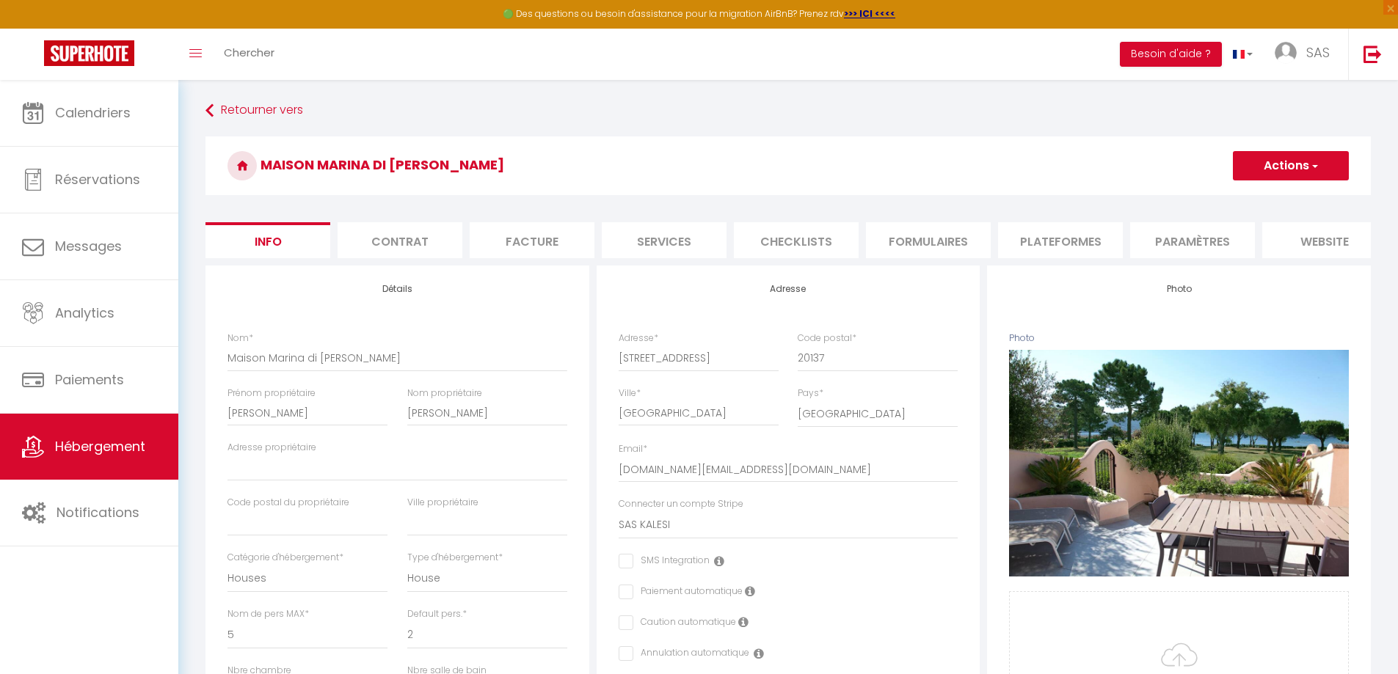
click at [1075, 242] on li "Plateformes" at bounding box center [1060, 240] width 125 height 36
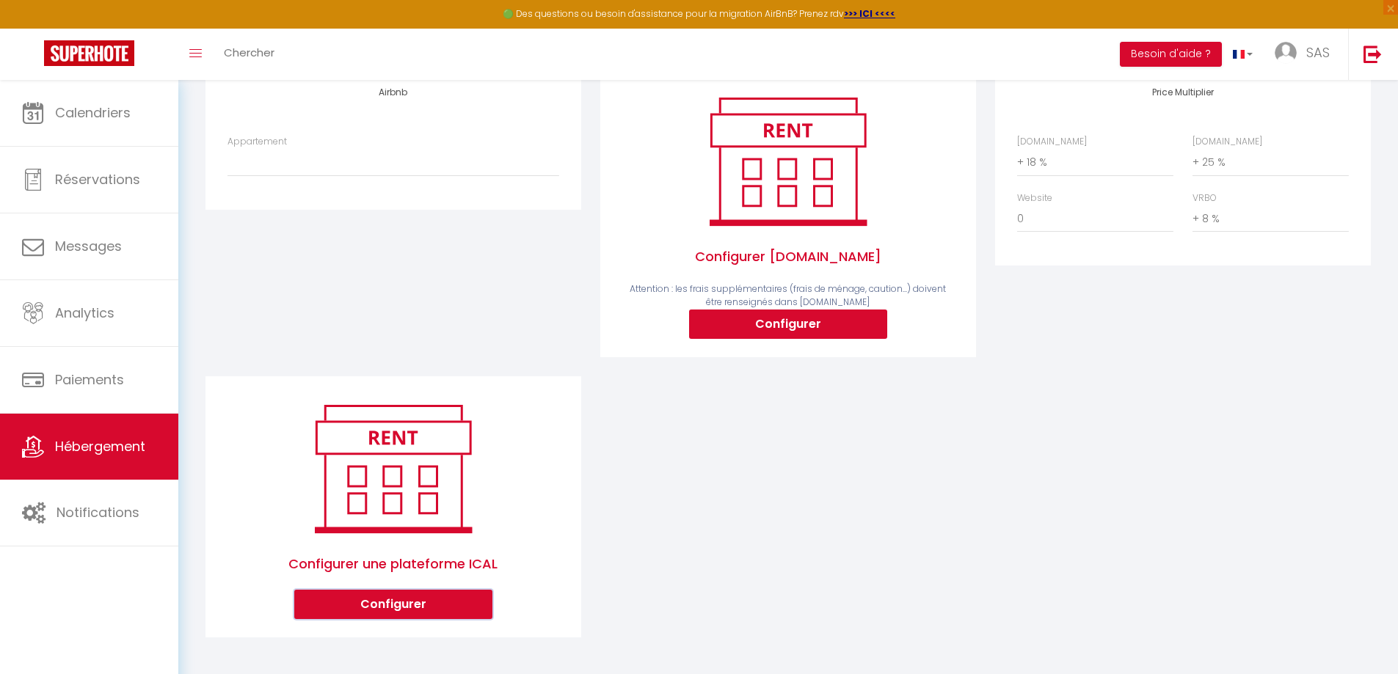
click at [434, 603] on button "Configurer" at bounding box center [393, 604] width 198 height 29
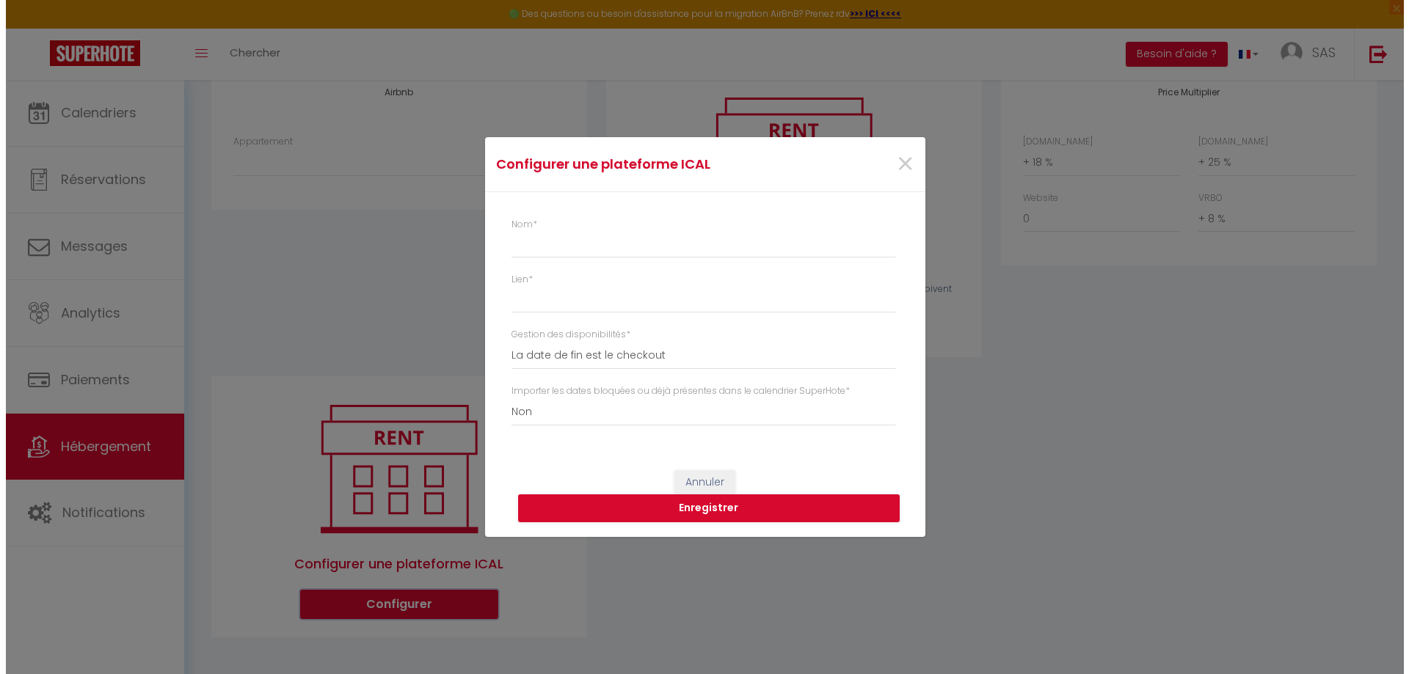
scroll to position [194, 0]
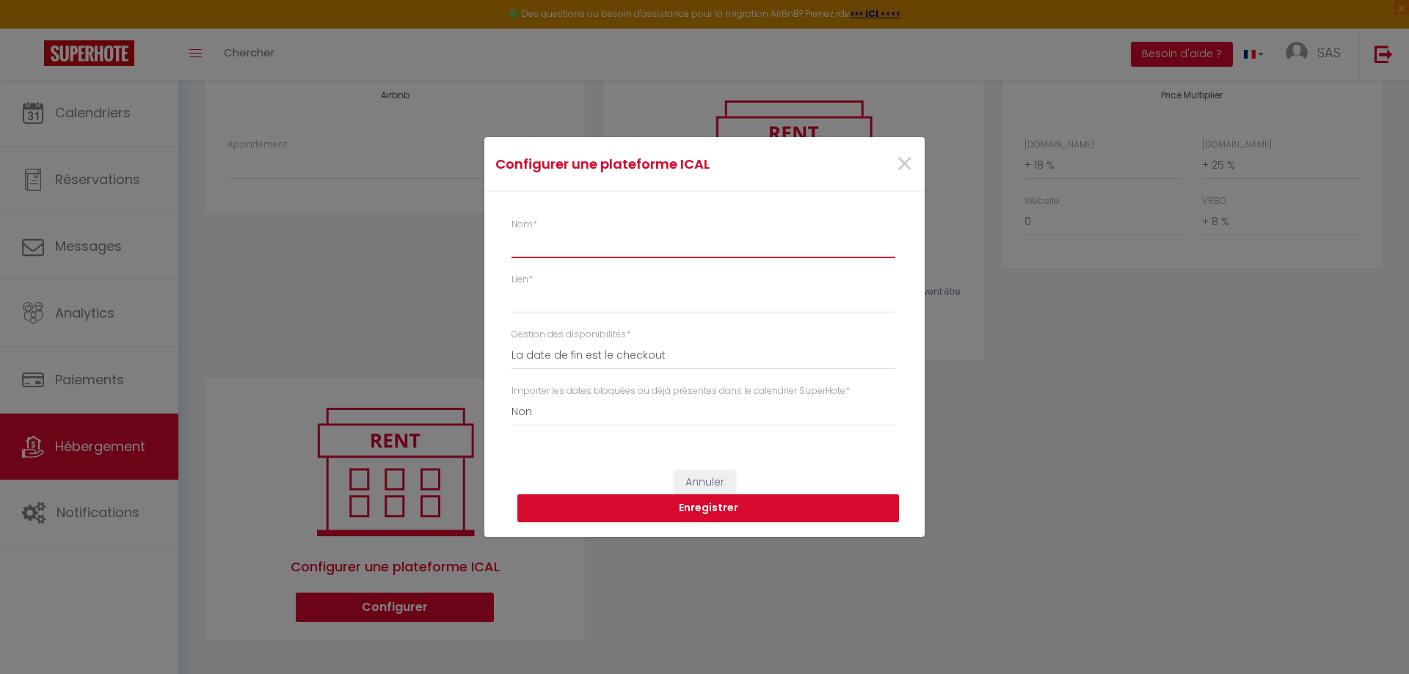
click at [549, 248] on input "Nom *" at bounding box center [703, 245] width 384 height 26
click at [559, 298] on input "Lien *" at bounding box center [703, 300] width 384 height 26
paste input "[URL][DOMAIN_NAME]"
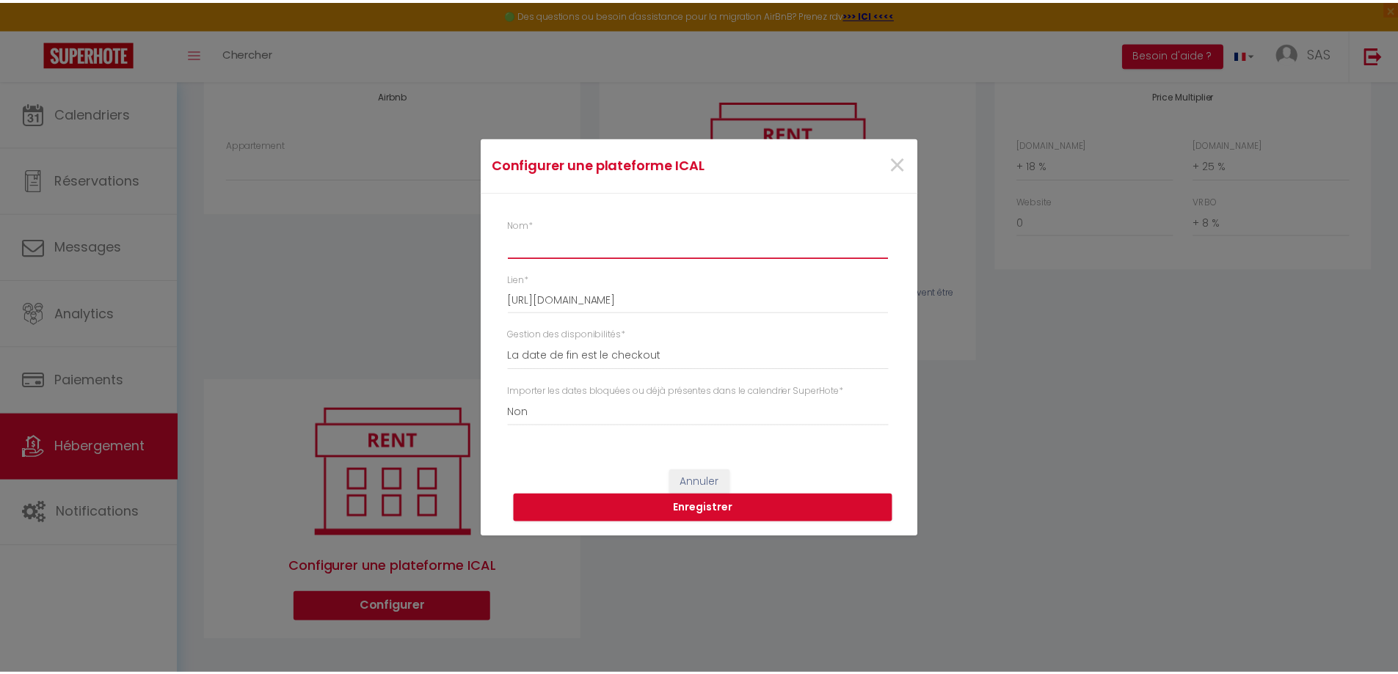
scroll to position [0, 0]
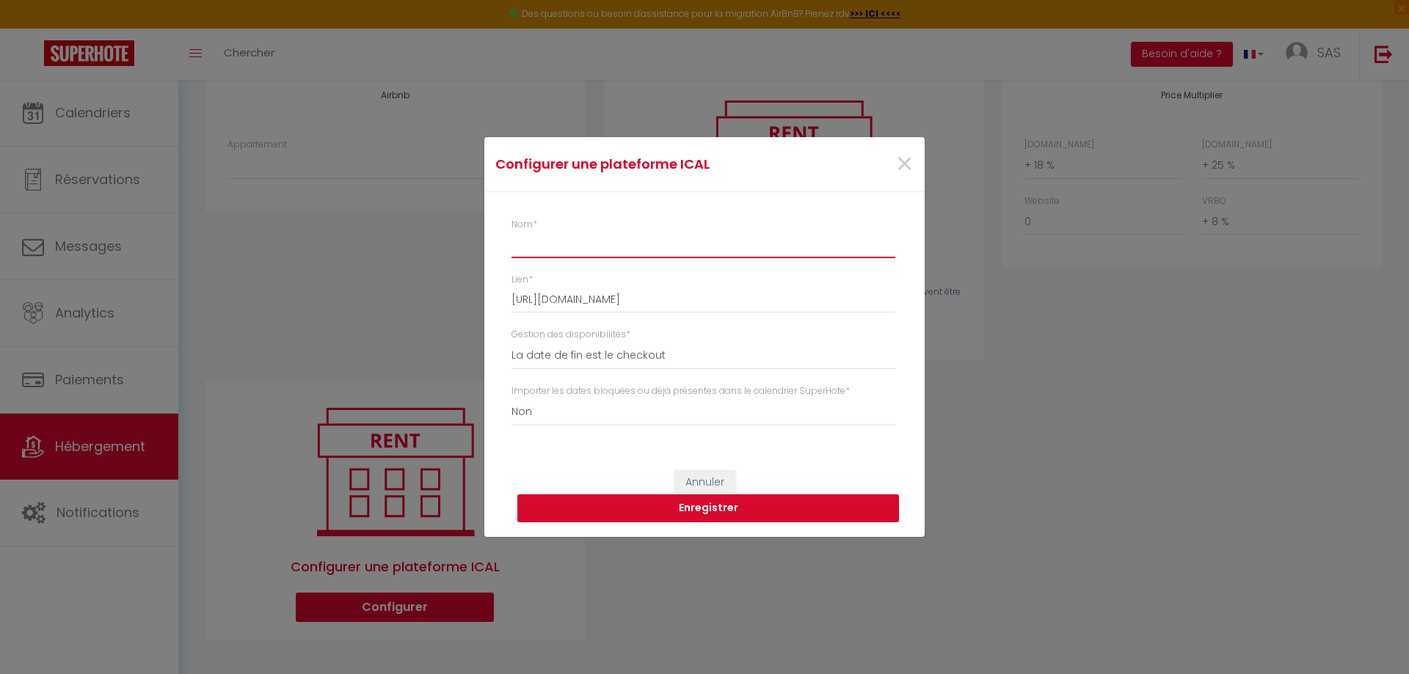
click at [563, 252] on input "Nom *" at bounding box center [703, 245] width 384 height 26
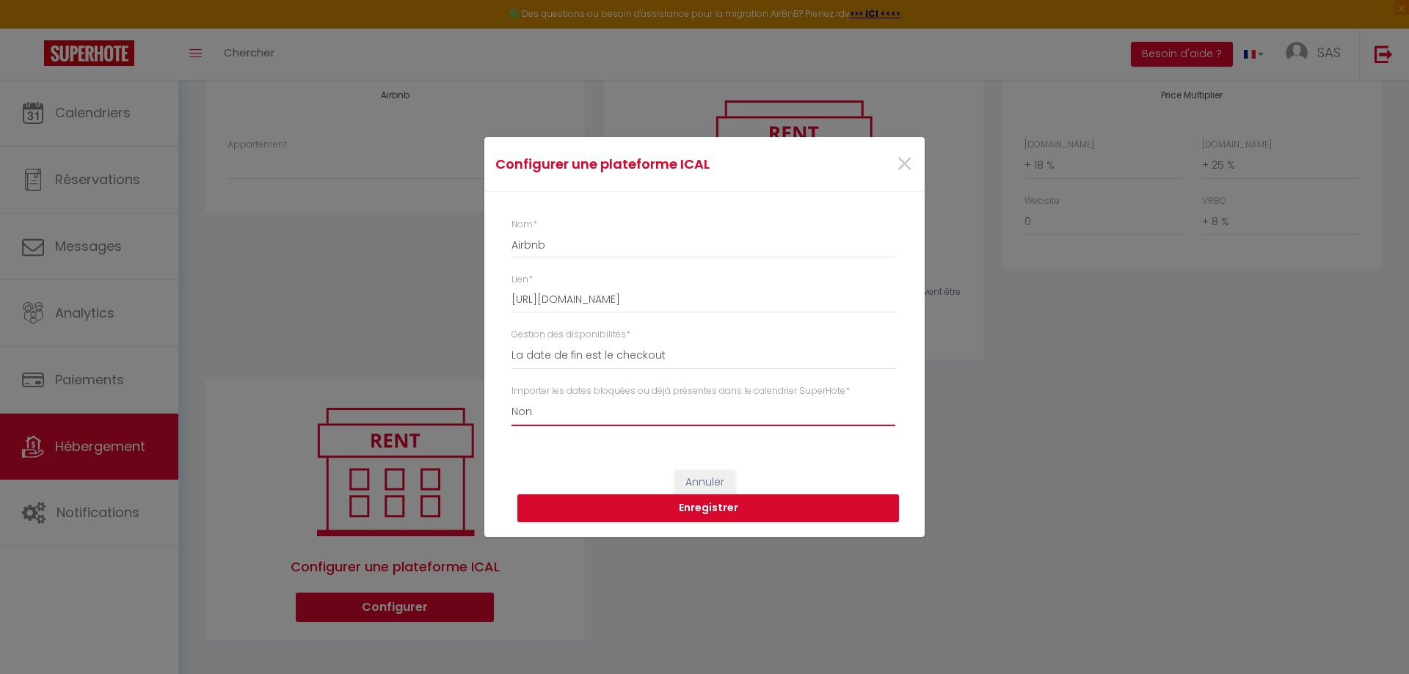
click at [549, 414] on select "Oui Non" at bounding box center [703, 412] width 384 height 28
click at [511, 398] on select "Oui Non" at bounding box center [703, 412] width 384 height 28
click at [555, 412] on select "Oui Non" at bounding box center [703, 412] width 384 height 28
click at [511, 398] on select "Oui Non" at bounding box center [703, 412] width 384 height 28
click at [561, 404] on select "Oui Non" at bounding box center [703, 412] width 384 height 28
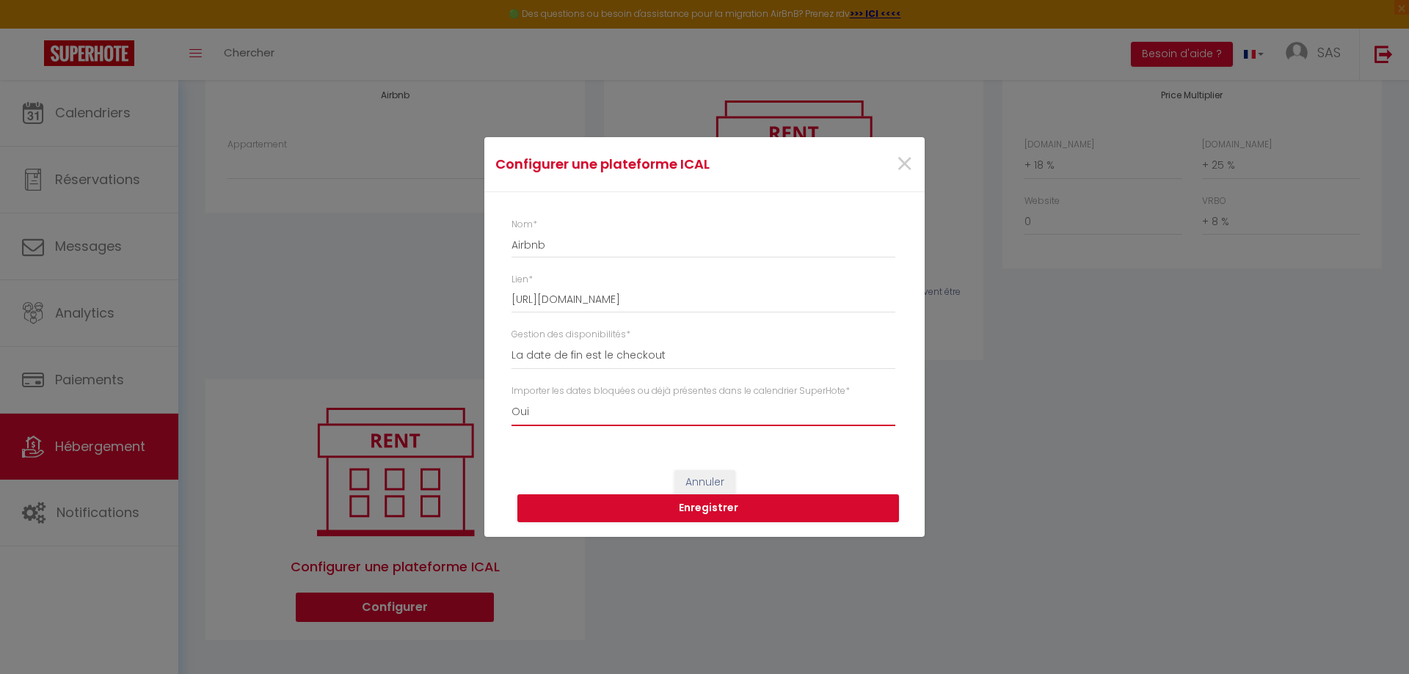
click at [511, 398] on select "Oui Non" at bounding box center [703, 412] width 384 height 28
click at [647, 508] on button "Enregistrer" at bounding box center [708, 509] width 382 height 28
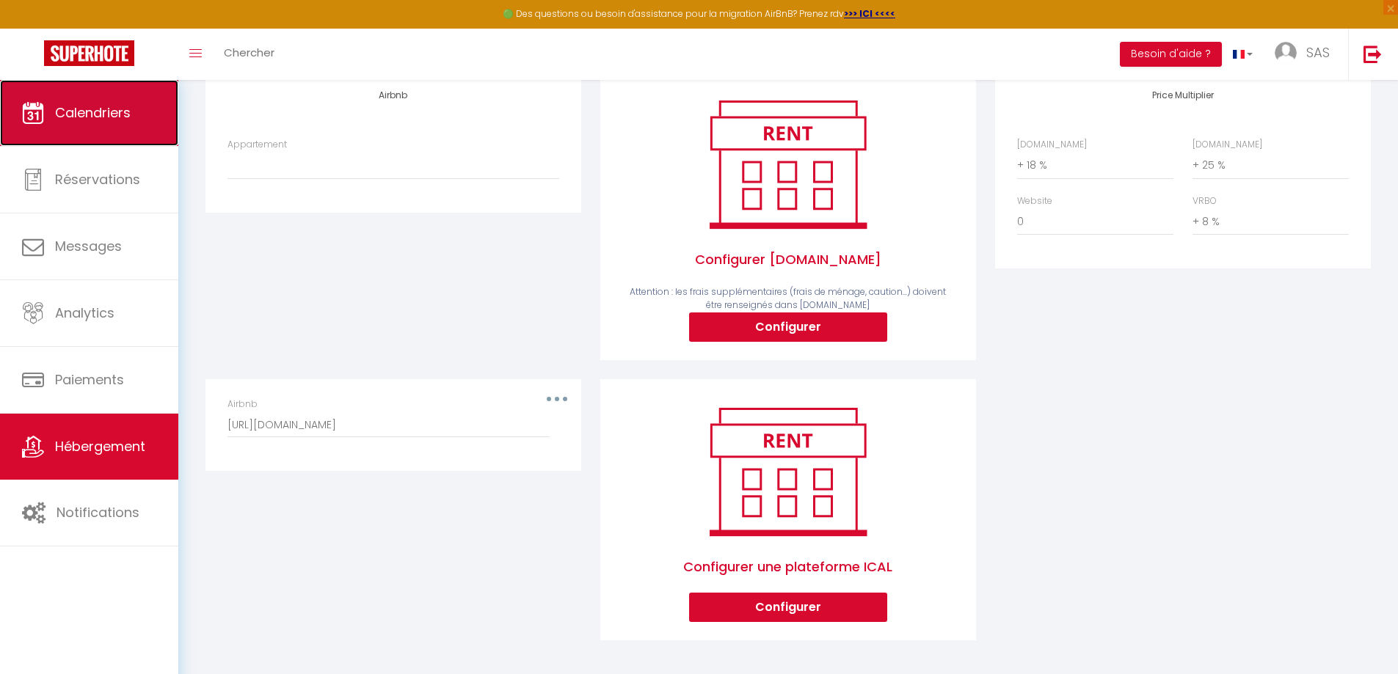
click at [53, 103] on link "Calendriers" at bounding box center [89, 113] width 178 height 66
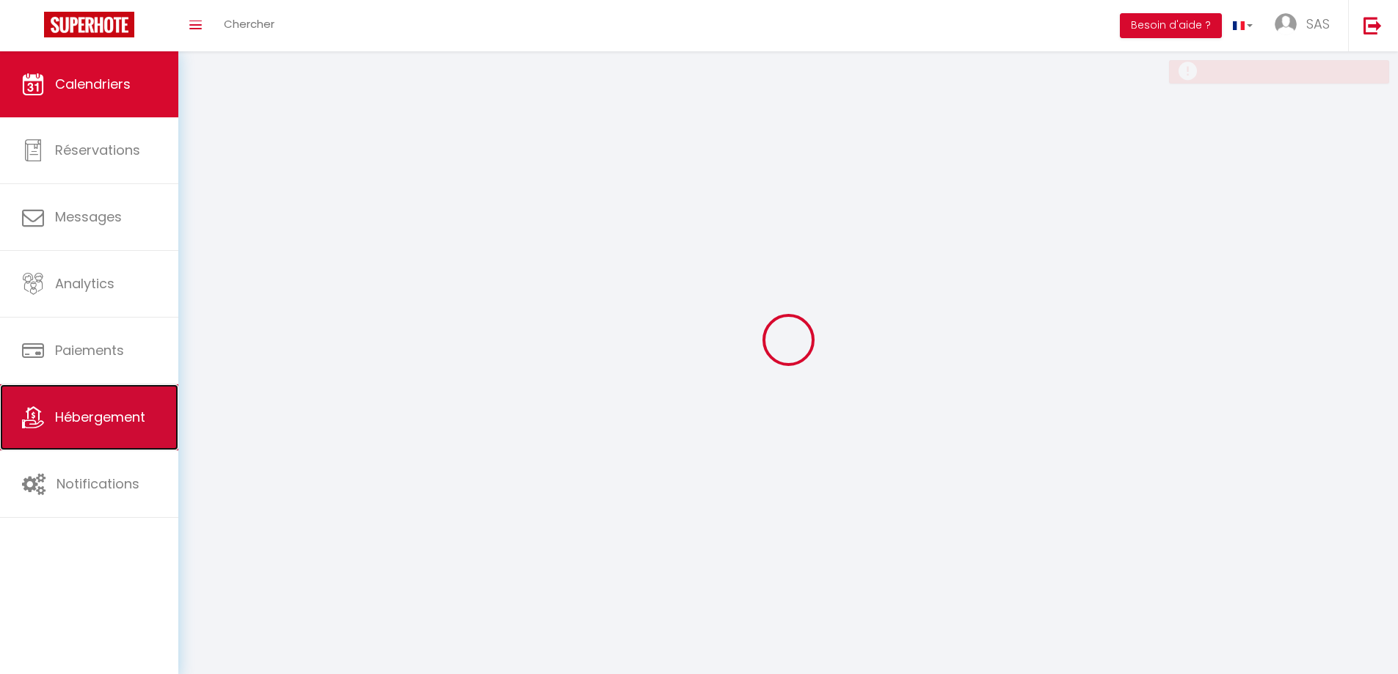
click at [108, 406] on link "Hébergement" at bounding box center [89, 418] width 178 height 66
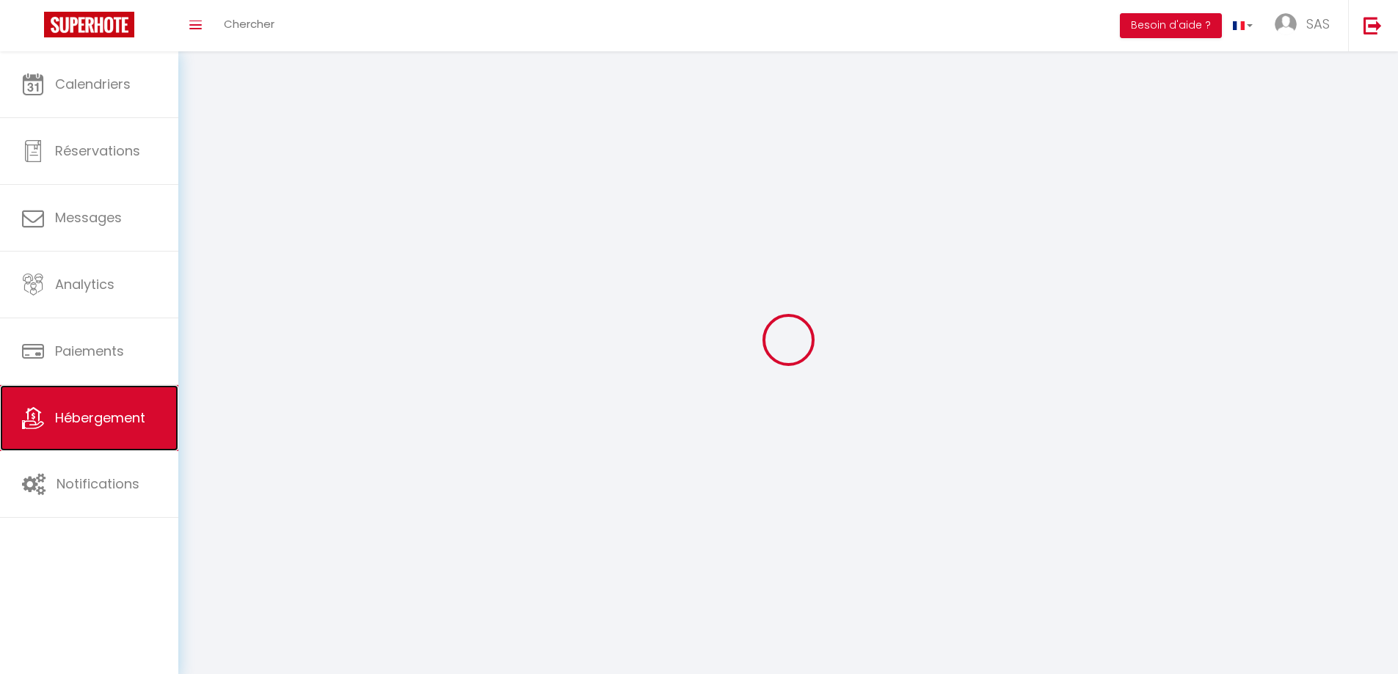
click at [96, 421] on span "Hébergement" at bounding box center [100, 418] width 90 height 18
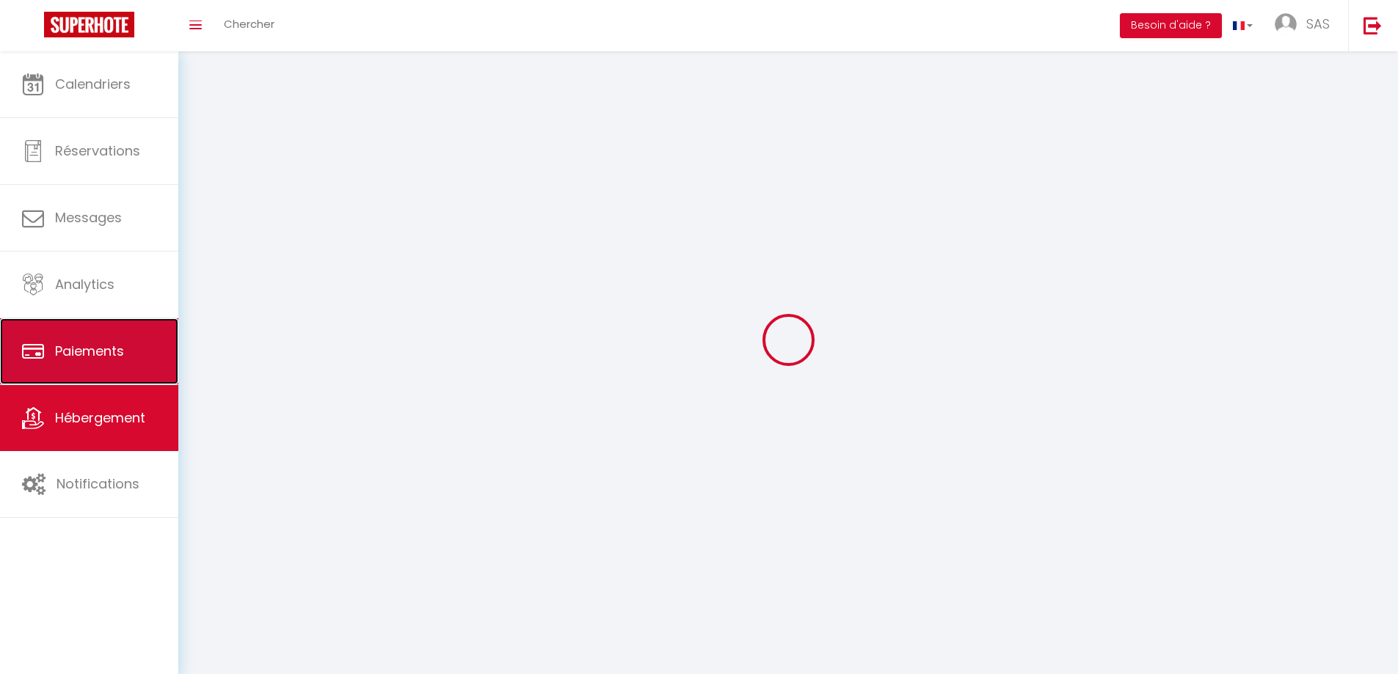
click at [102, 359] on span "Paiements" at bounding box center [89, 351] width 69 height 18
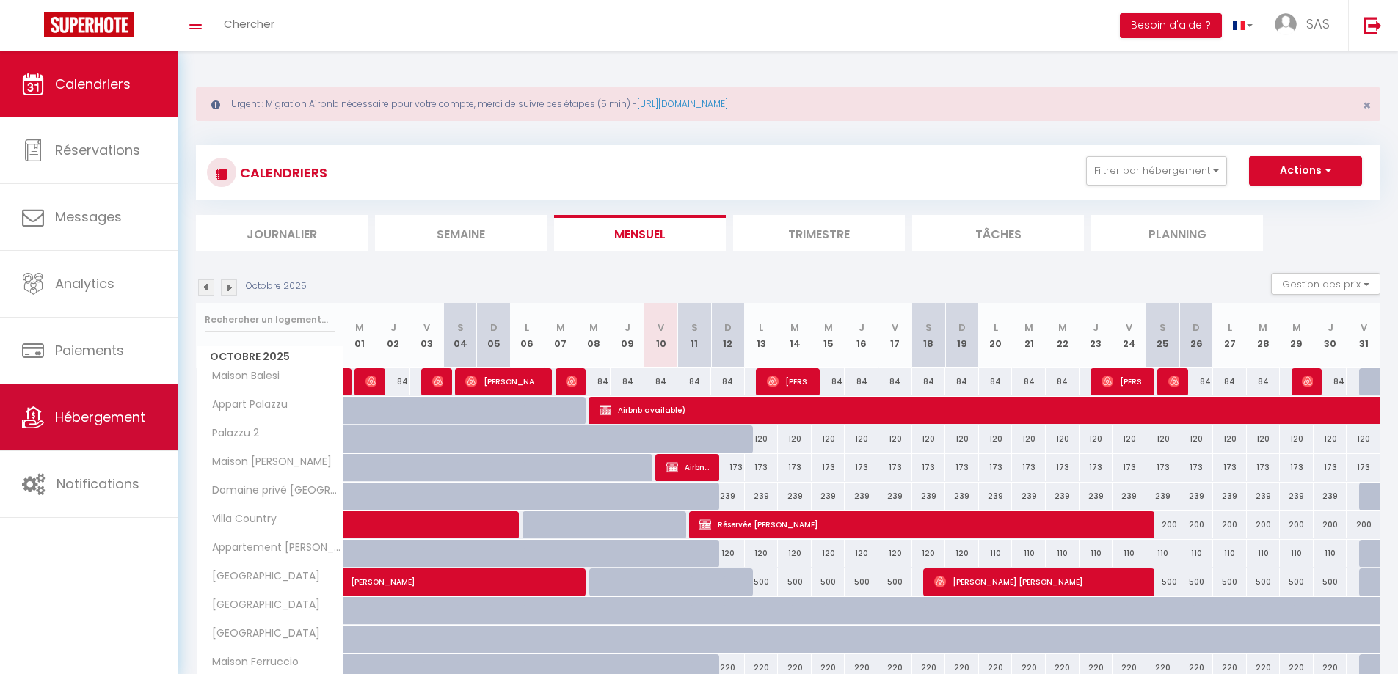
click at [131, 429] on link "Hébergement" at bounding box center [89, 418] width 178 height 66
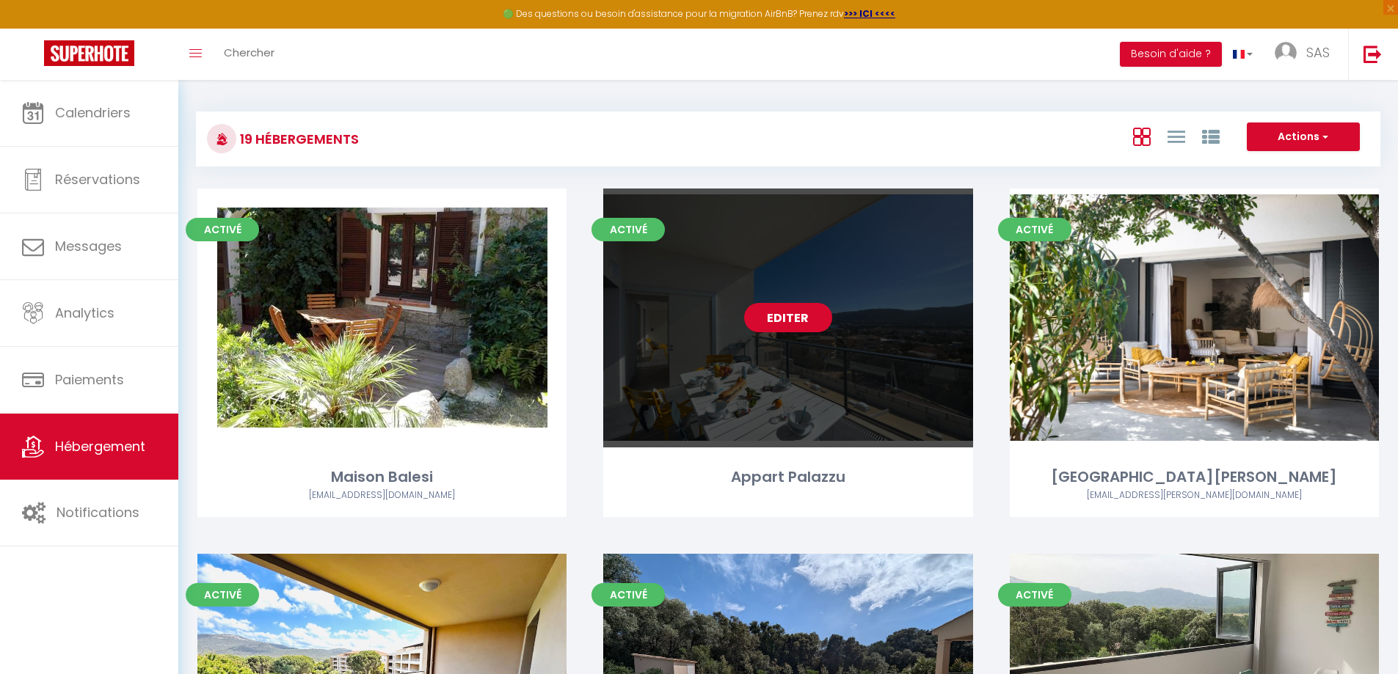
click at [779, 310] on link "Editer" at bounding box center [788, 317] width 88 height 29
select select "3"
select select "2"
select select "1"
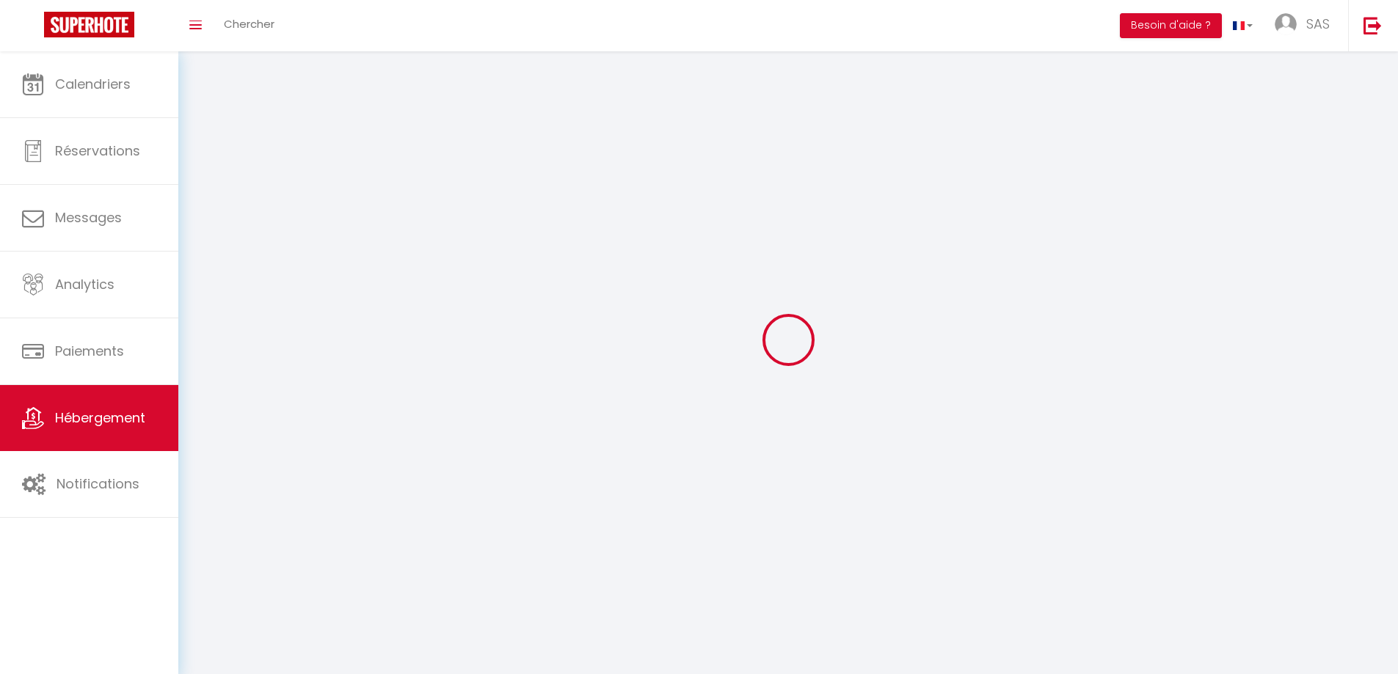
select select
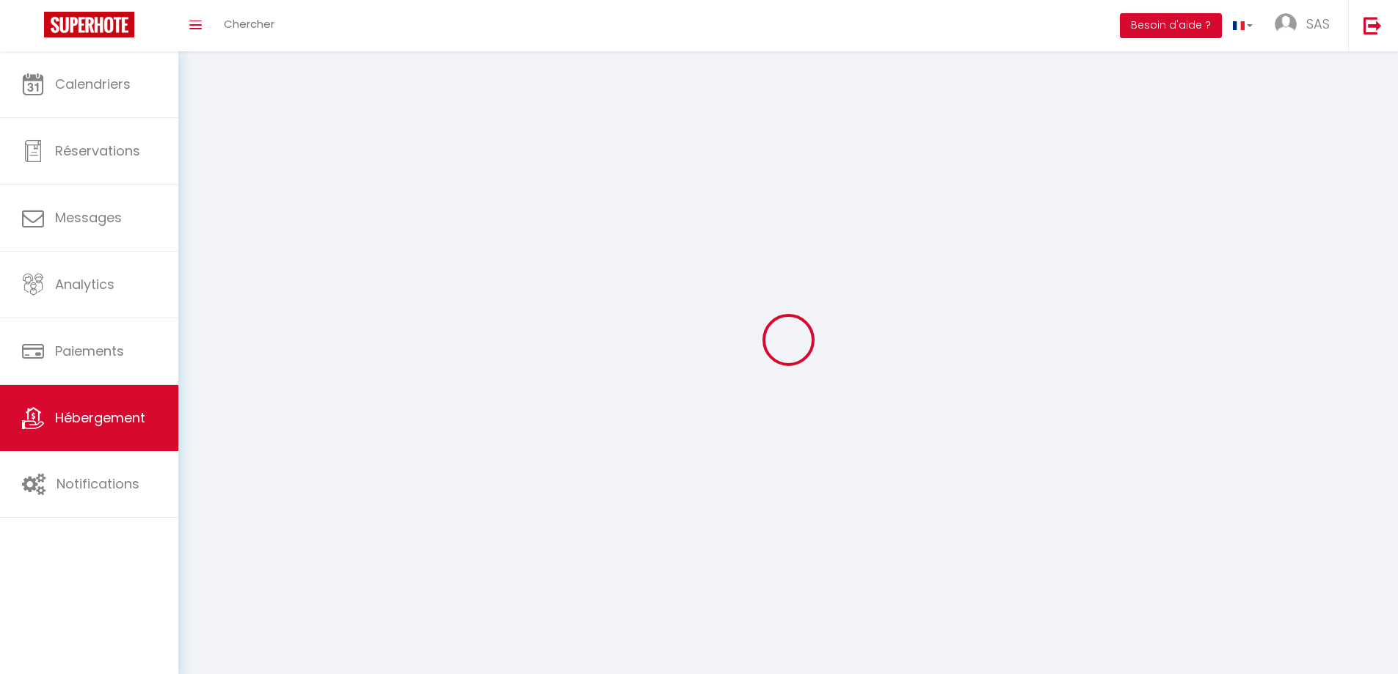
checkbox input "false"
select select
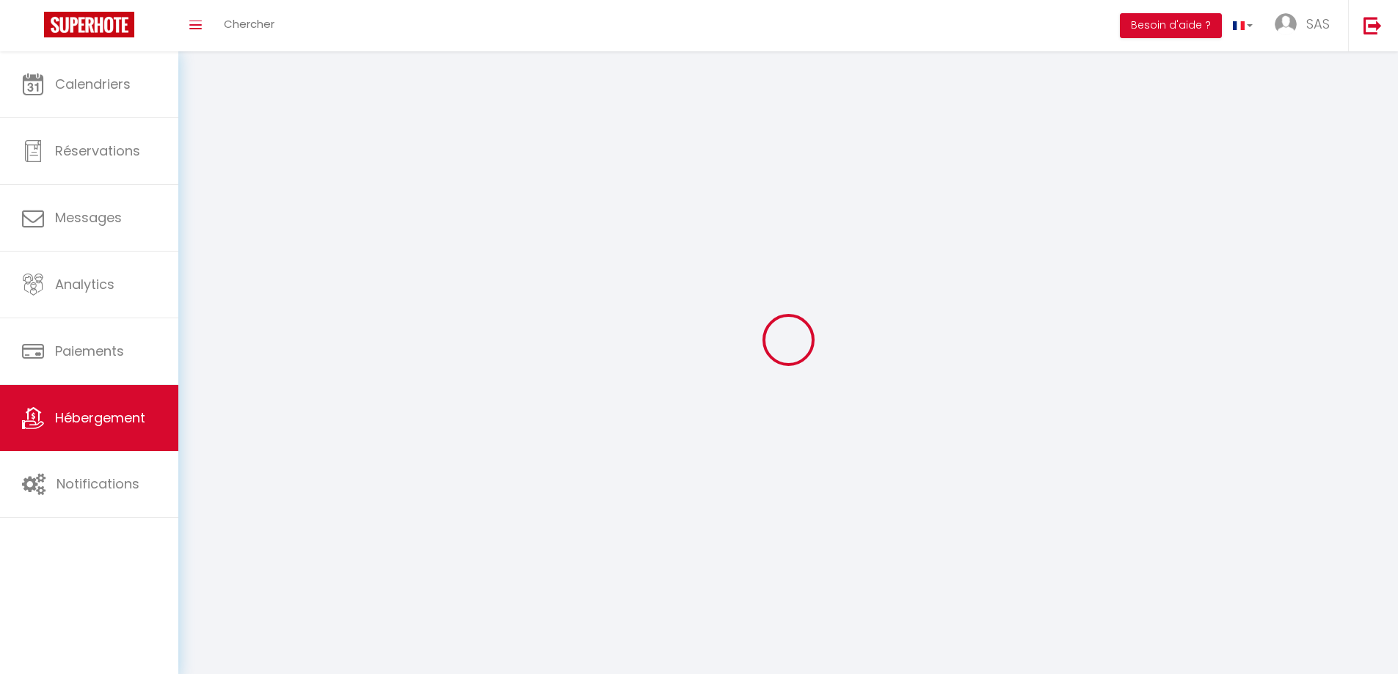
select select
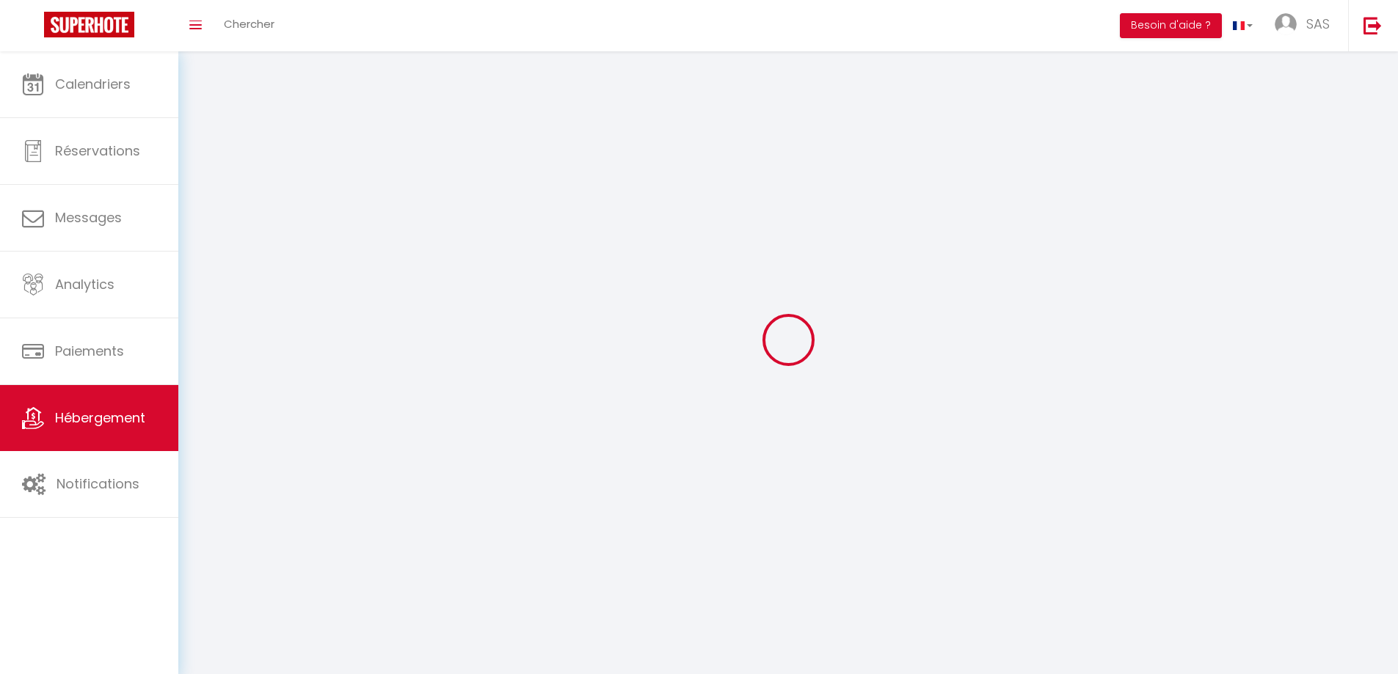
select select
checkbox input "false"
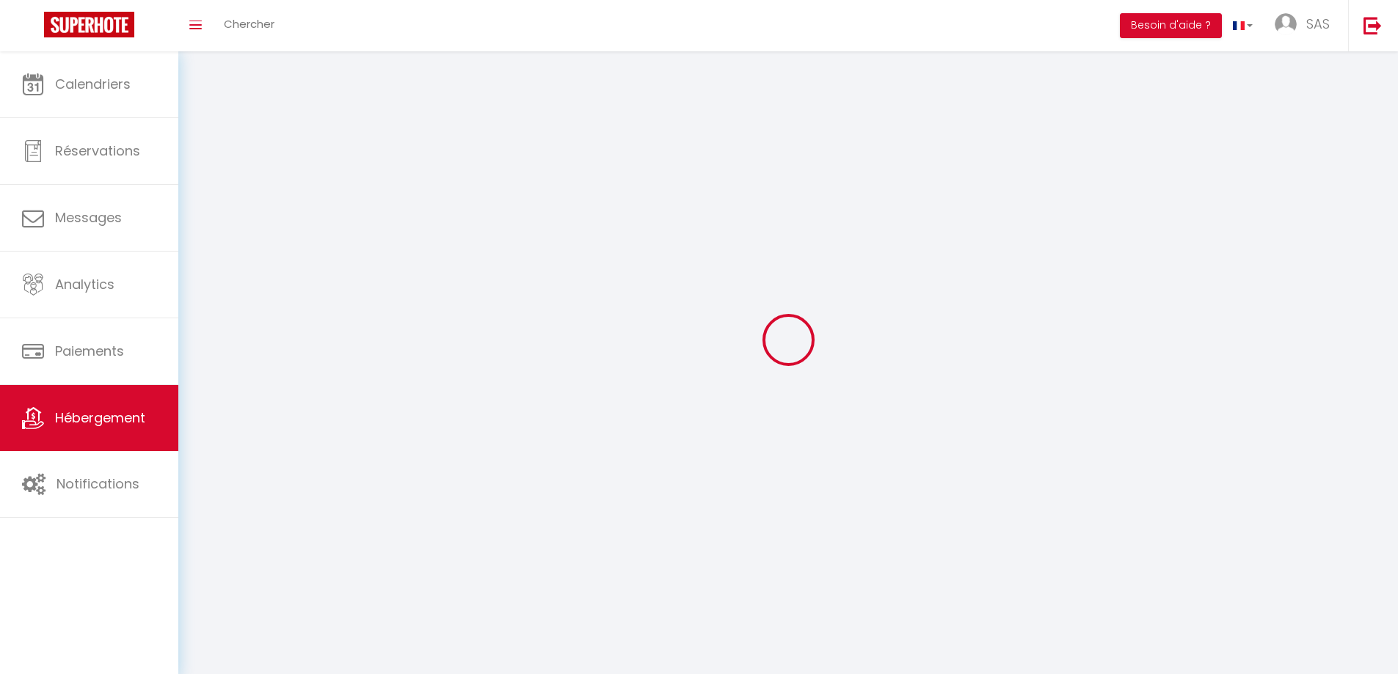
select select
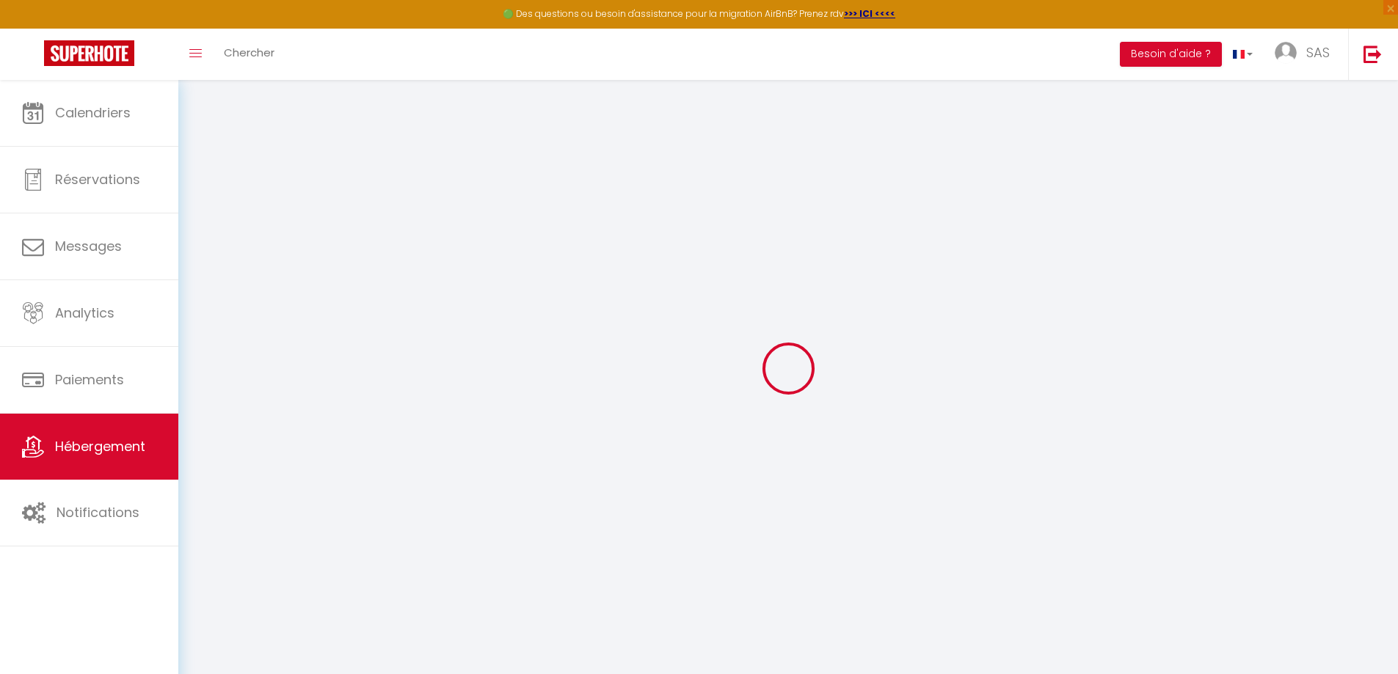
select select
checkbox input "false"
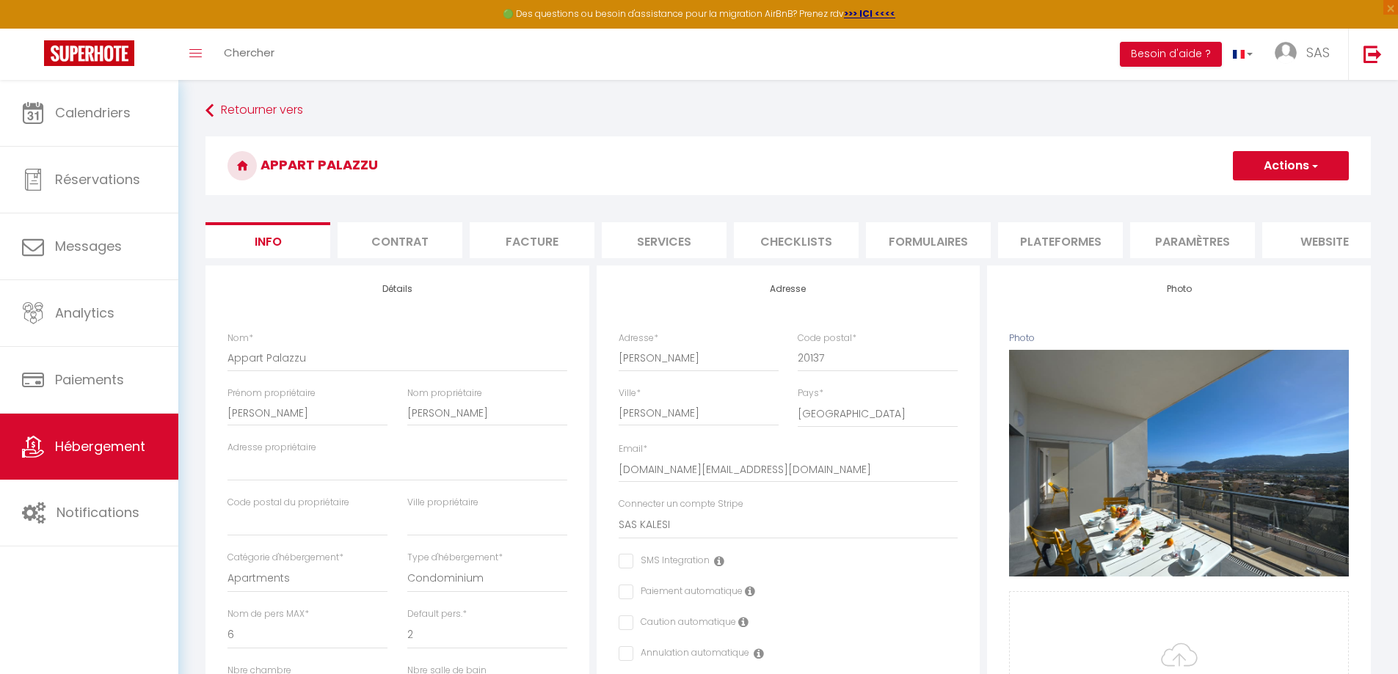
click at [1049, 234] on li "Plateformes" at bounding box center [1060, 240] width 125 height 36
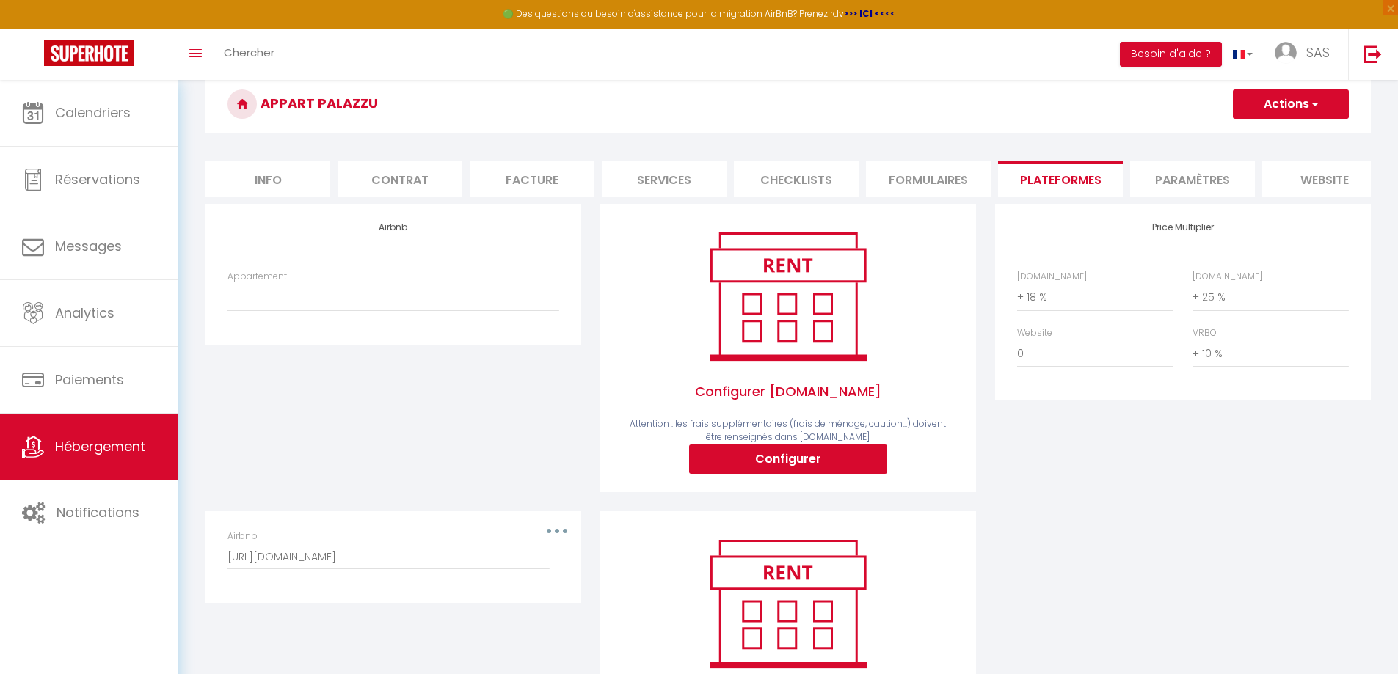
scroll to position [61, 0]
click at [1293, 112] on button "Actions" at bounding box center [1291, 104] width 116 height 29
click at [1292, 142] on link "Enregistrer" at bounding box center [1290, 137] width 116 height 19
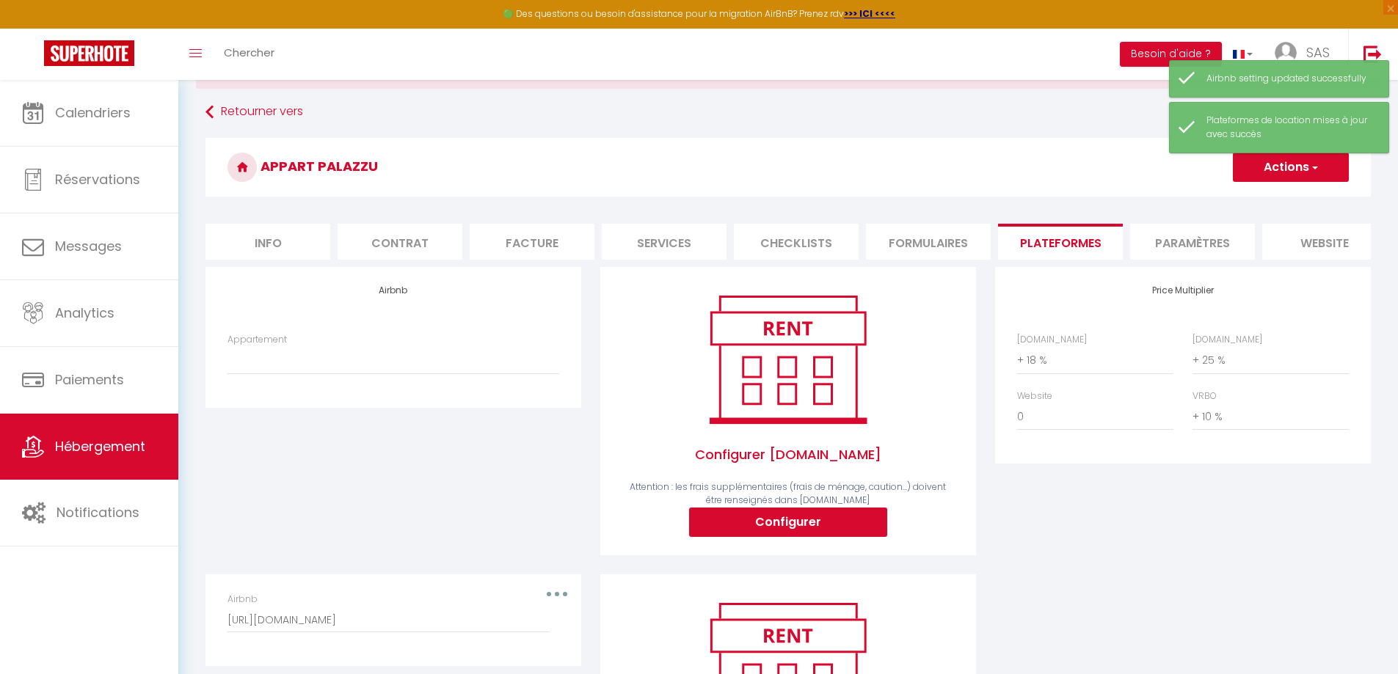
scroll to position [123, 0]
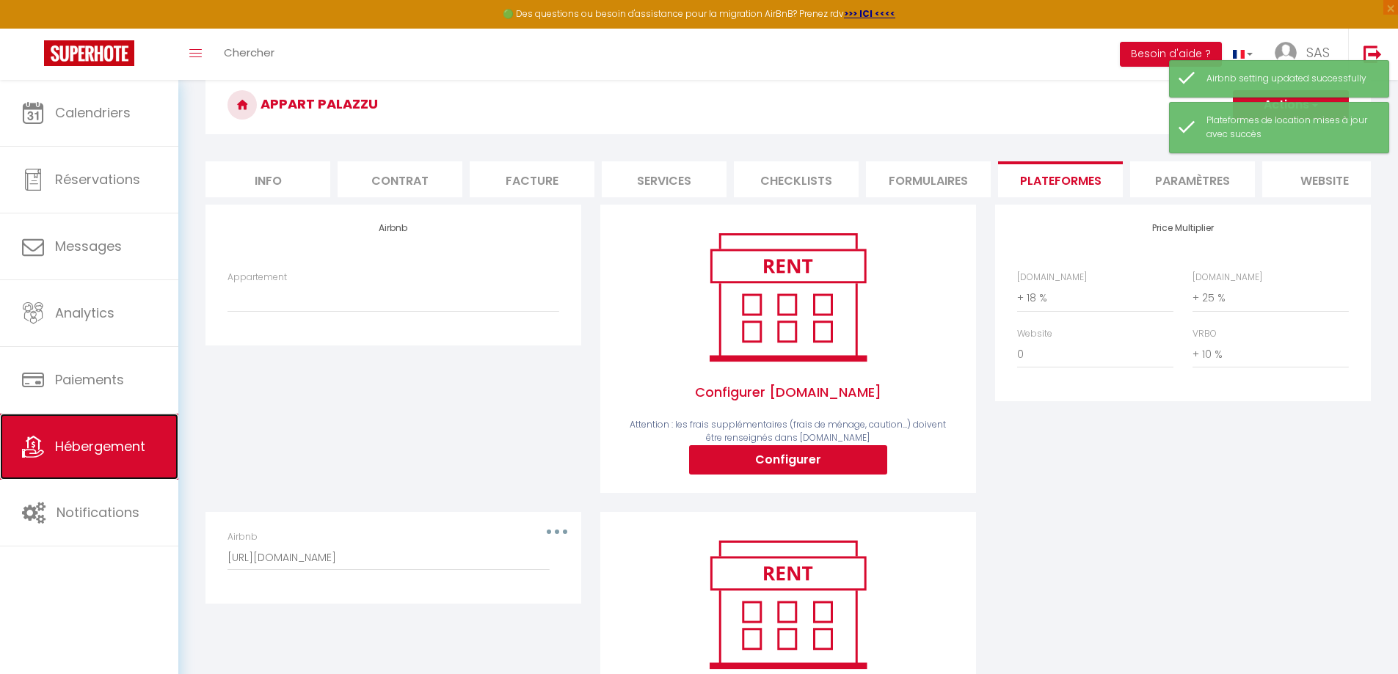
click at [115, 449] on span "Hébergement" at bounding box center [100, 446] width 90 height 18
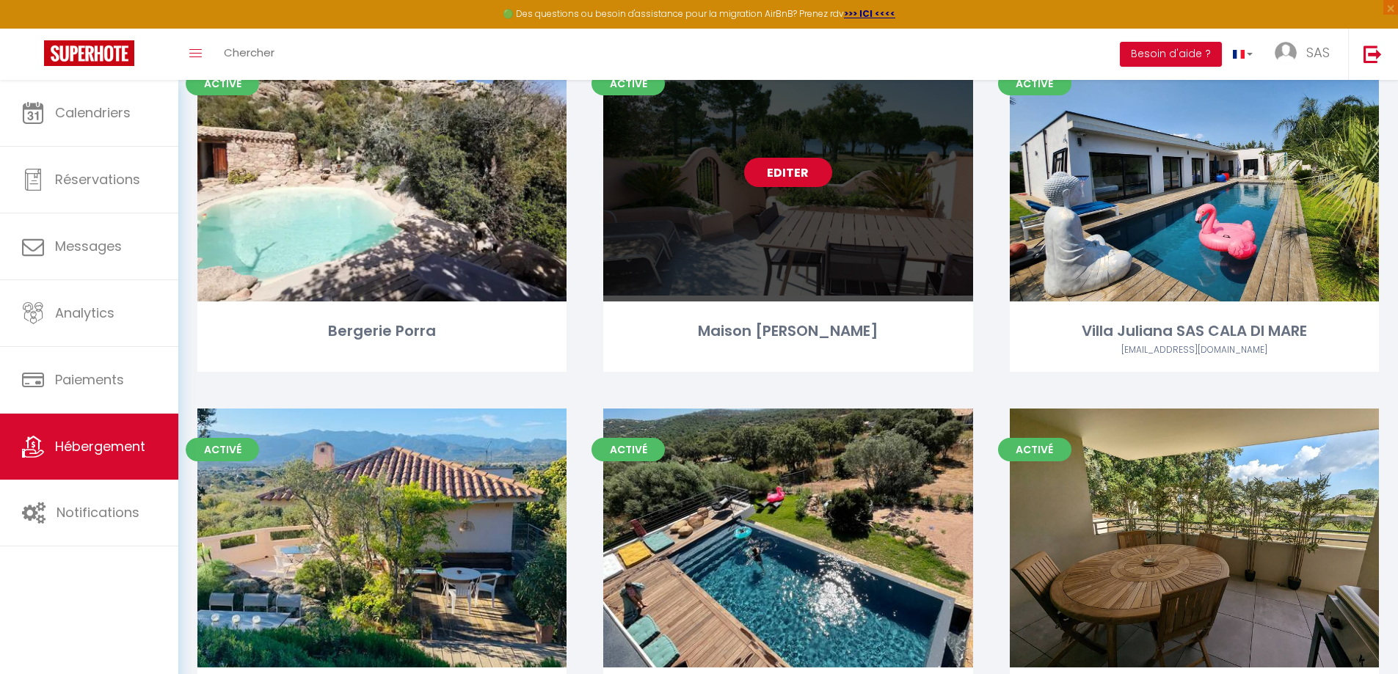
scroll to position [881, 0]
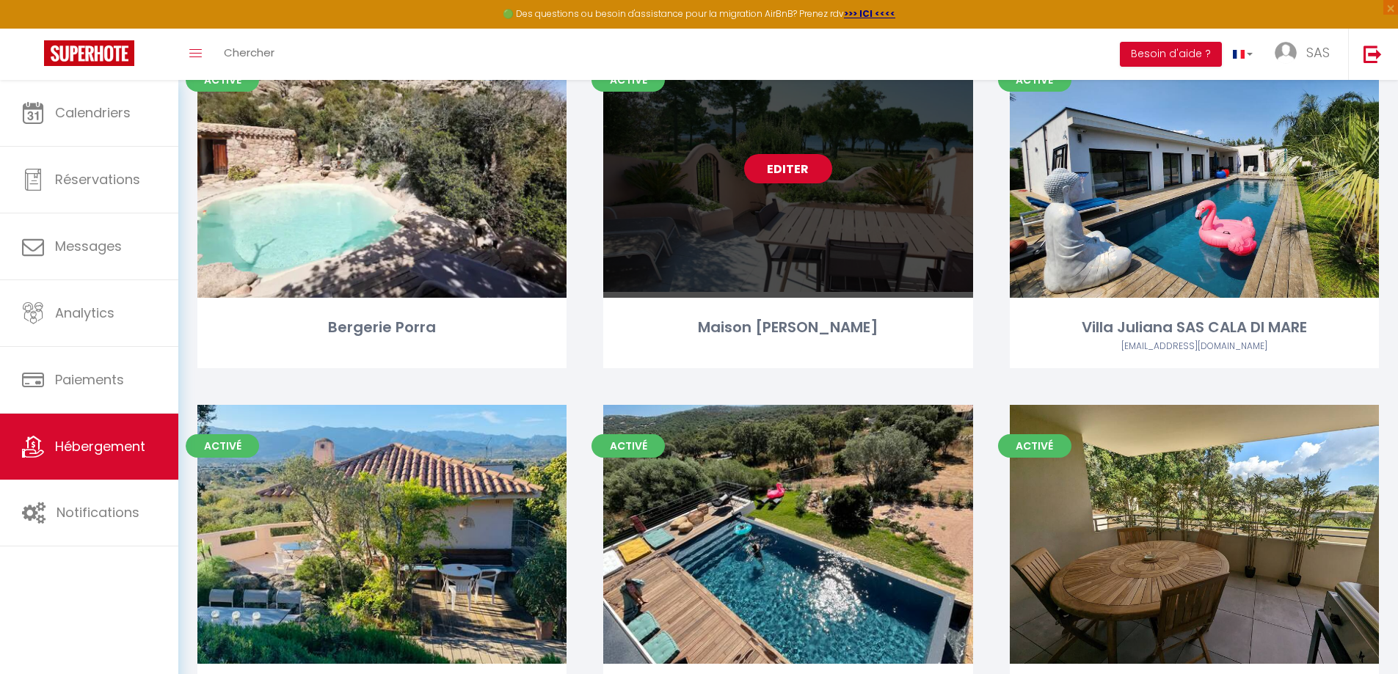
click at [761, 182] on link "Editer" at bounding box center [788, 168] width 88 height 29
select select "3"
select select "2"
select select "1"
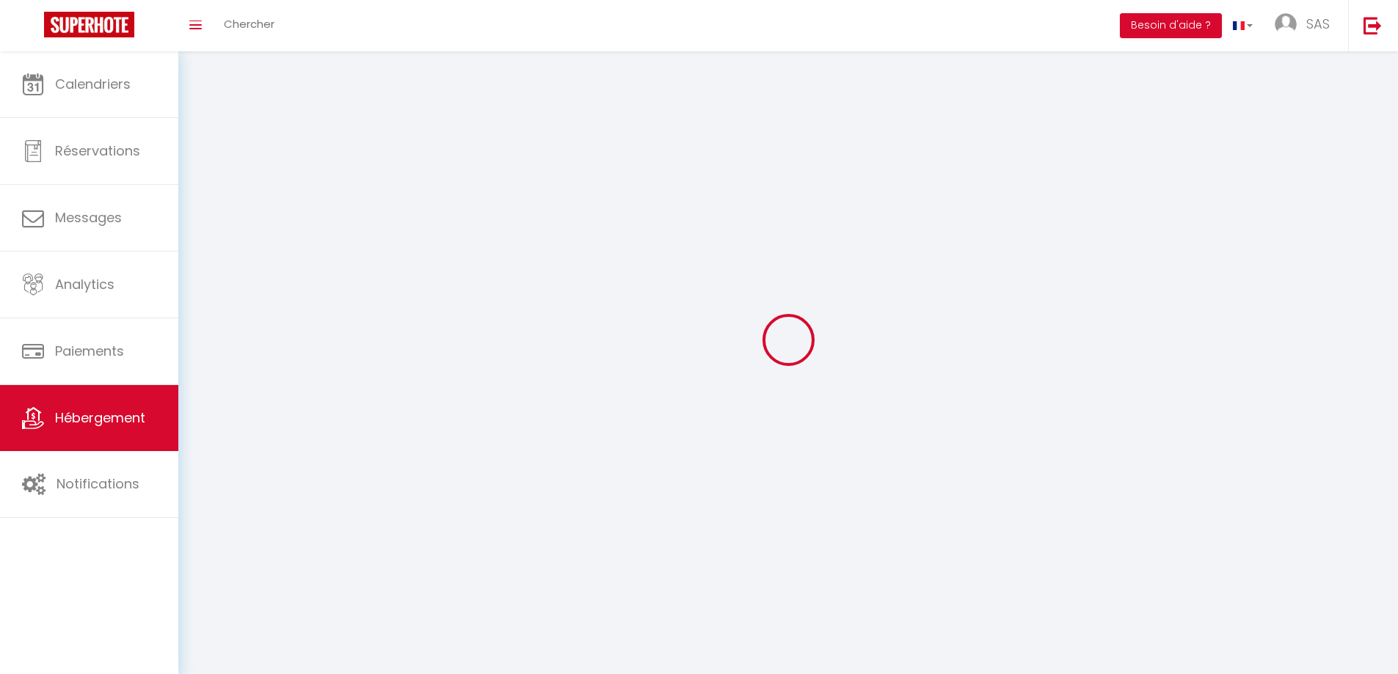
select select
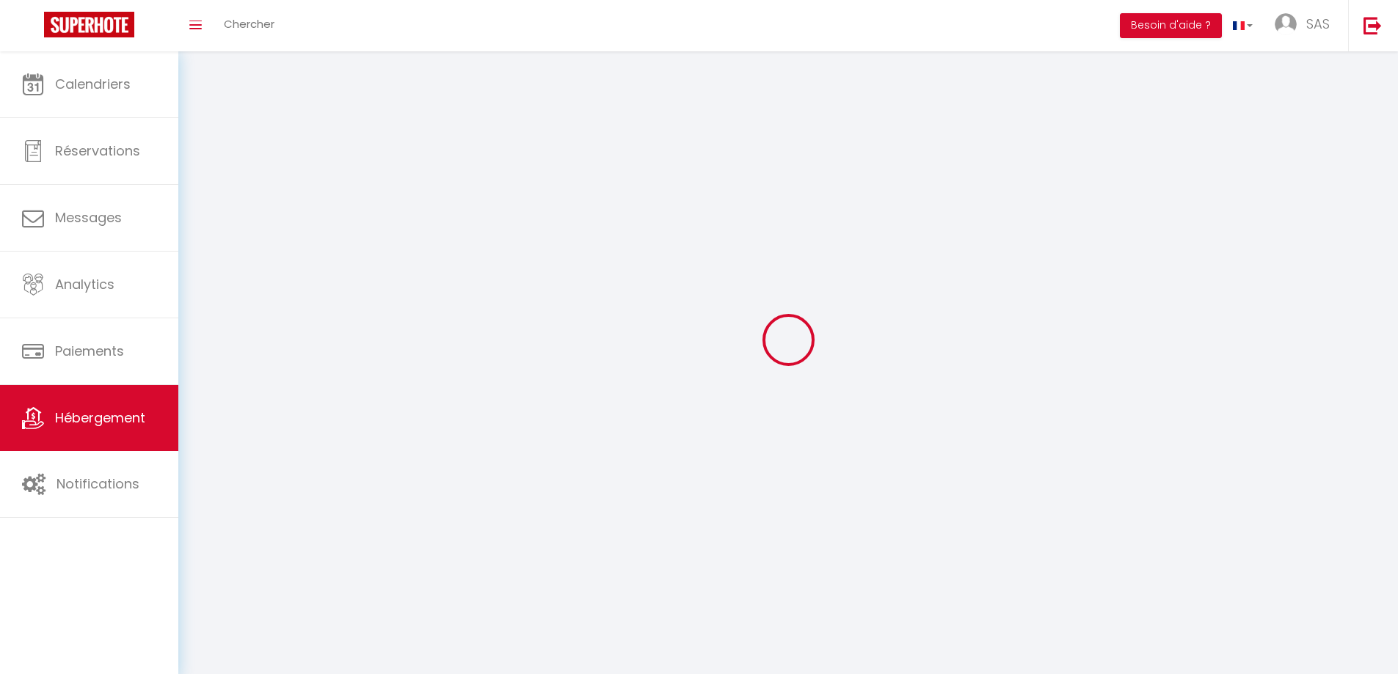
checkbox input "false"
select select
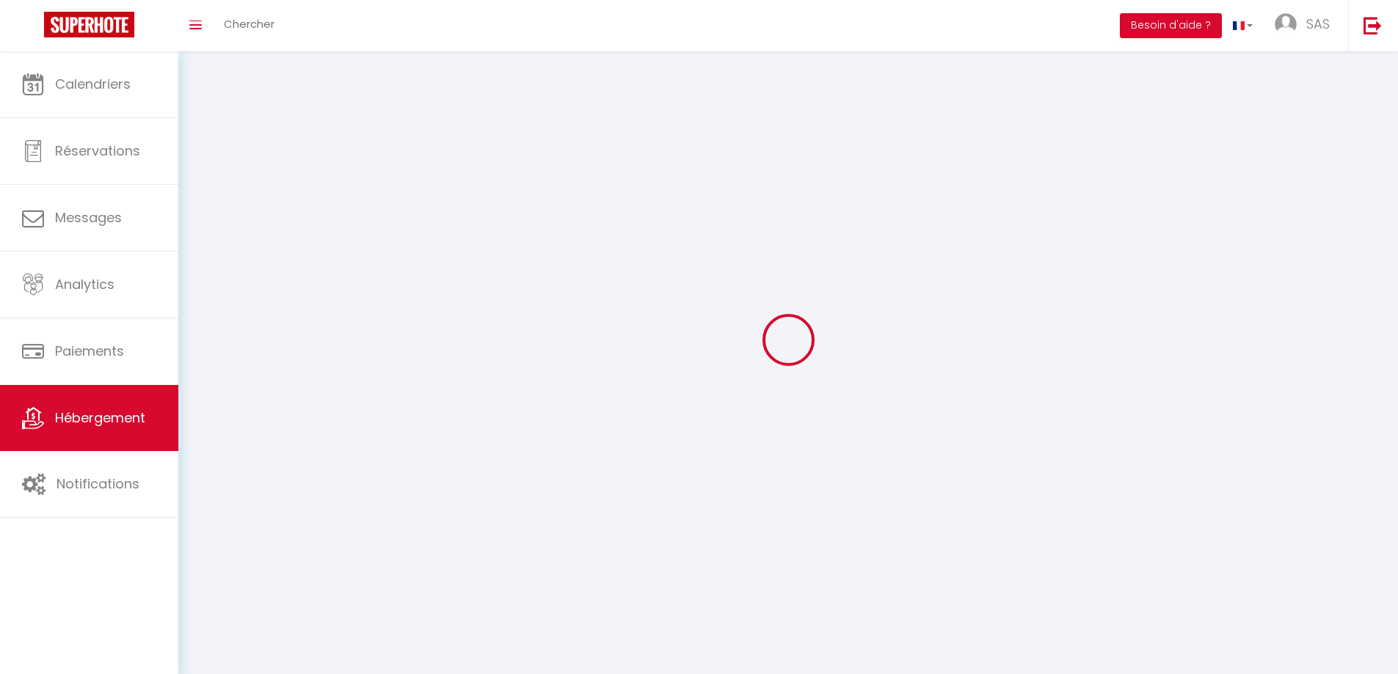
select select
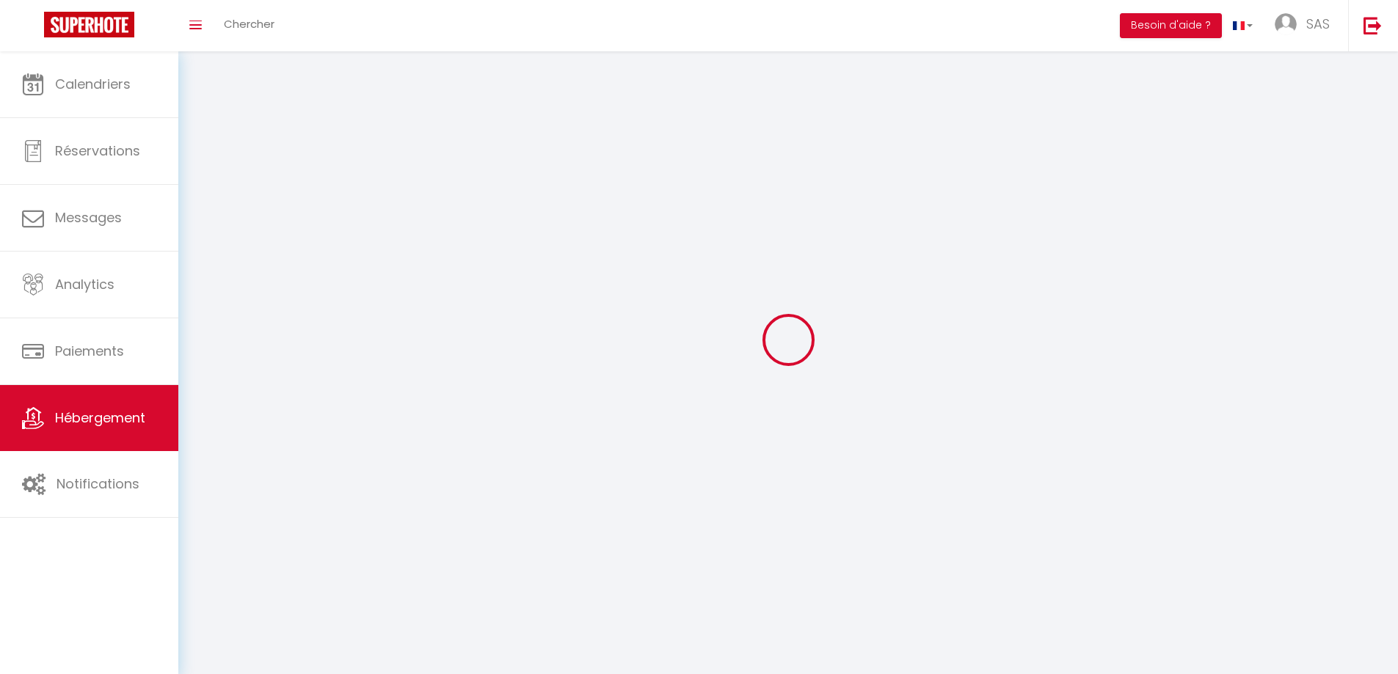
select select
checkbox input "false"
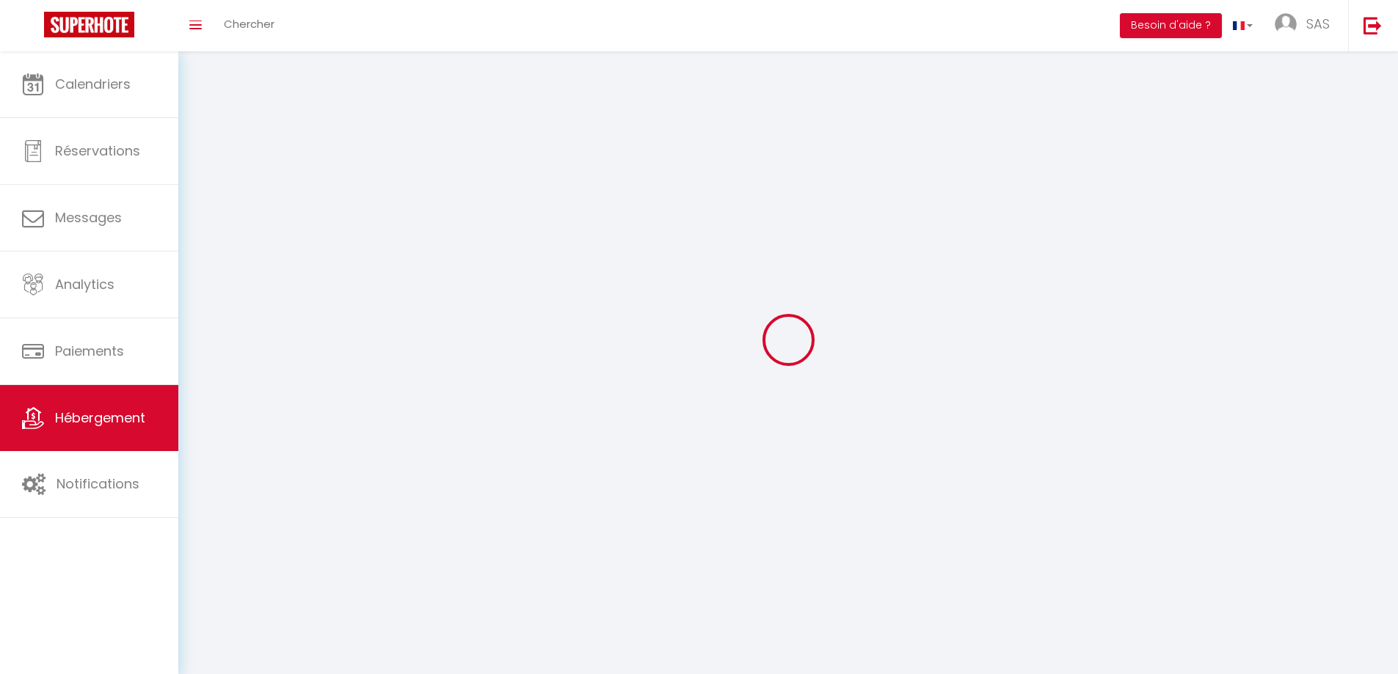
select select
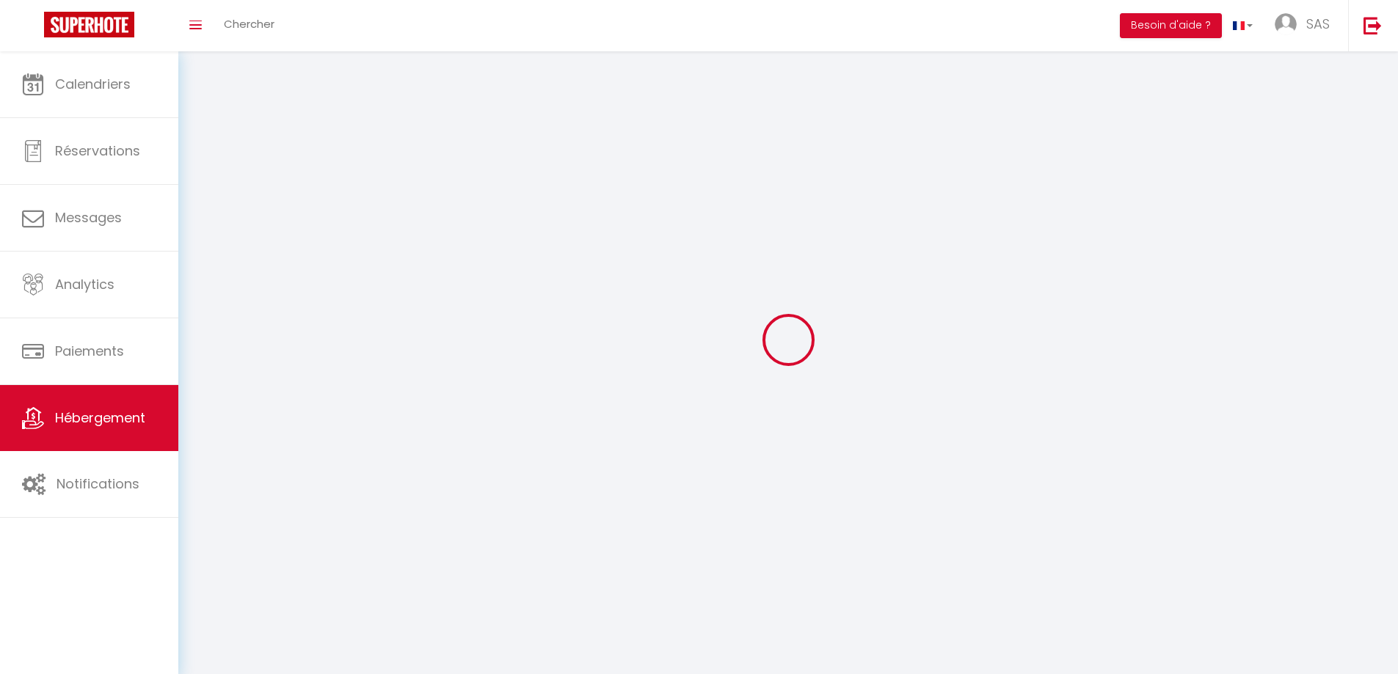
select select
checkbox input "false"
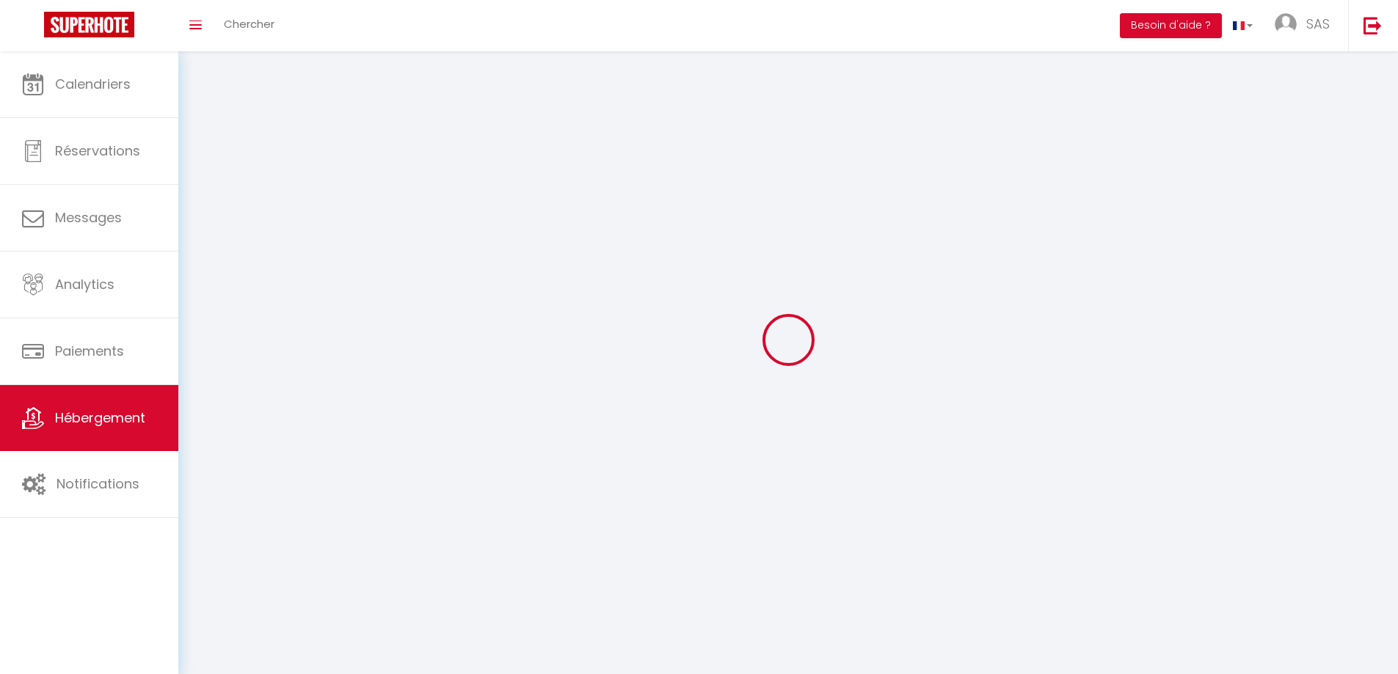
checkbox input "false"
select select
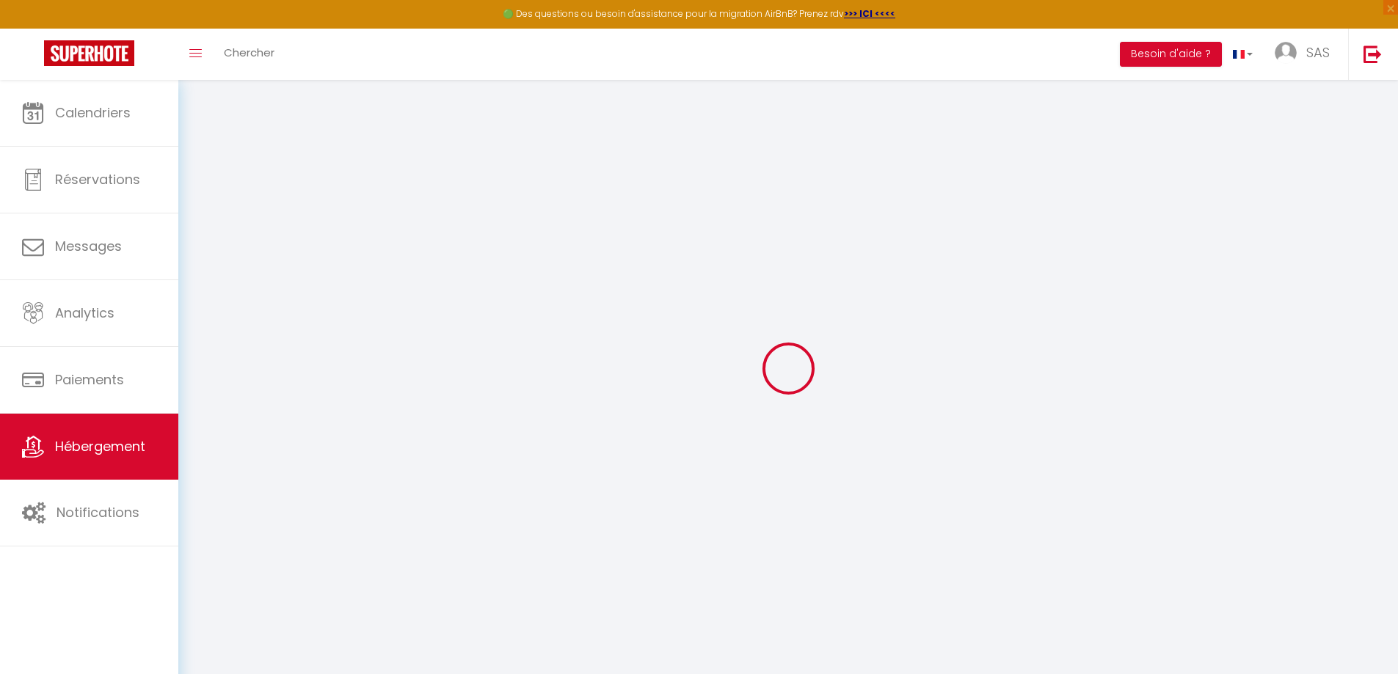
checkbox input "false"
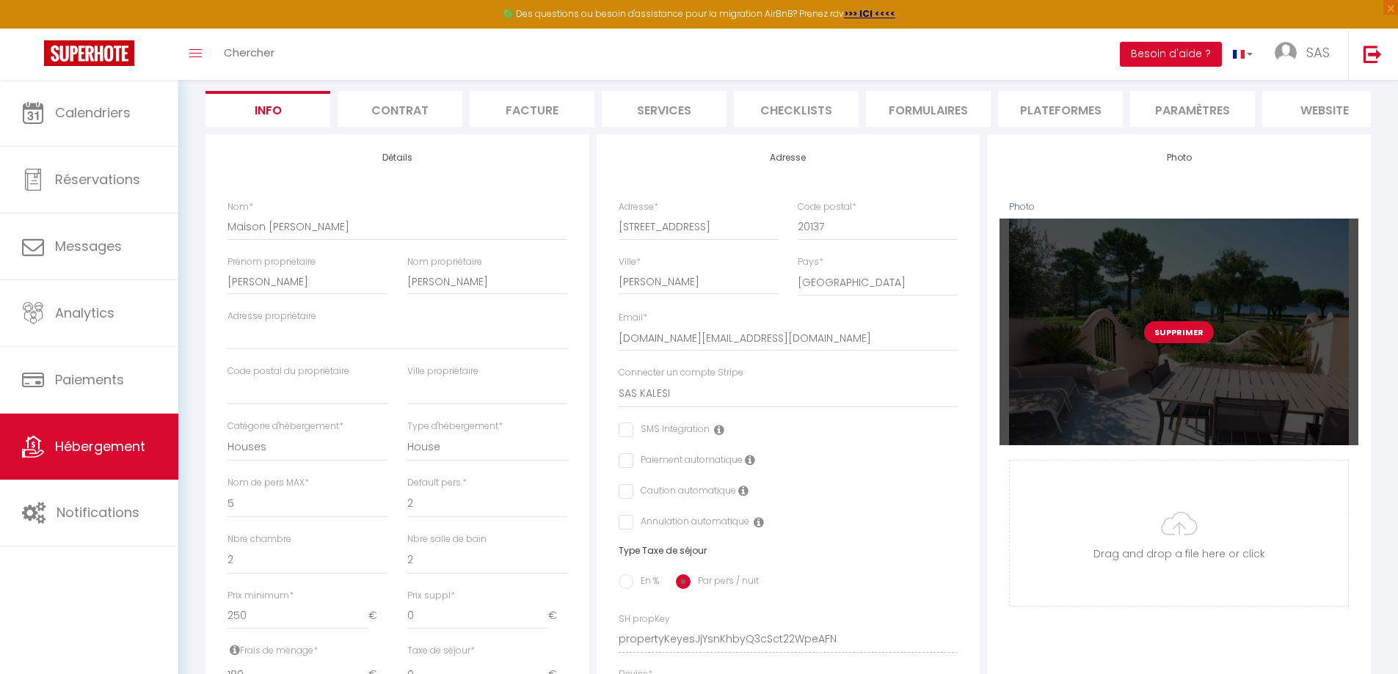
scroll to position [147, 0]
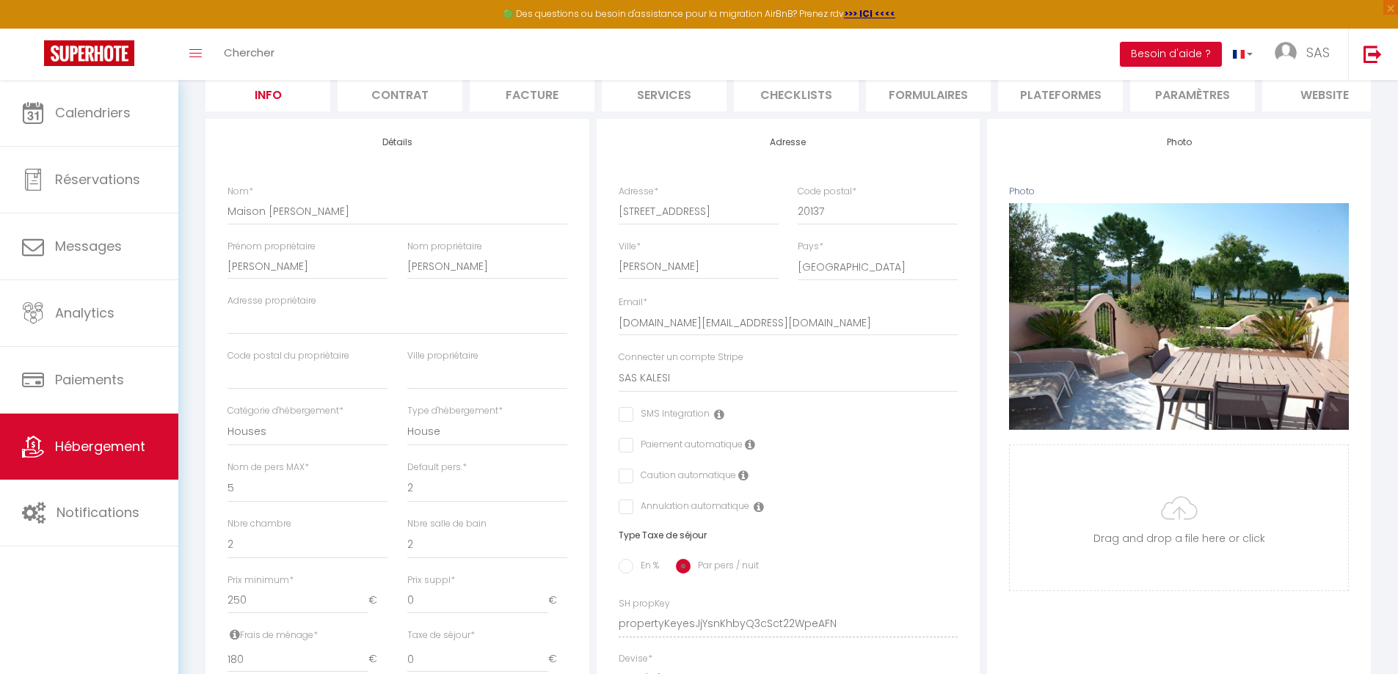
click at [1055, 96] on li "Plateformes" at bounding box center [1060, 94] width 125 height 36
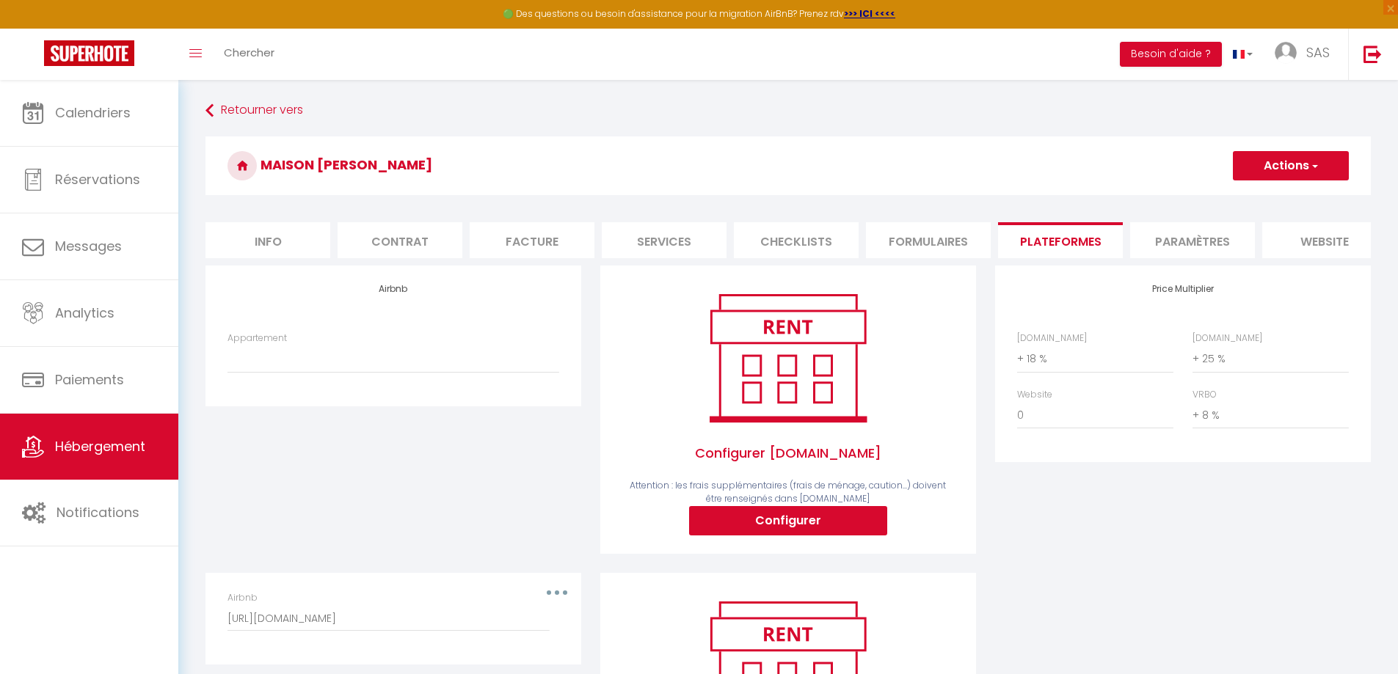
click at [1305, 172] on button "Actions" at bounding box center [1291, 165] width 116 height 29
click at [1293, 200] on link "Enregistrer" at bounding box center [1290, 198] width 116 height 19
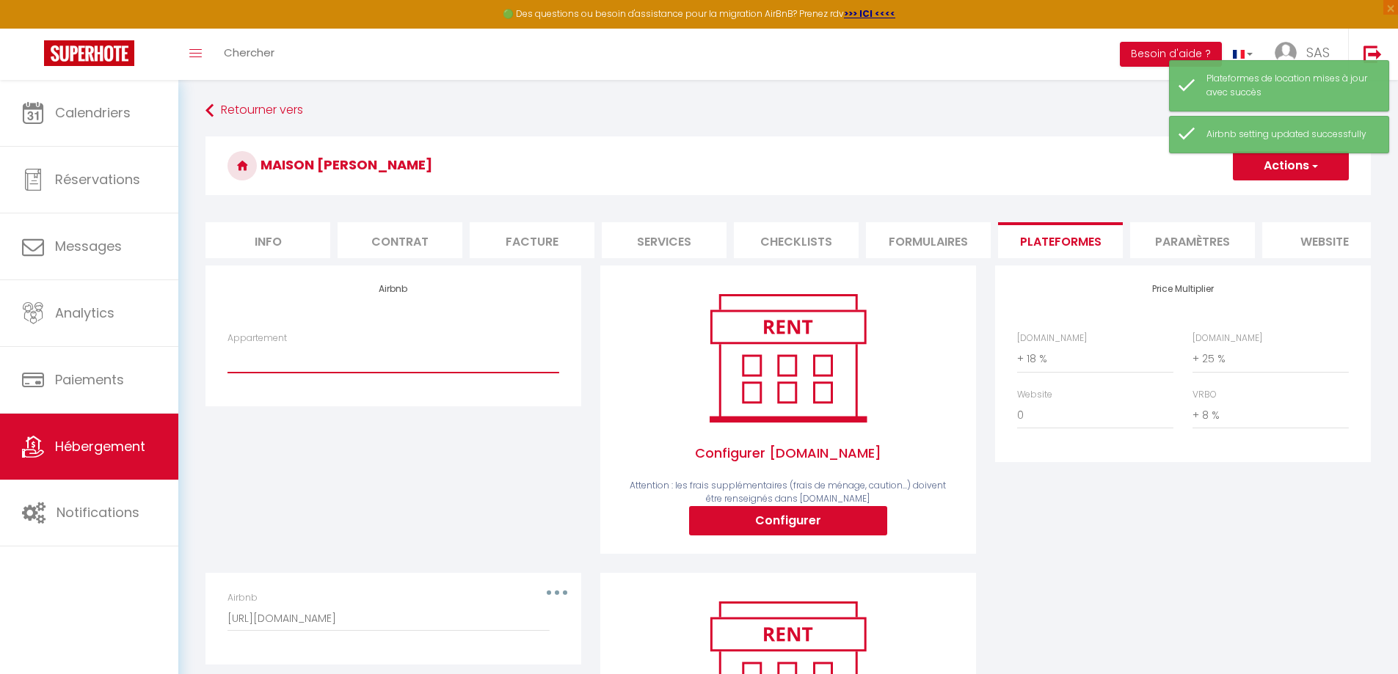
click at [296, 373] on select "Appartement" at bounding box center [393, 359] width 332 height 28
click at [753, 155] on h3 "Maison Marina di [PERSON_NAME]" at bounding box center [787, 165] width 1165 height 59
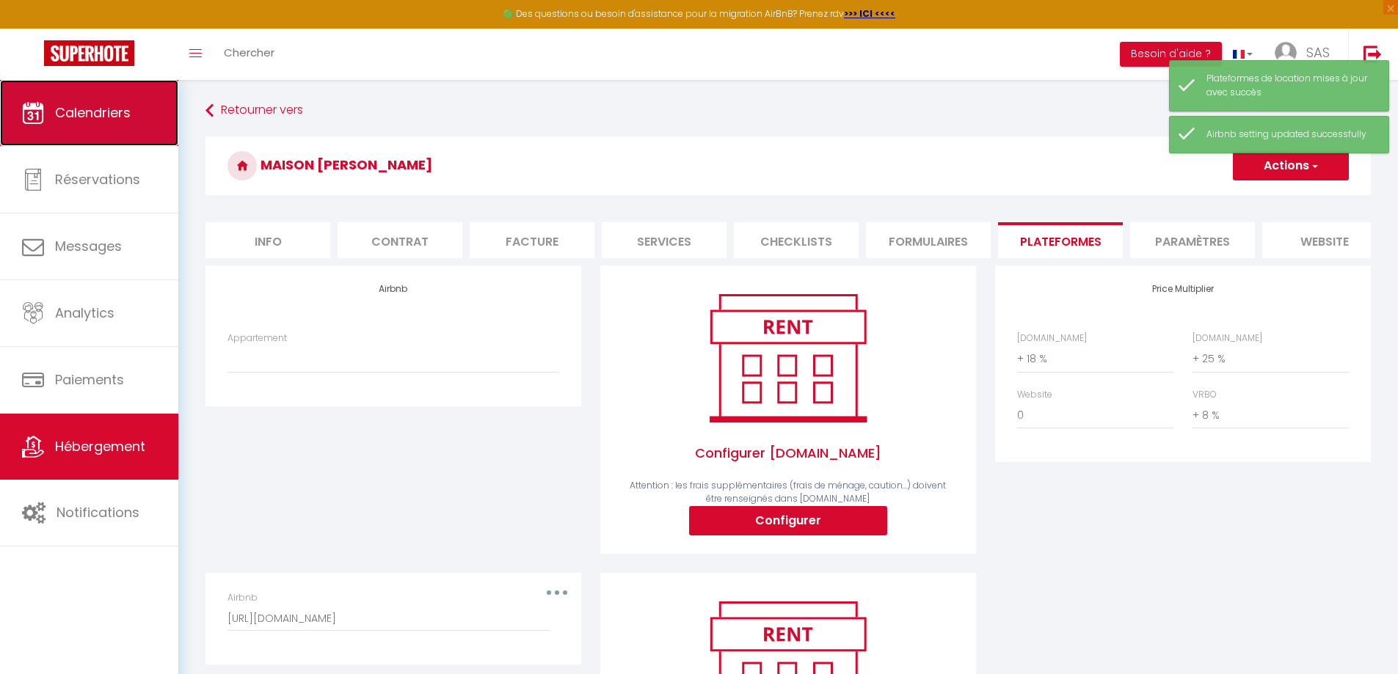
click at [148, 118] on link "Calendriers" at bounding box center [89, 113] width 178 height 66
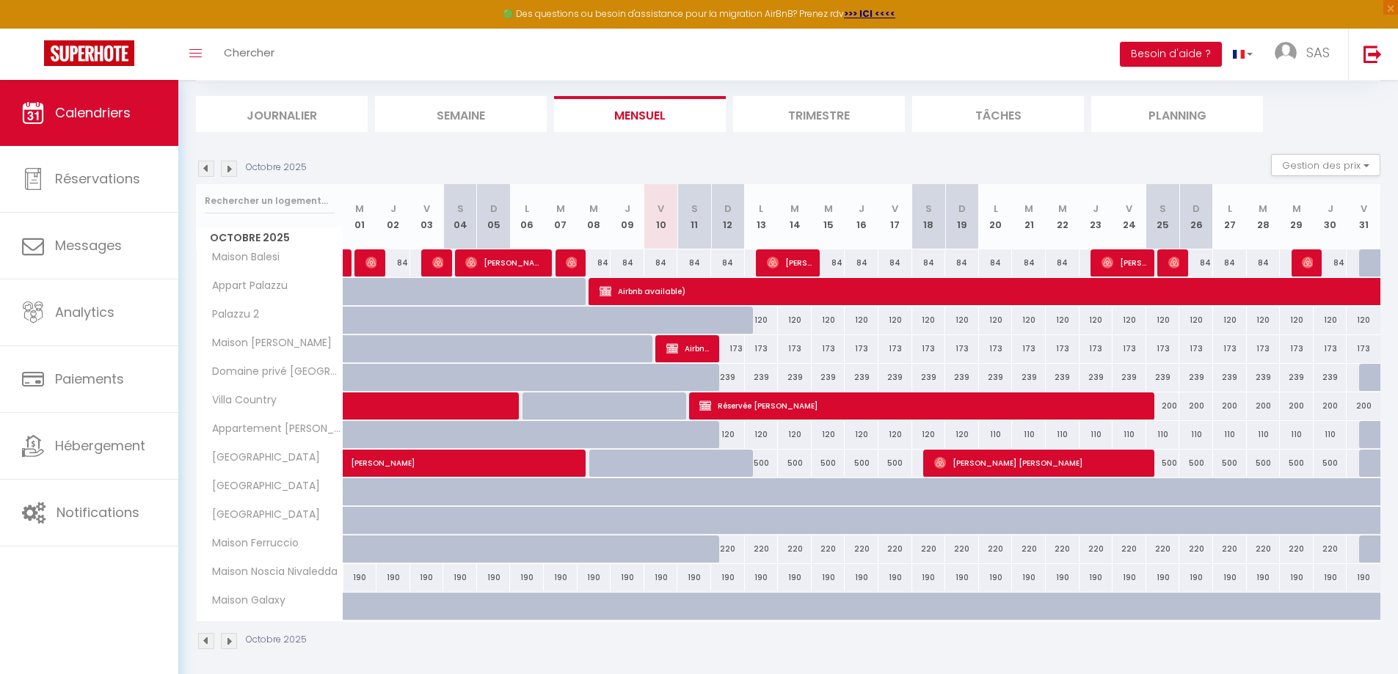
scroll to position [93, 0]
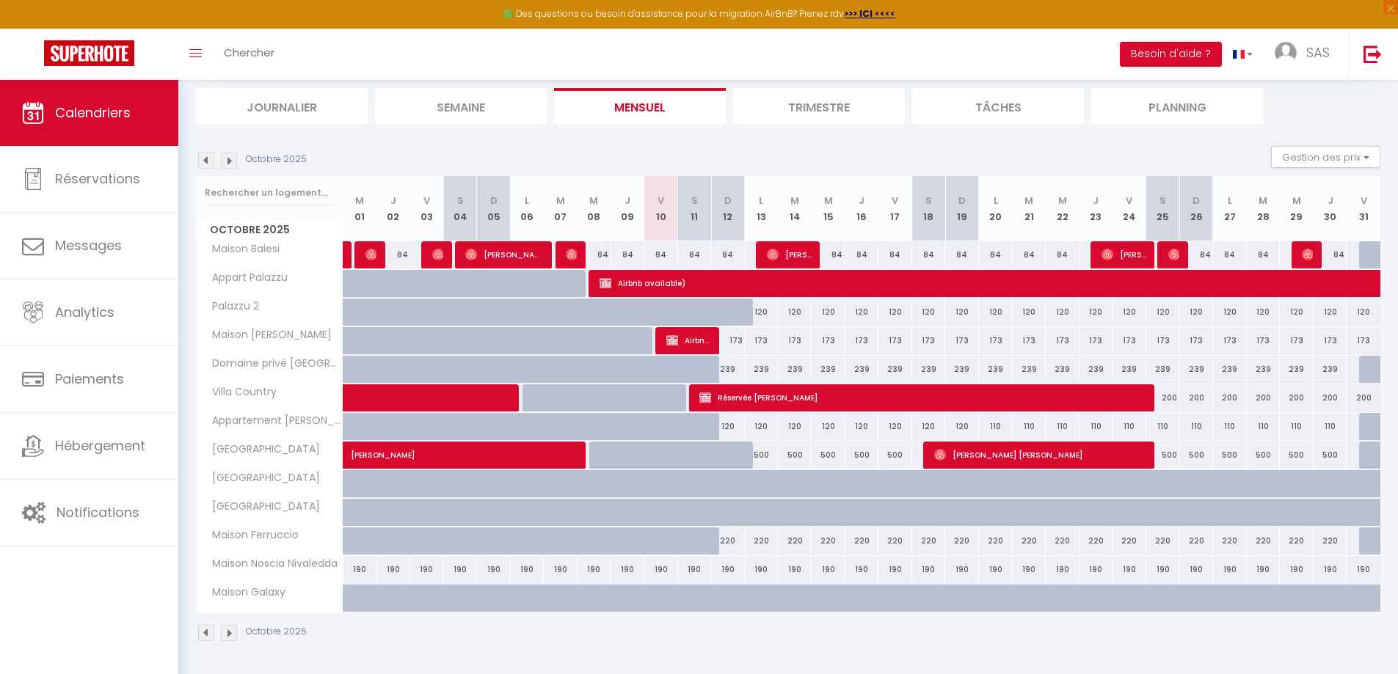
click at [754, 316] on div "120" at bounding box center [762, 312] width 34 height 27
type input "120"
type input "Lun 13 Octobre 2025"
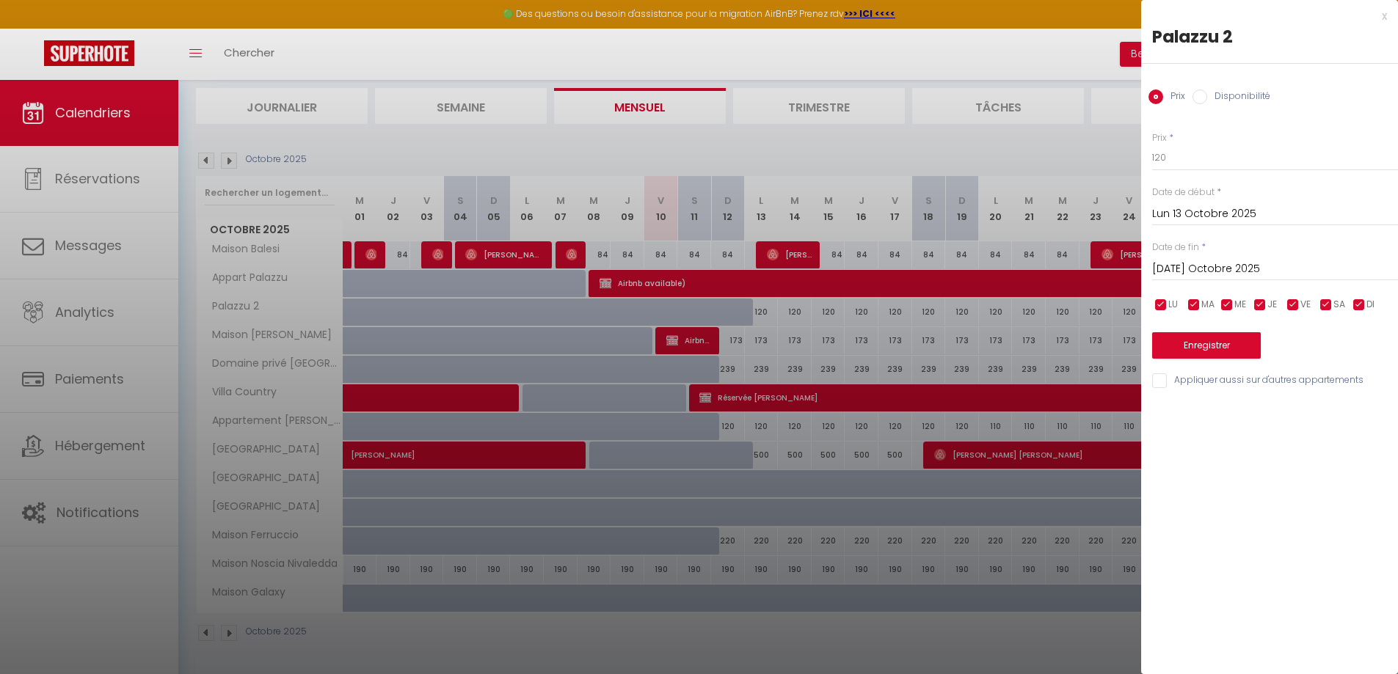
click at [1240, 279] on div "Mar 14 Octobre 2025 < Oct 2025 > Dim Lun Mar Mer Jeu Ven Sam 1 2 3 4 5 6 7 8 9 …" at bounding box center [1275, 268] width 246 height 26
click at [1234, 269] on input "Mar 14 Octobre 2025" at bounding box center [1275, 269] width 246 height 19
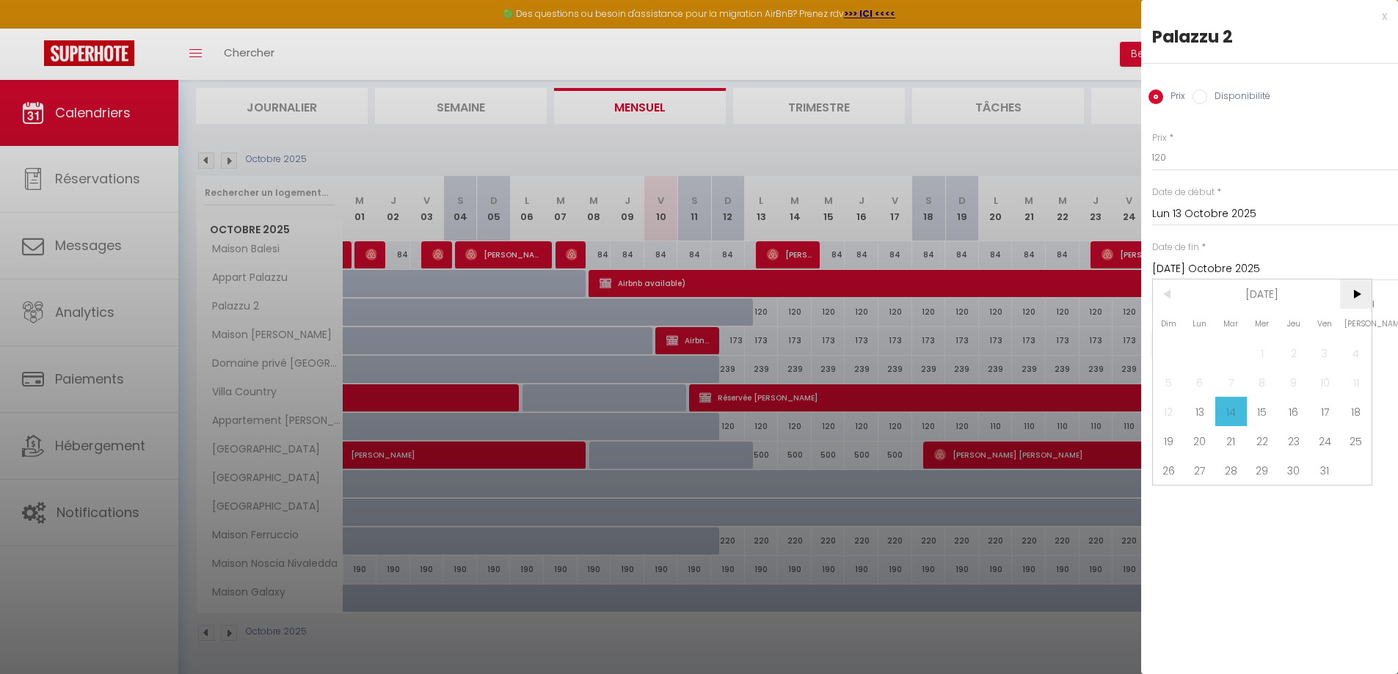
click at [1351, 291] on span ">" at bounding box center [1356, 294] width 32 height 29
click at [1162, 504] on span "30" at bounding box center [1169, 499] width 32 height 29
type input "Dim 30 Novembre 2025"
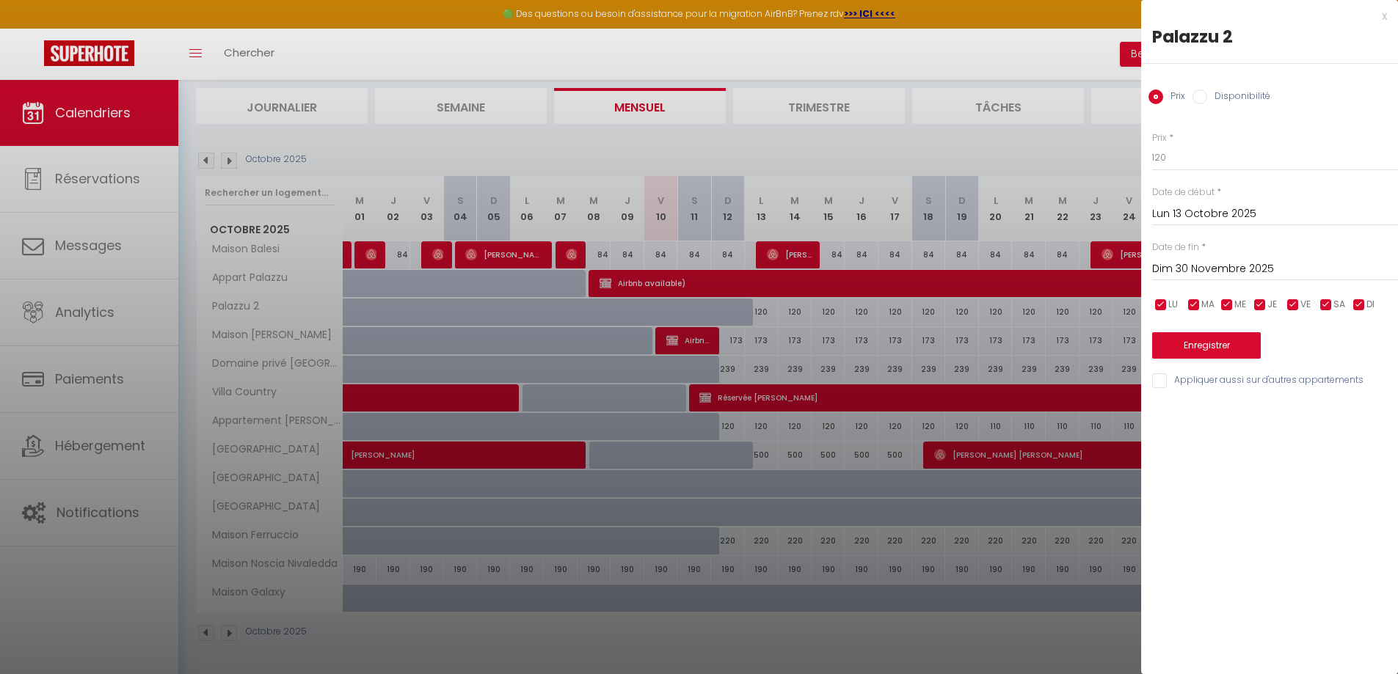
click at [1203, 97] on input "Disponibilité" at bounding box center [1199, 97] width 15 height 15
radio input "true"
radio input "false"
click at [1202, 164] on select "Disponible Indisponible" at bounding box center [1275, 159] width 246 height 28
select select "0"
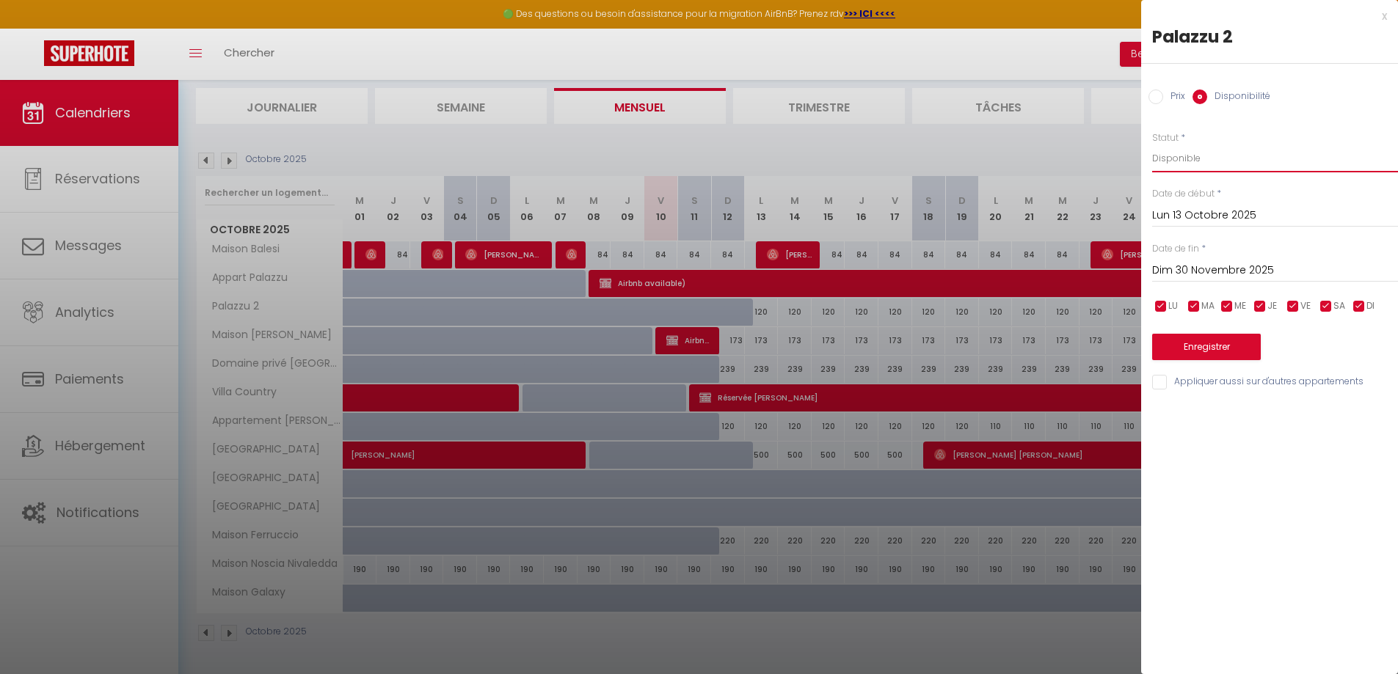
click at [1152, 145] on select "Disponible Indisponible" at bounding box center [1275, 159] width 246 height 28
click at [1242, 349] on button "Enregistrer" at bounding box center [1206, 347] width 109 height 26
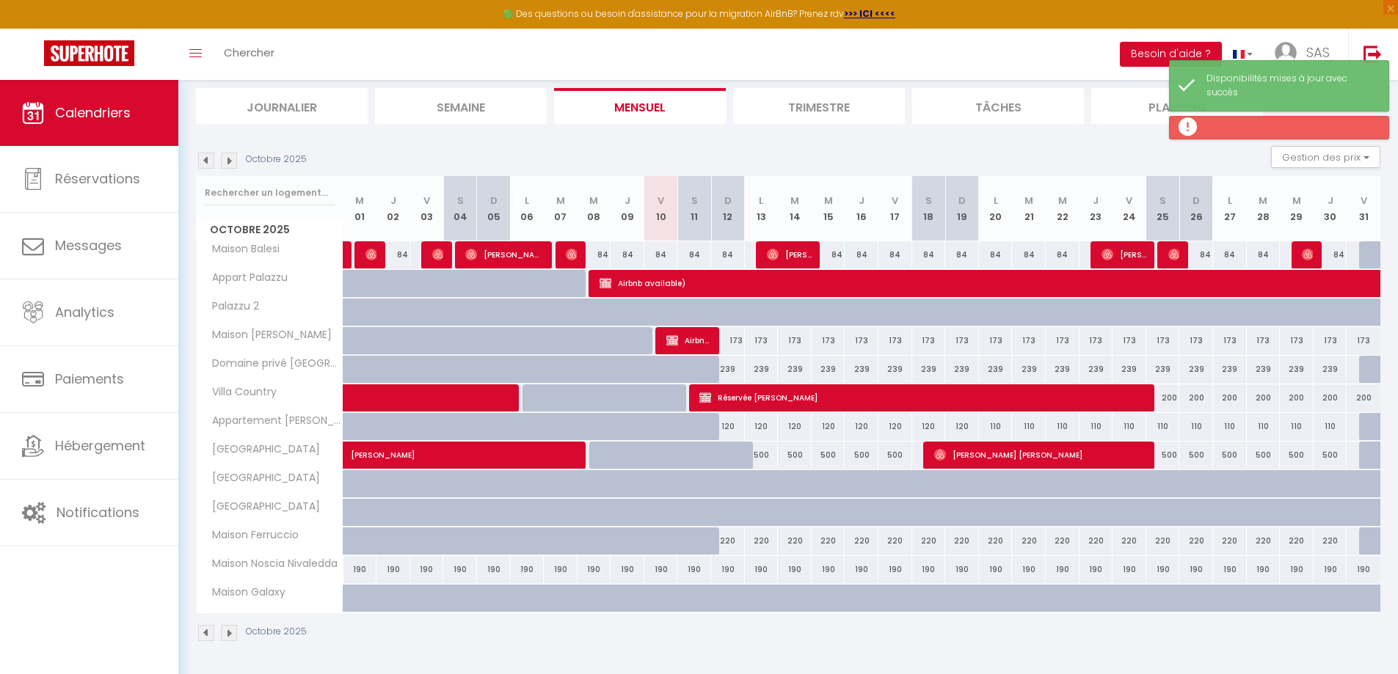
click at [227, 634] on img at bounding box center [229, 633] width 16 height 16
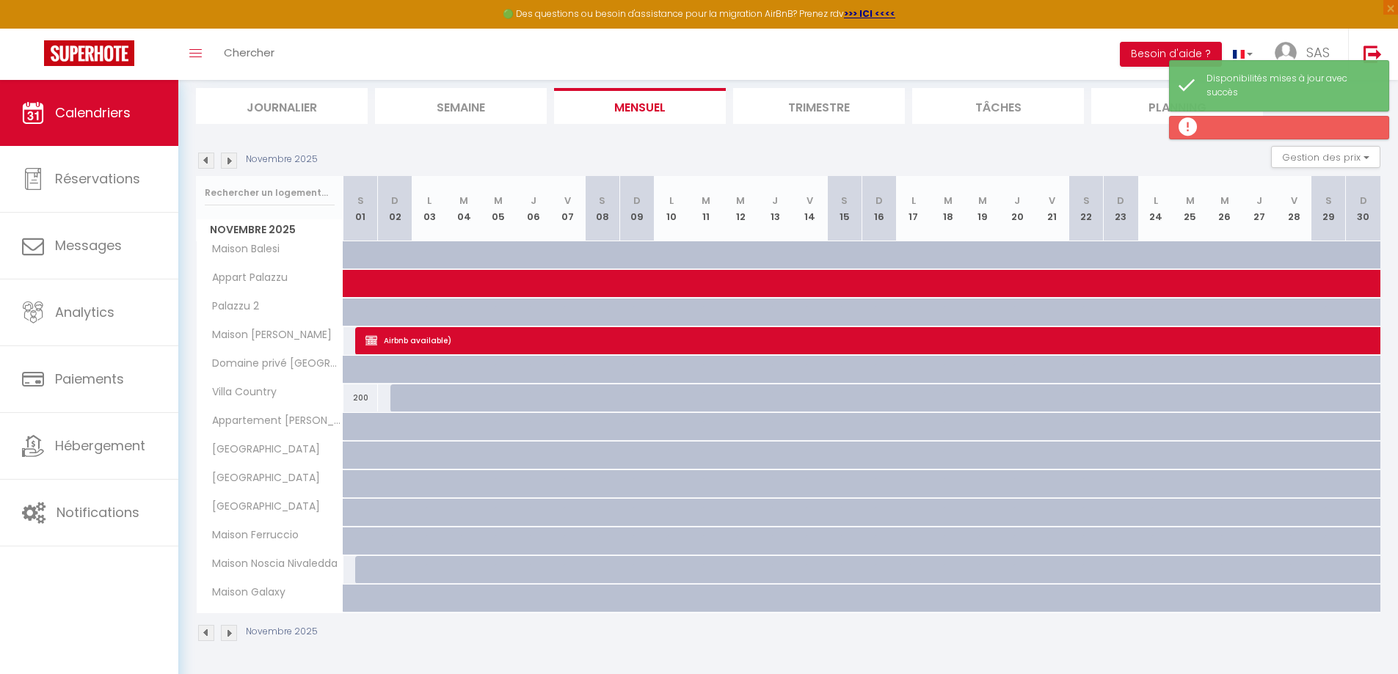
click at [227, 634] on img at bounding box center [229, 633] width 16 height 16
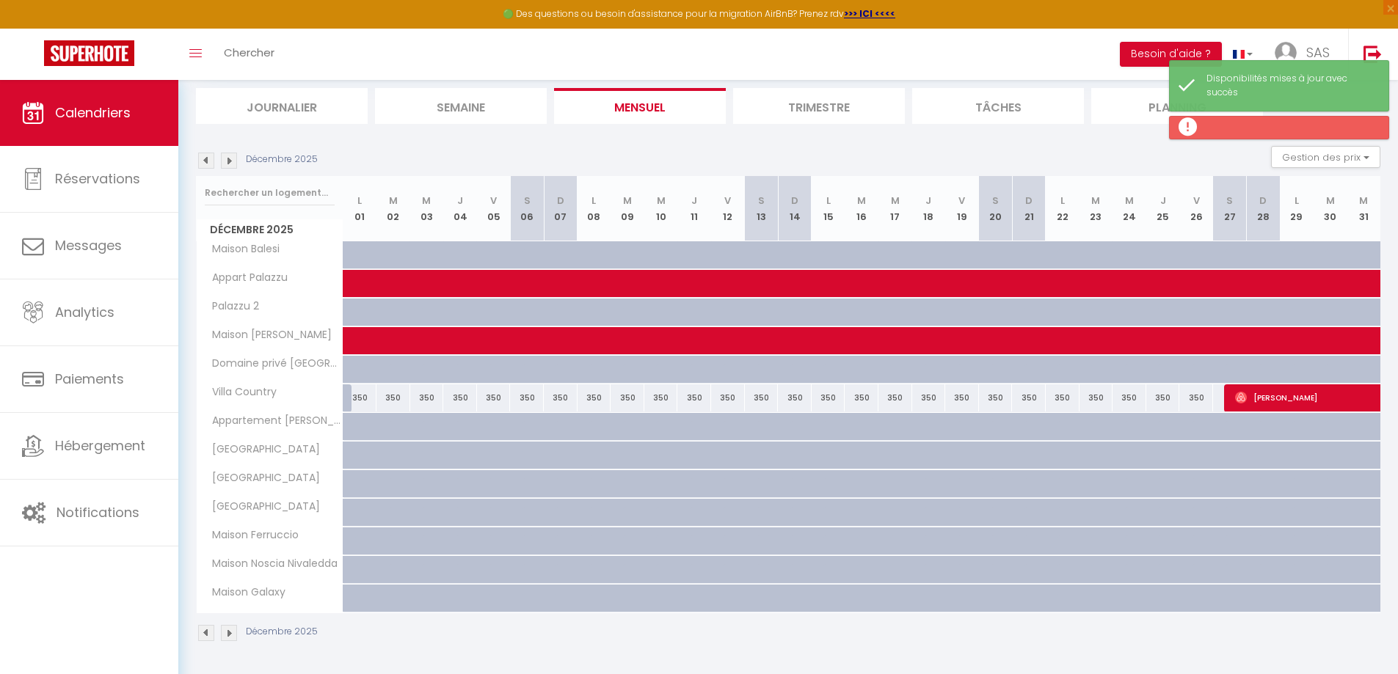
click at [227, 634] on img at bounding box center [229, 633] width 16 height 16
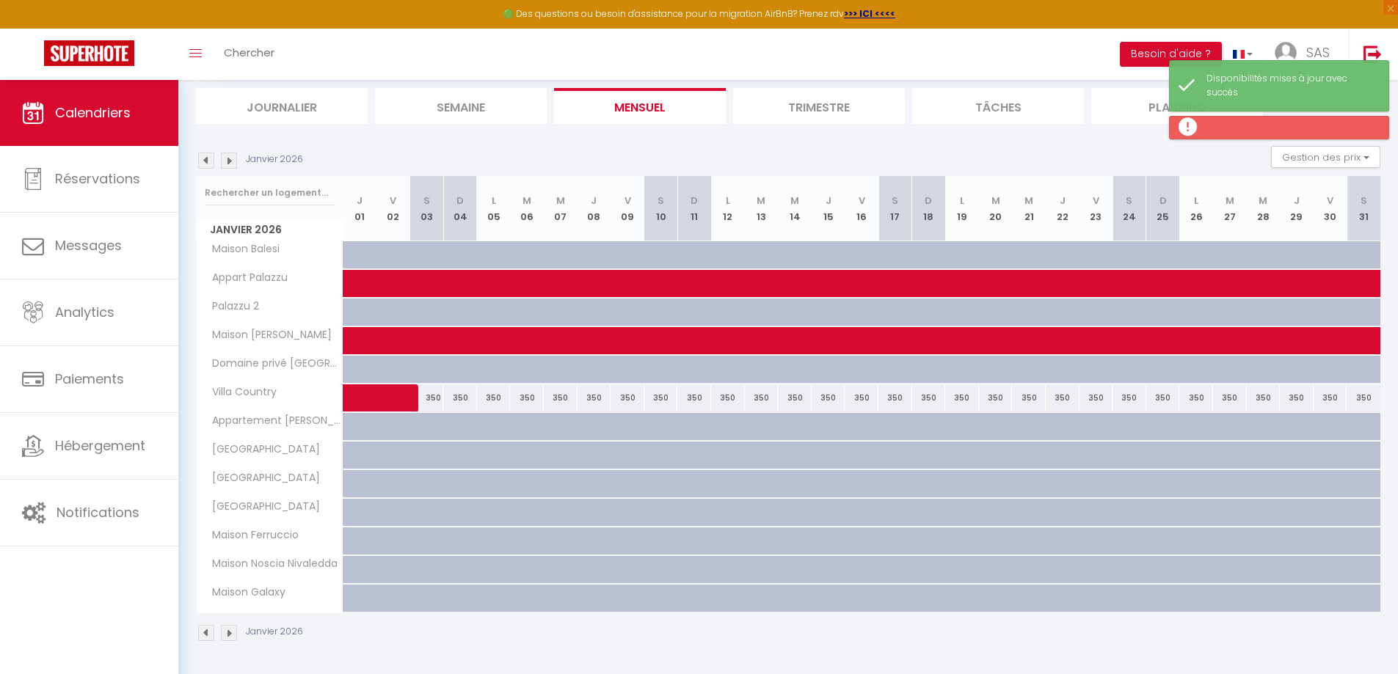
click at [227, 634] on img at bounding box center [229, 633] width 16 height 16
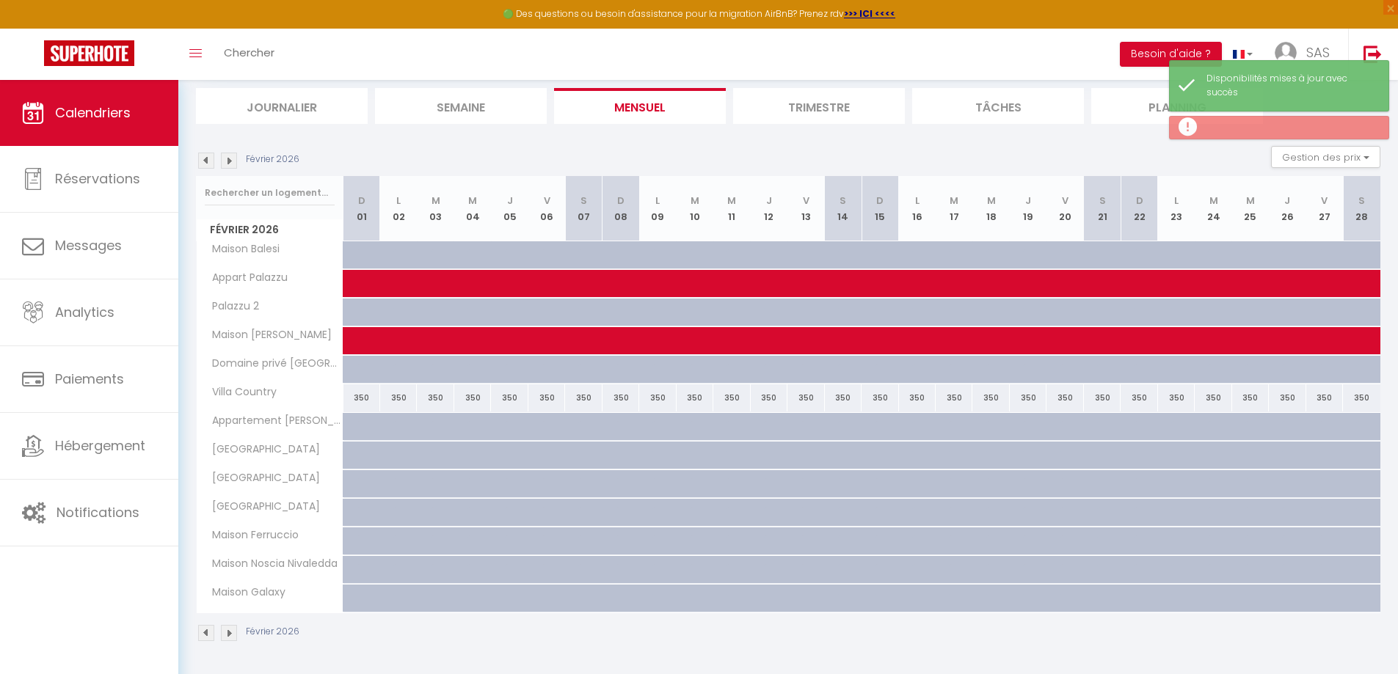
click at [227, 634] on img at bounding box center [229, 633] width 16 height 16
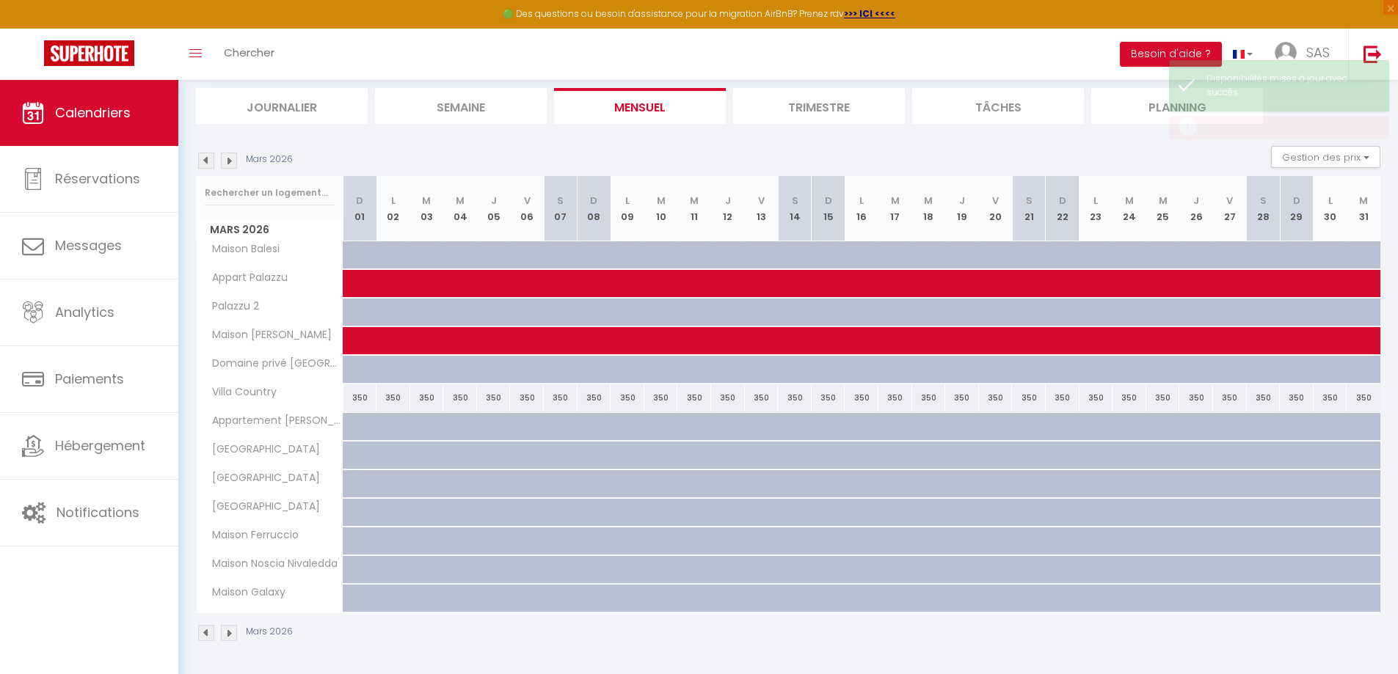
click at [227, 634] on img at bounding box center [229, 633] width 16 height 16
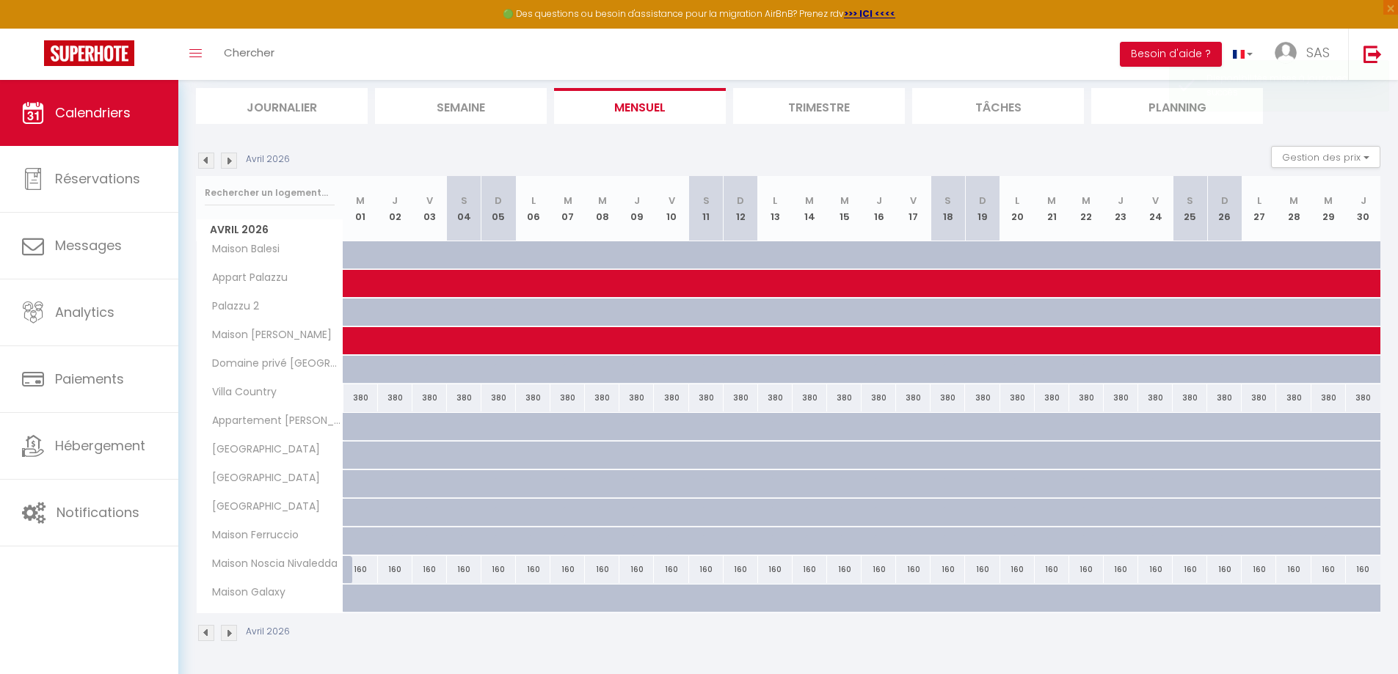
click at [227, 634] on img at bounding box center [229, 633] width 16 height 16
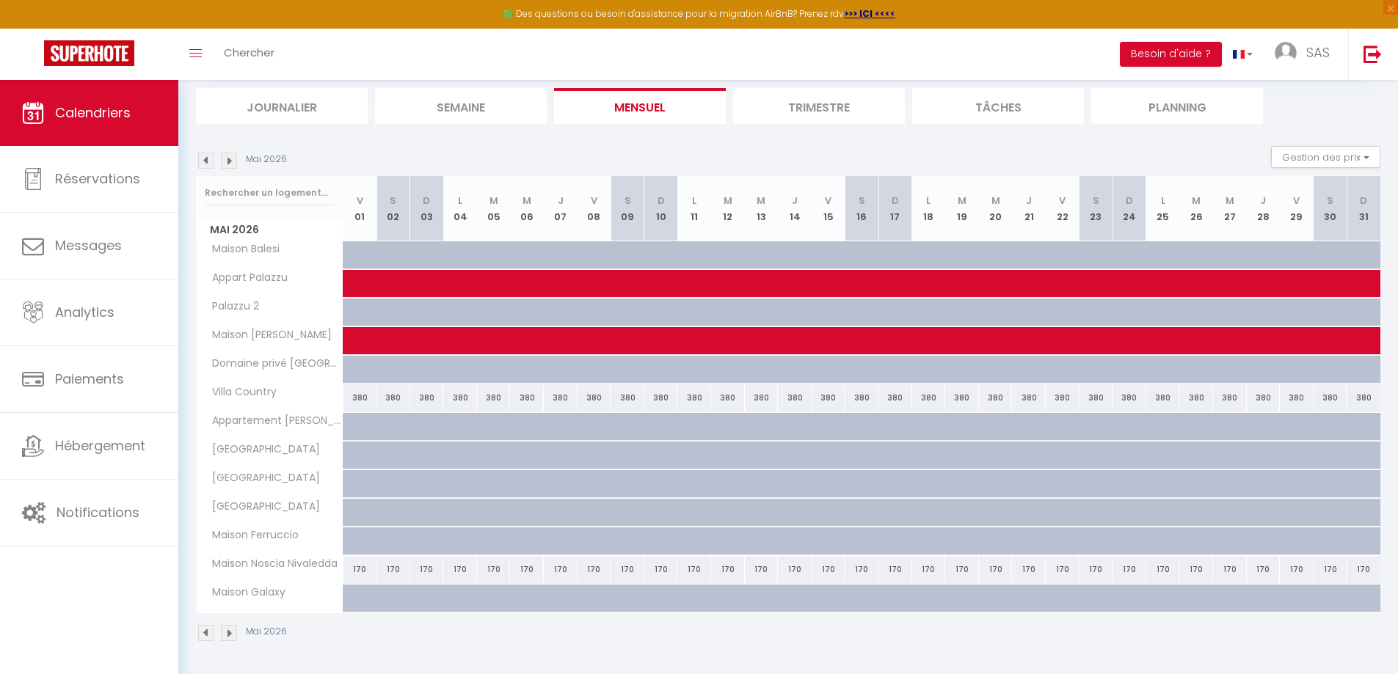
click at [214, 163] on img at bounding box center [206, 161] width 16 height 16
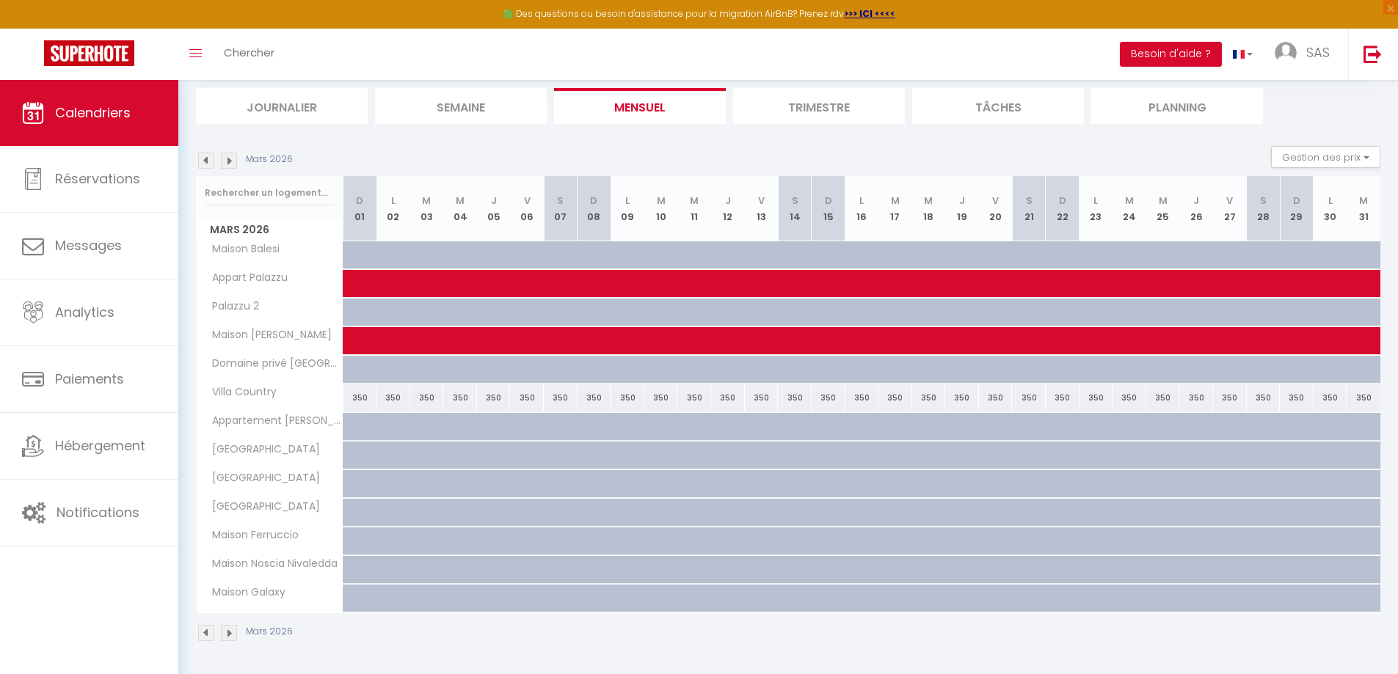
click at [211, 162] on img at bounding box center [206, 161] width 16 height 16
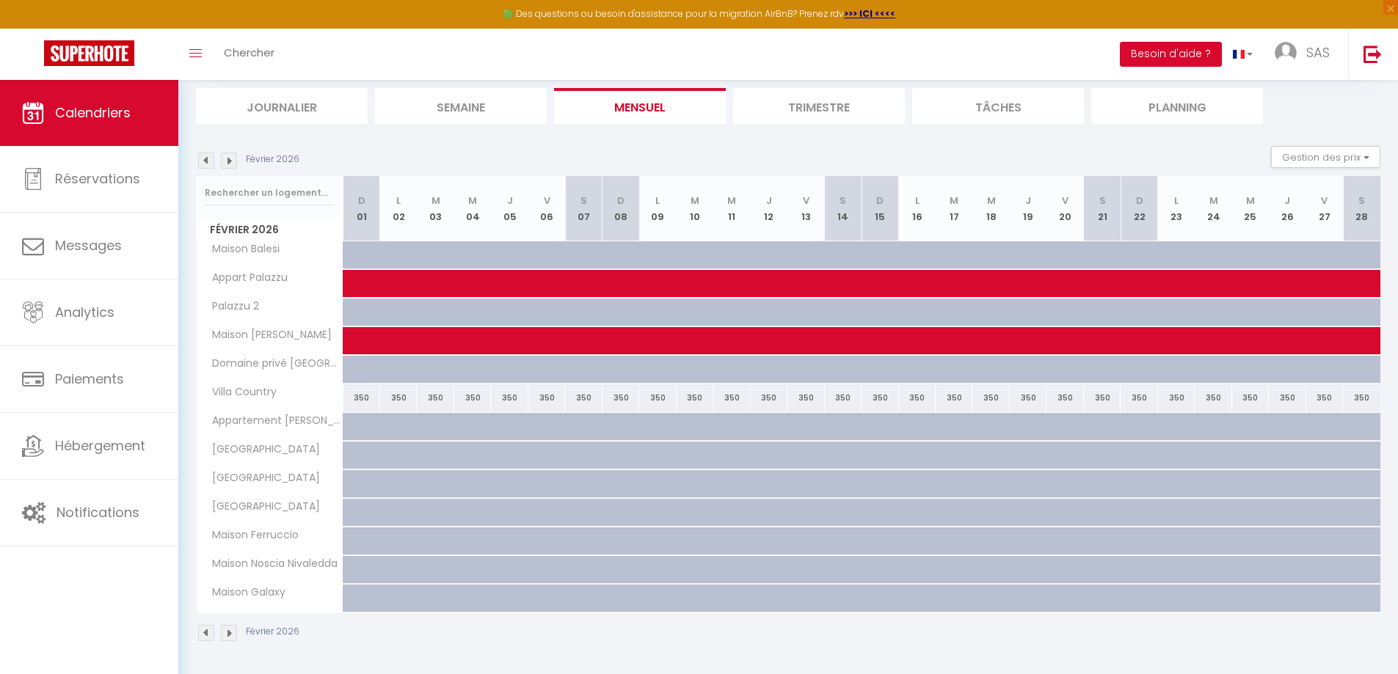
click at [211, 162] on img at bounding box center [206, 161] width 16 height 16
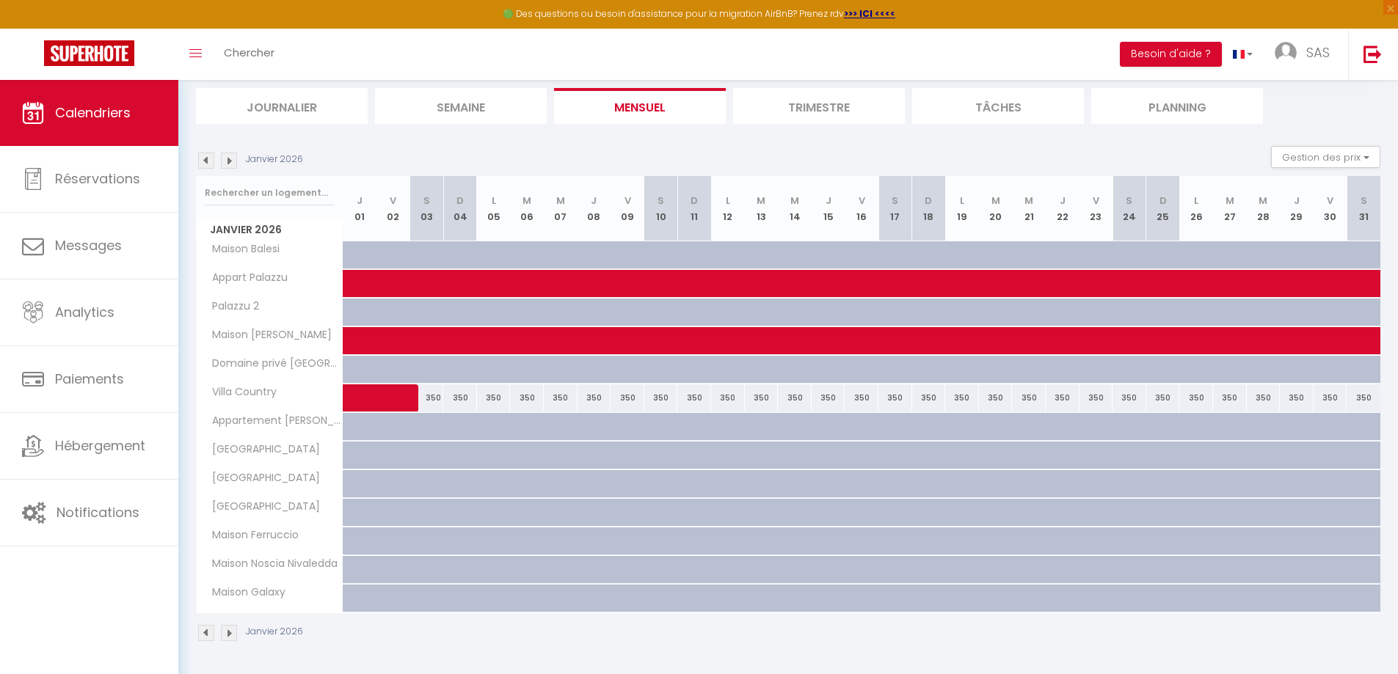
click at [211, 162] on img at bounding box center [206, 161] width 16 height 16
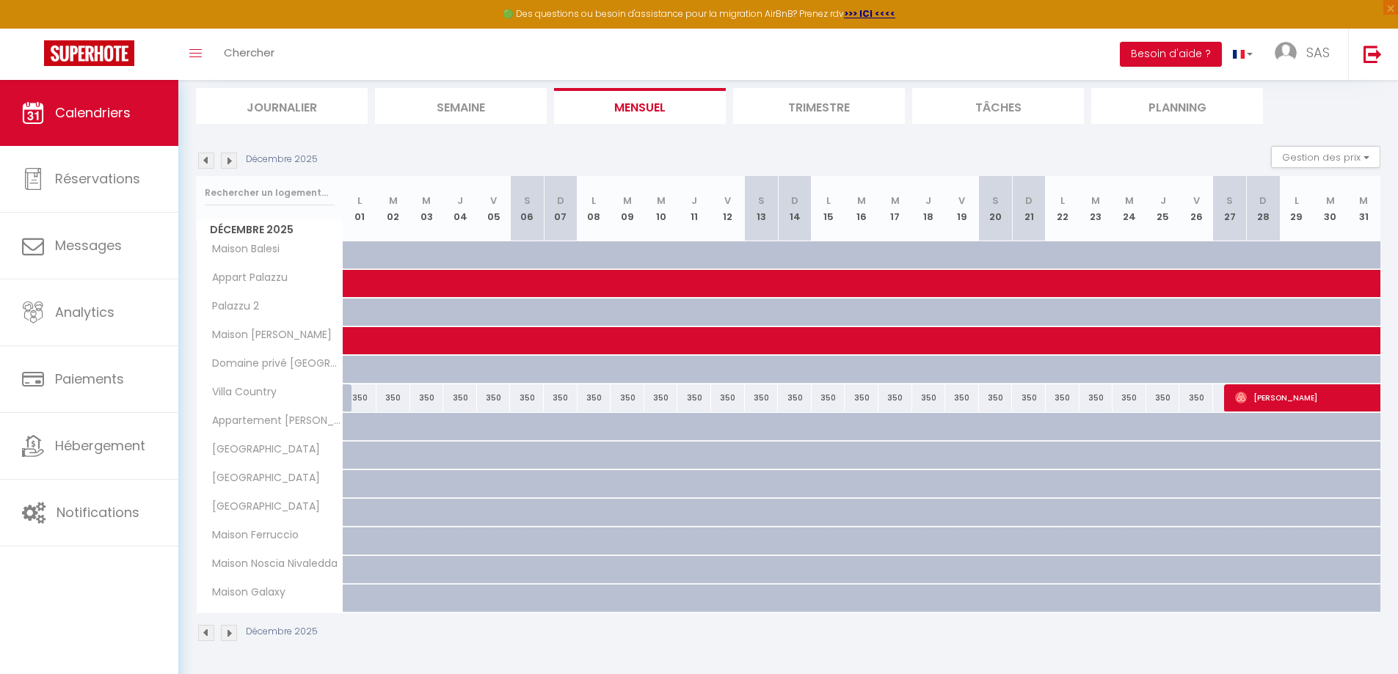
click at [211, 162] on img at bounding box center [206, 161] width 16 height 16
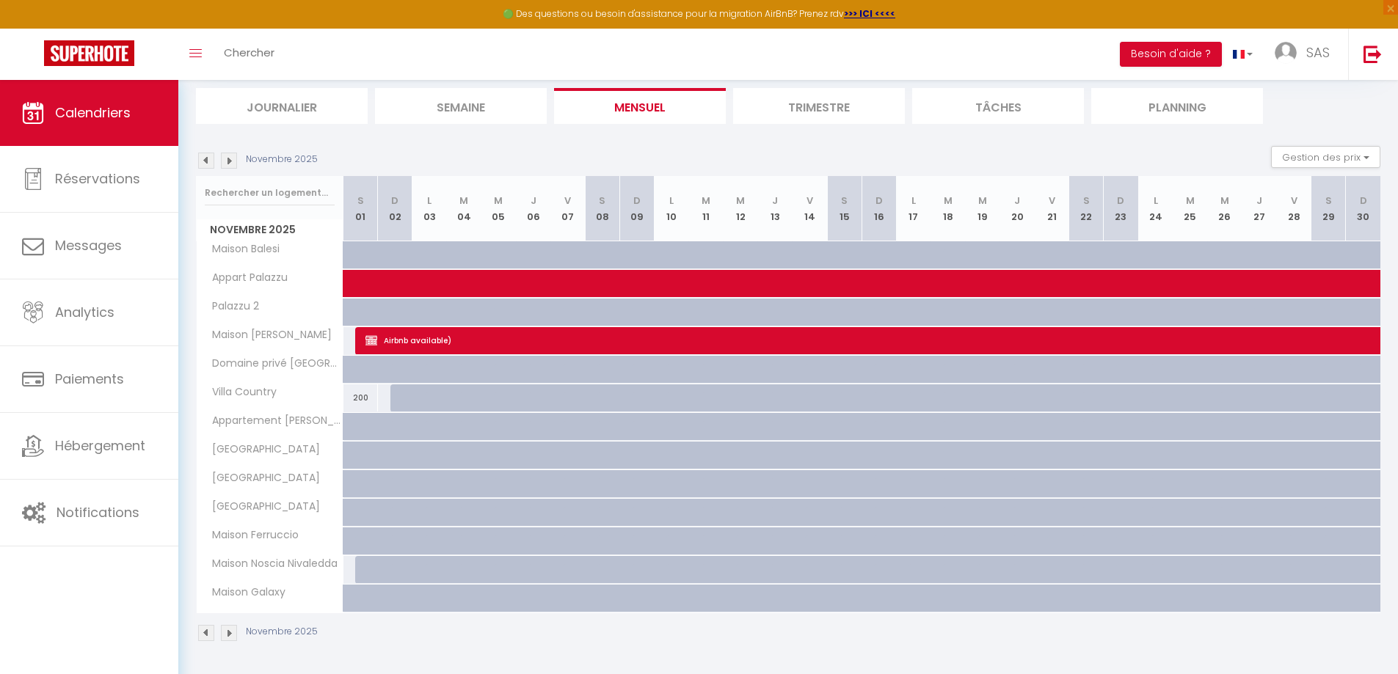
click at [211, 162] on img at bounding box center [206, 161] width 16 height 16
